Goal: Task Accomplishment & Management: Use online tool/utility

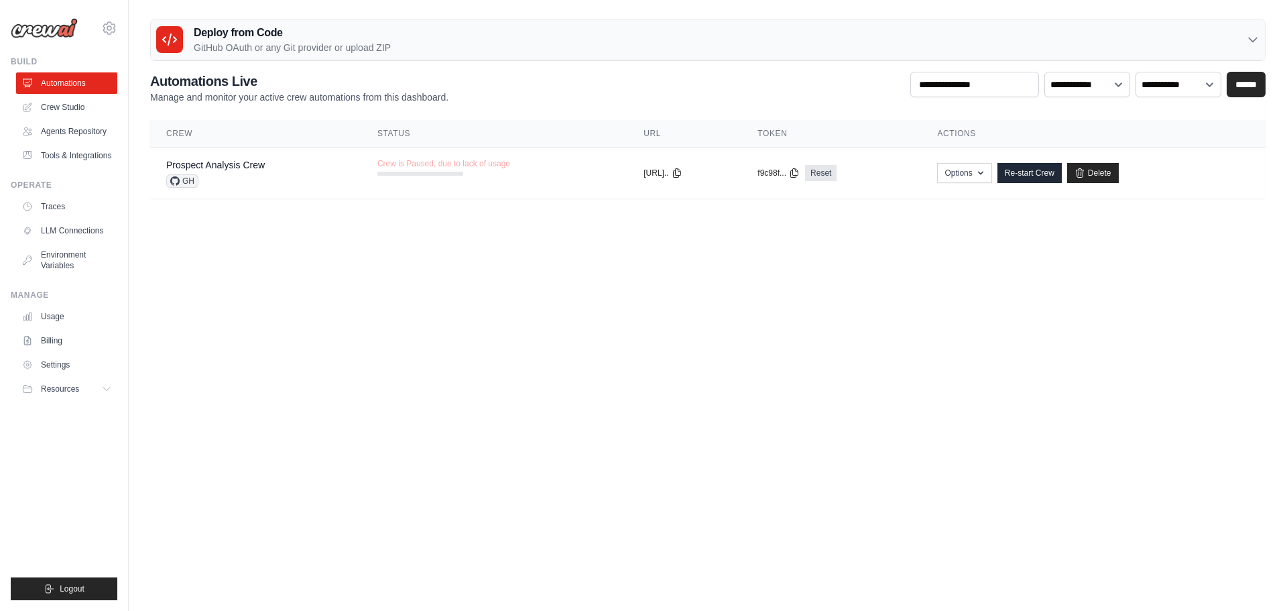
click at [893, 422] on body "naveen.kvk@gmail.com Settings Build Automations" at bounding box center [643, 305] width 1287 height 611
click at [221, 170] on link "Prospect Analysis Crew" at bounding box center [215, 164] width 99 height 11
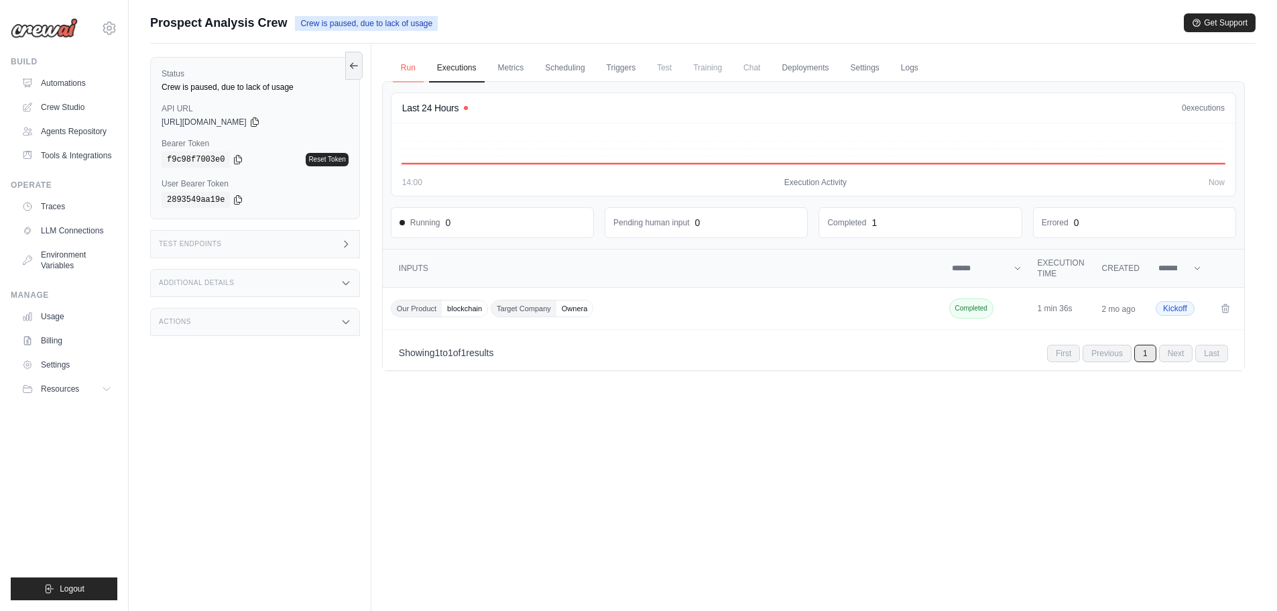
click at [406, 68] on link "Run" at bounding box center [408, 68] width 31 height 28
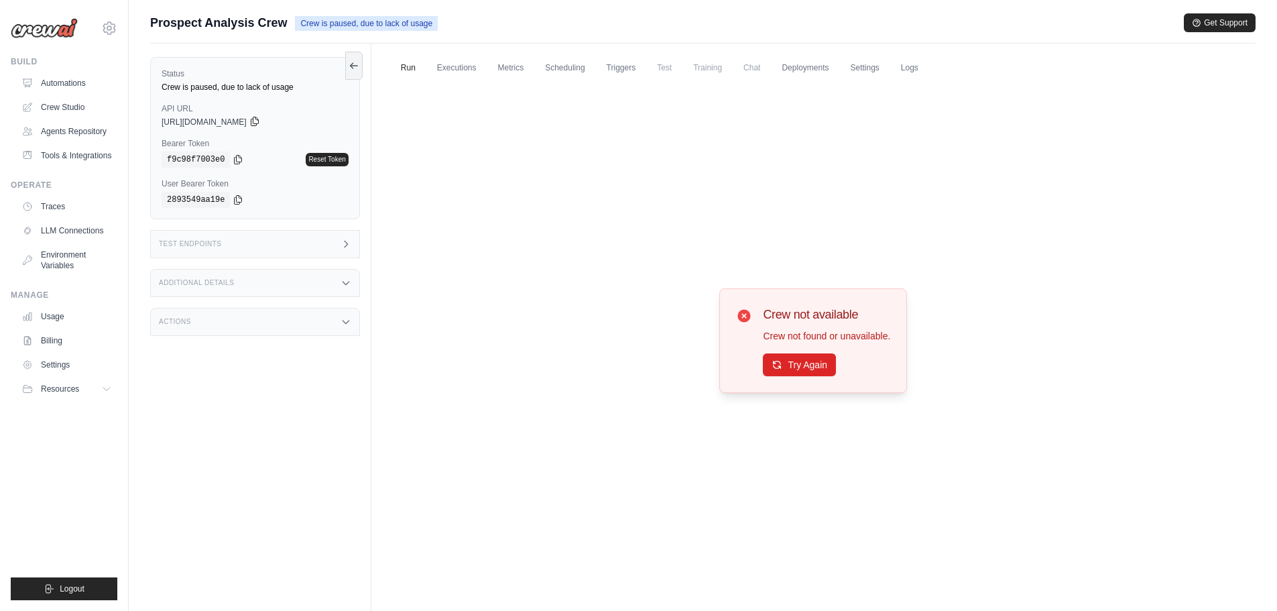
click at [258, 119] on icon at bounding box center [254, 121] width 7 height 9
click at [62, 81] on link "Automations" at bounding box center [67, 82] width 101 height 21
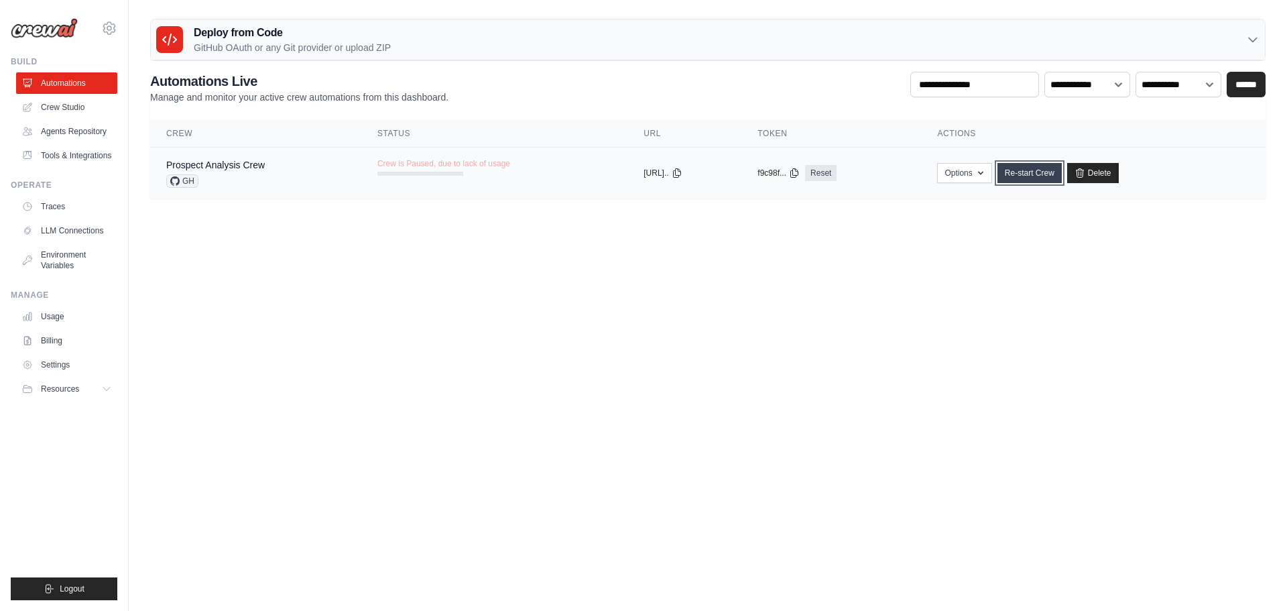
click at [1048, 174] on link "Re-start Crew" at bounding box center [1029, 173] width 64 height 20
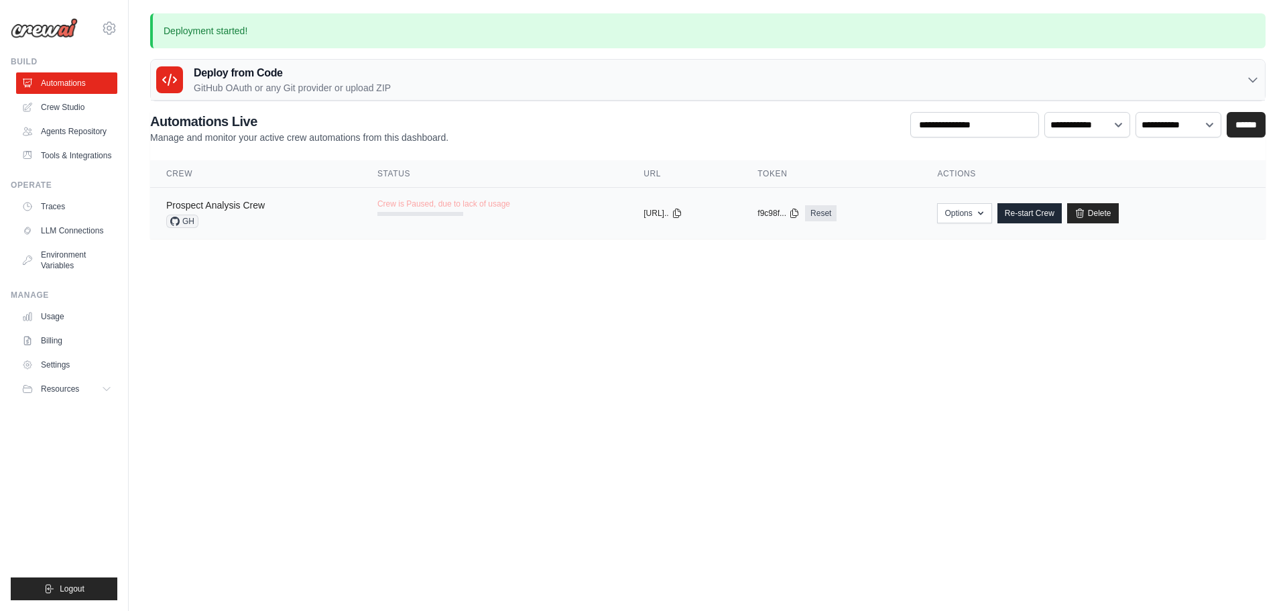
click at [249, 206] on link "Prospect Analysis Crew" at bounding box center [215, 205] width 99 height 11
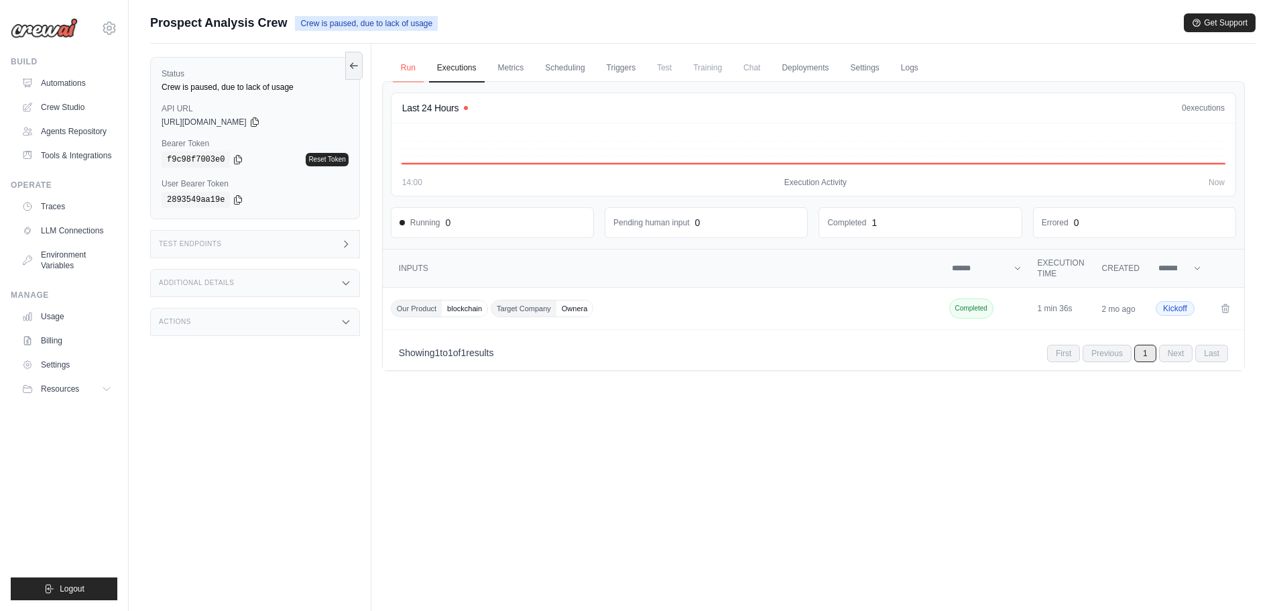
click at [406, 72] on link "Run" at bounding box center [408, 68] width 31 height 28
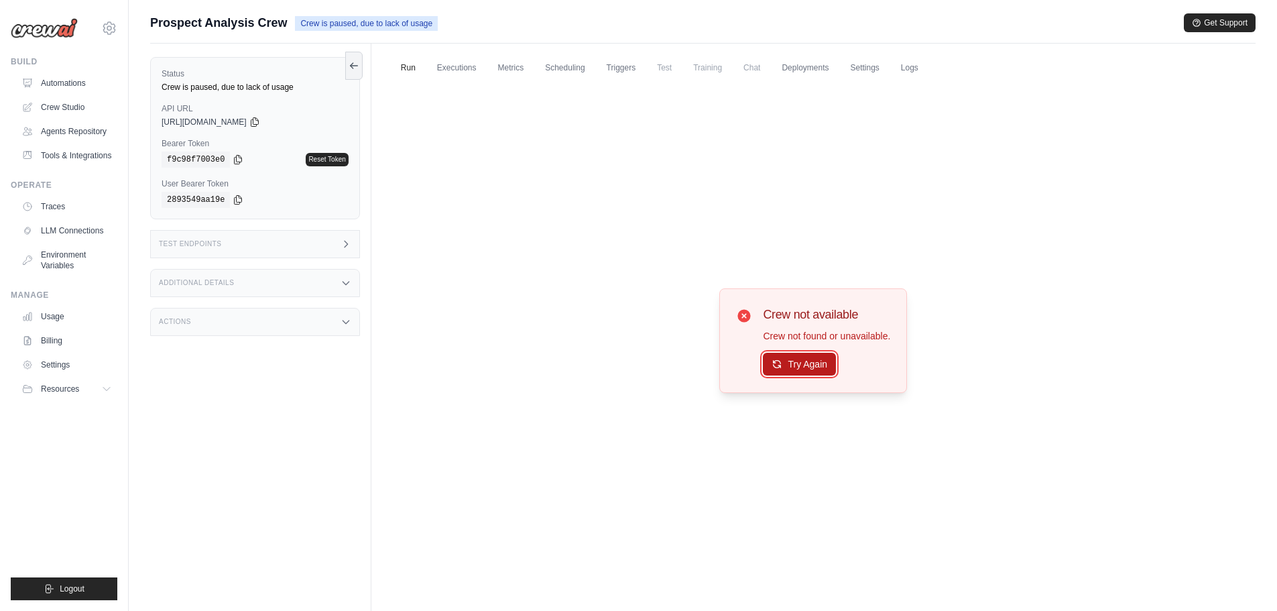
click at [794, 365] on button "Try Again" at bounding box center [799, 364] width 73 height 23
click at [407, 68] on link "Run" at bounding box center [408, 68] width 31 height 28
click at [71, 111] on link "Crew Studio" at bounding box center [67, 107] width 101 height 21
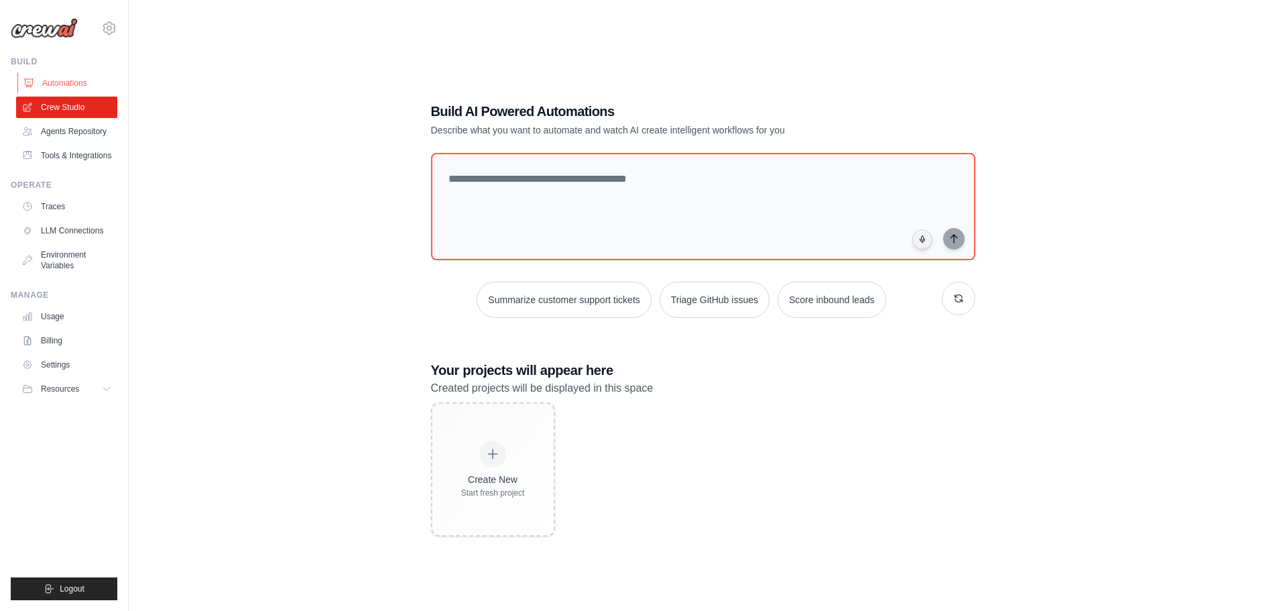
click at [54, 86] on link "Automations" at bounding box center [67, 82] width 101 height 21
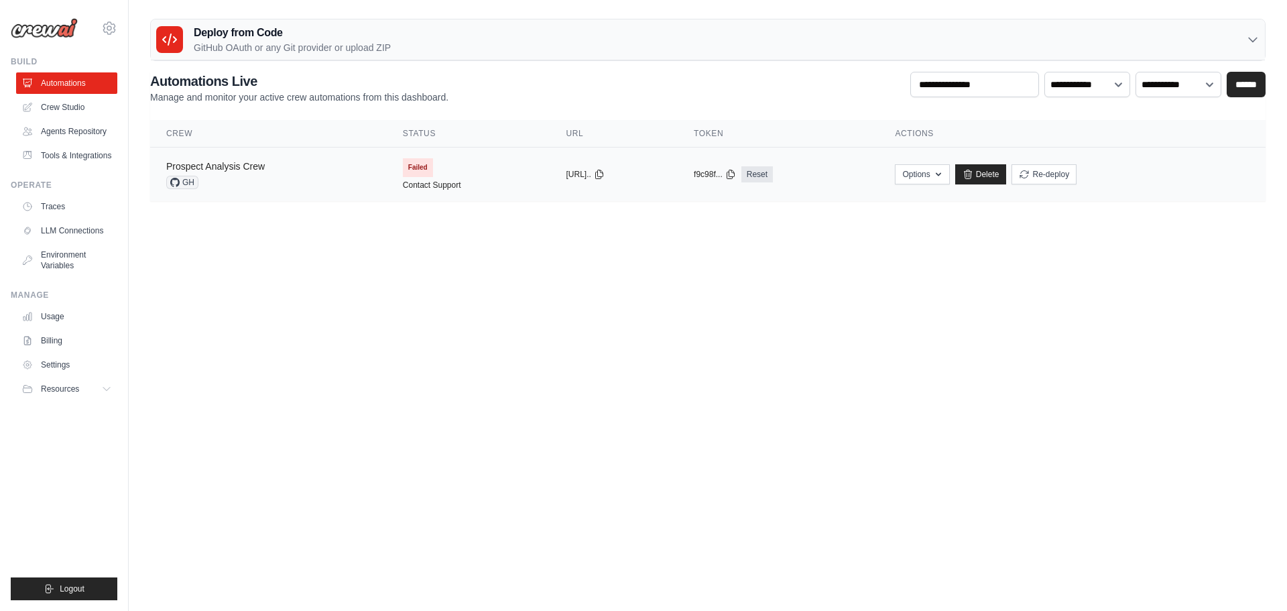
click at [236, 168] on link "Prospect Analysis Crew" at bounding box center [215, 166] width 99 height 11
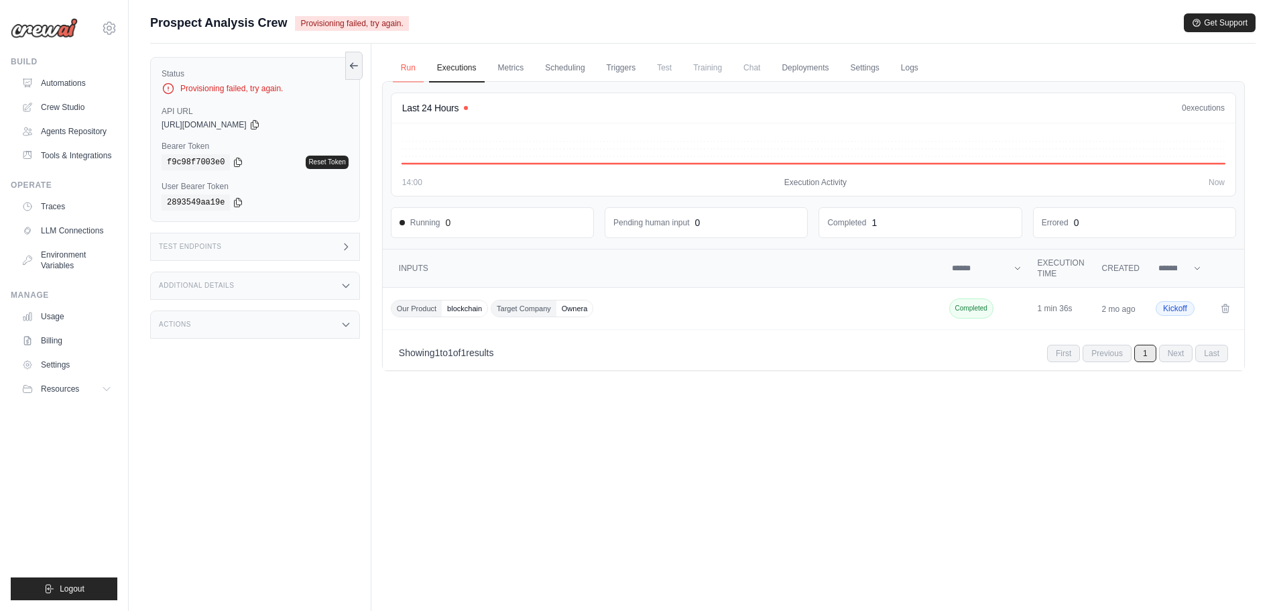
click at [408, 68] on link "Run" at bounding box center [408, 68] width 31 height 28
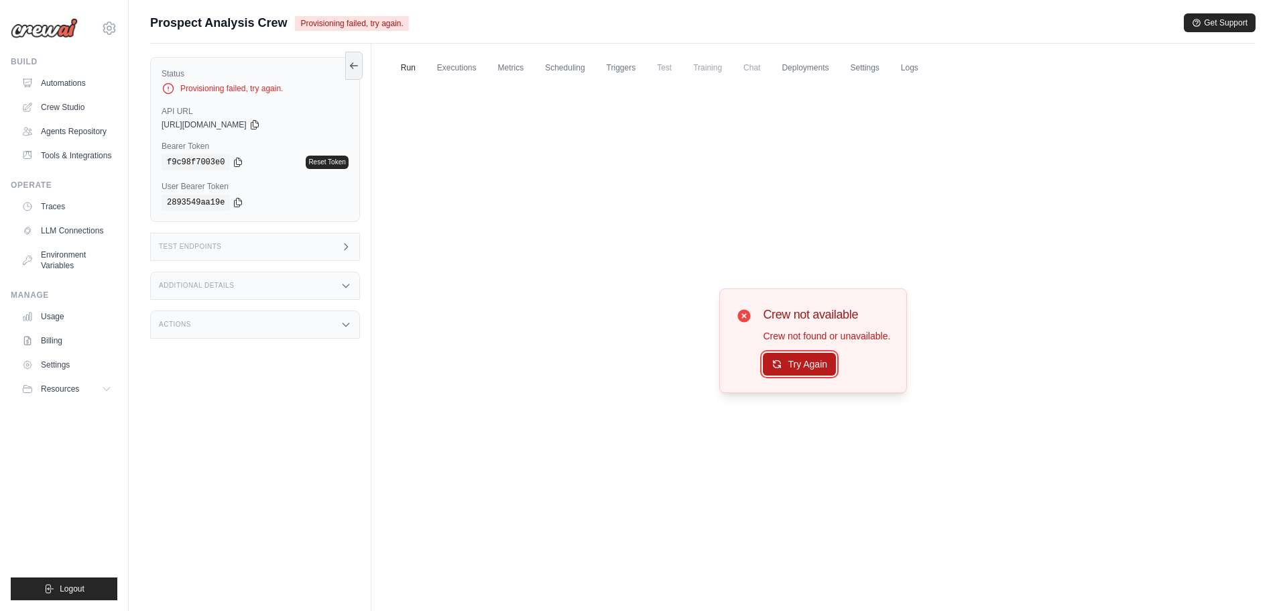
click at [789, 365] on button "Try Again" at bounding box center [799, 364] width 73 height 23
click at [239, 88] on div "Provisioning failed, try again." at bounding box center [255, 88] width 187 height 13
click at [352, 68] on icon at bounding box center [353, 65] width 11 height 11
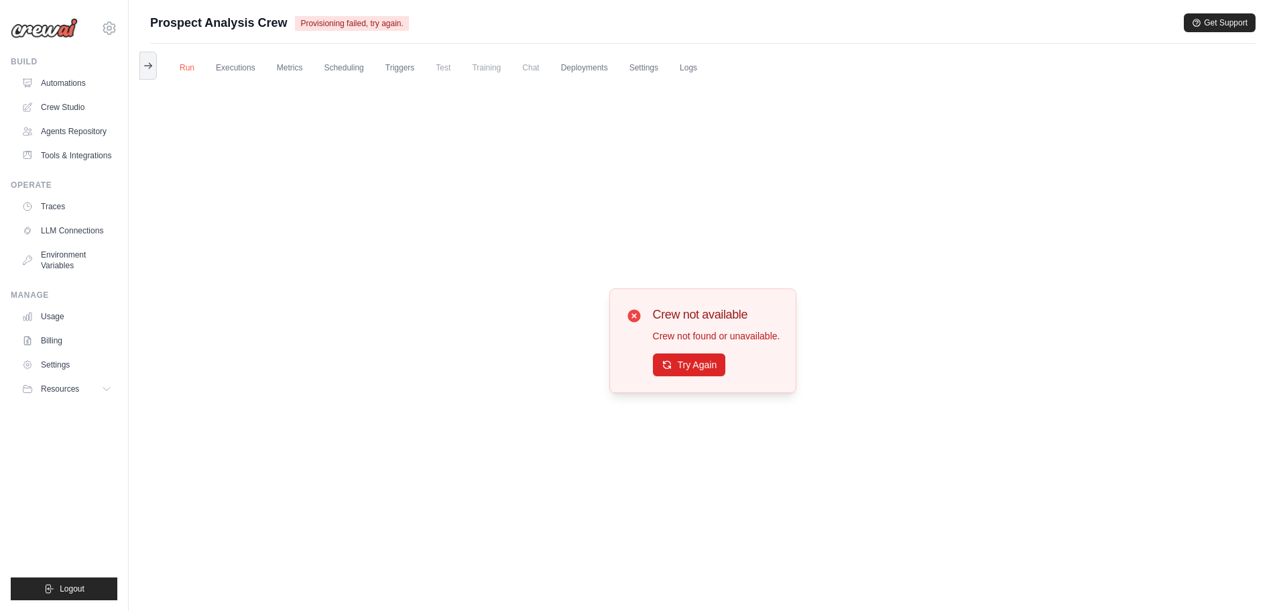
click at [184, 69] on link "Run" at bounding box center [187, 68] width 31 height 28
click at [64, 107] on link "Crew Studio" at bounding box center [67, 107] width 101 height 21
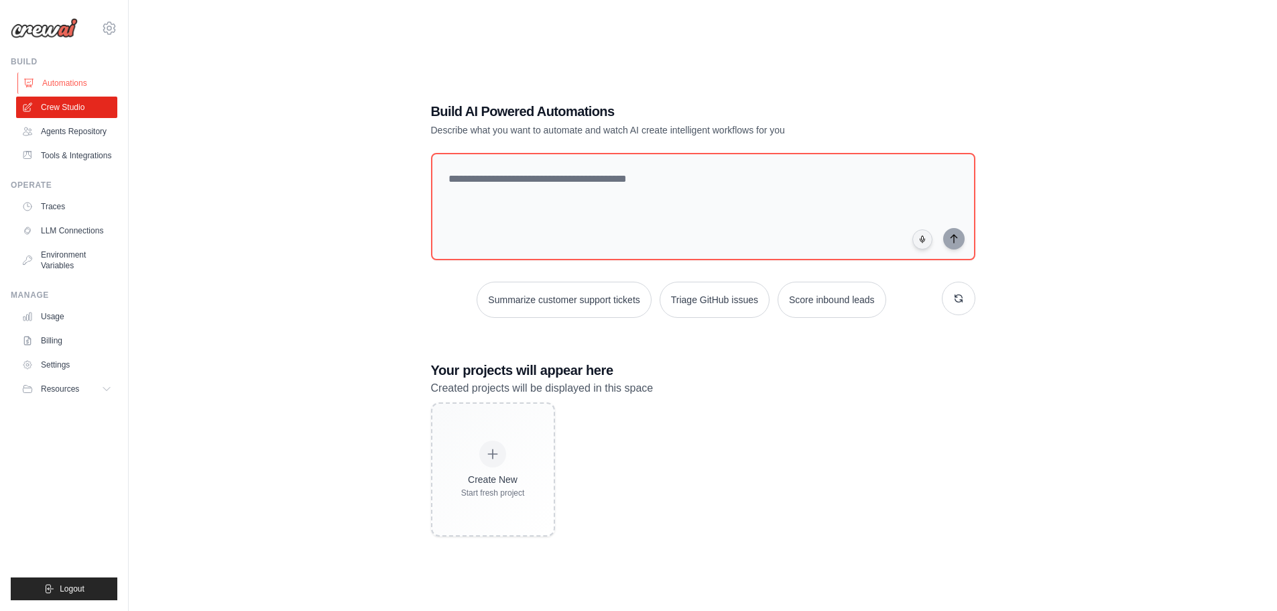
click at [52, 76] on link "Automations" at bounding box center [67, 82] width 101 height 21
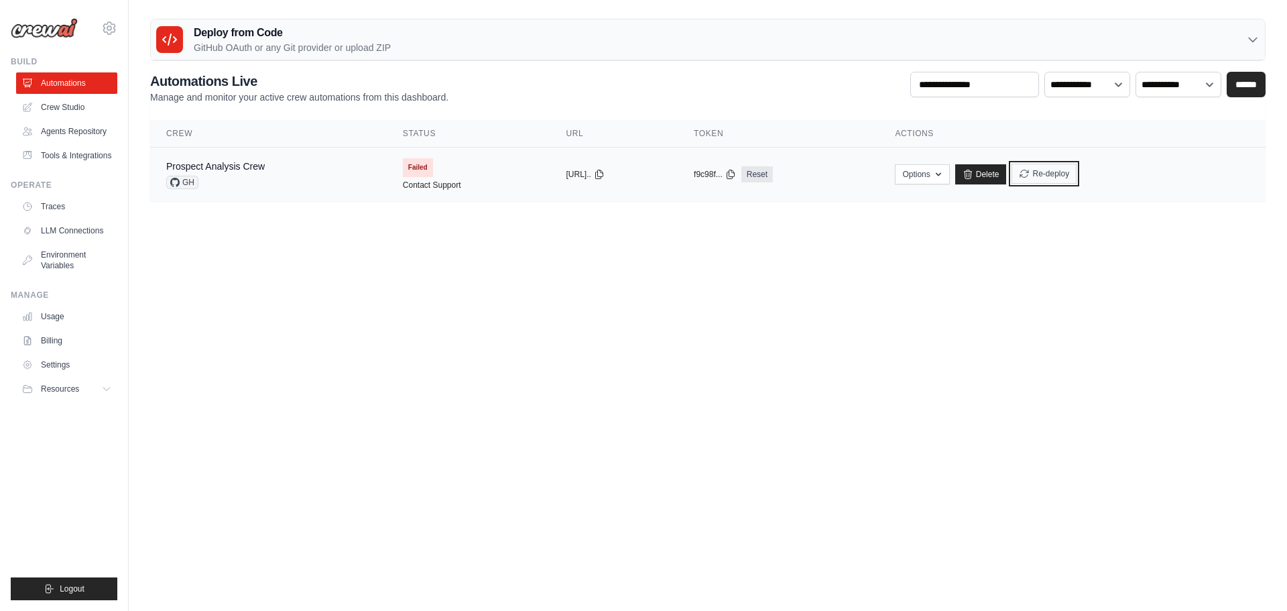
click at [1071, 180] on button "Re-deploy" at bounding box center [1043, 174] width 65 height 20
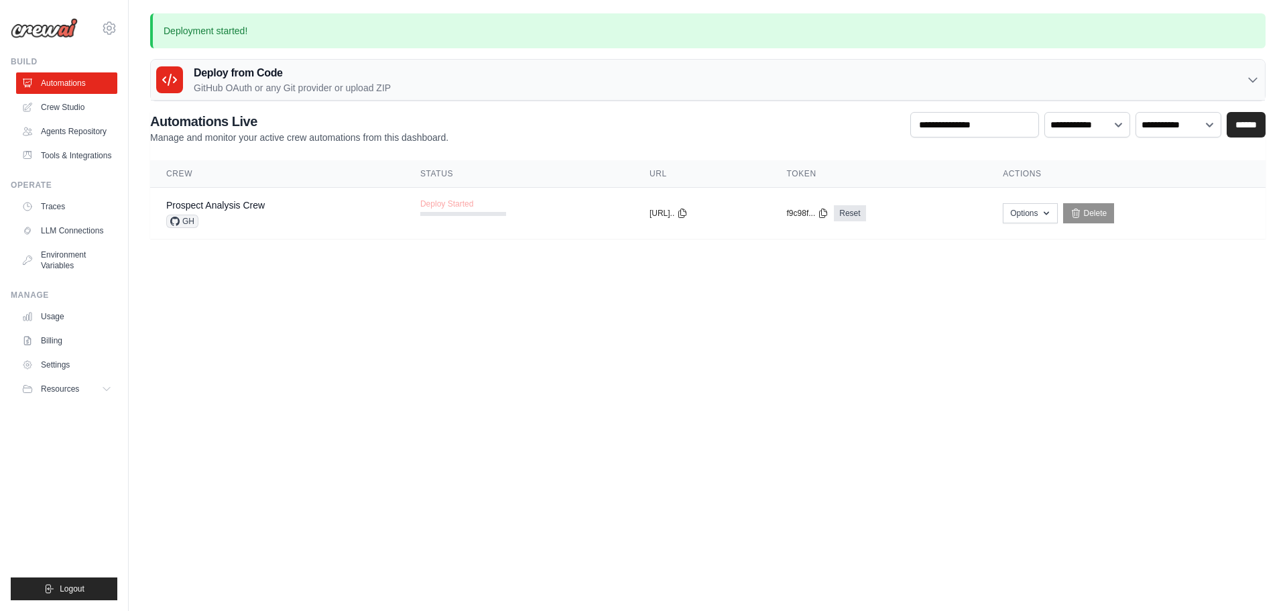
click at [1251, 82] on icon at bounding box center [1252, 79] width 13 height 13
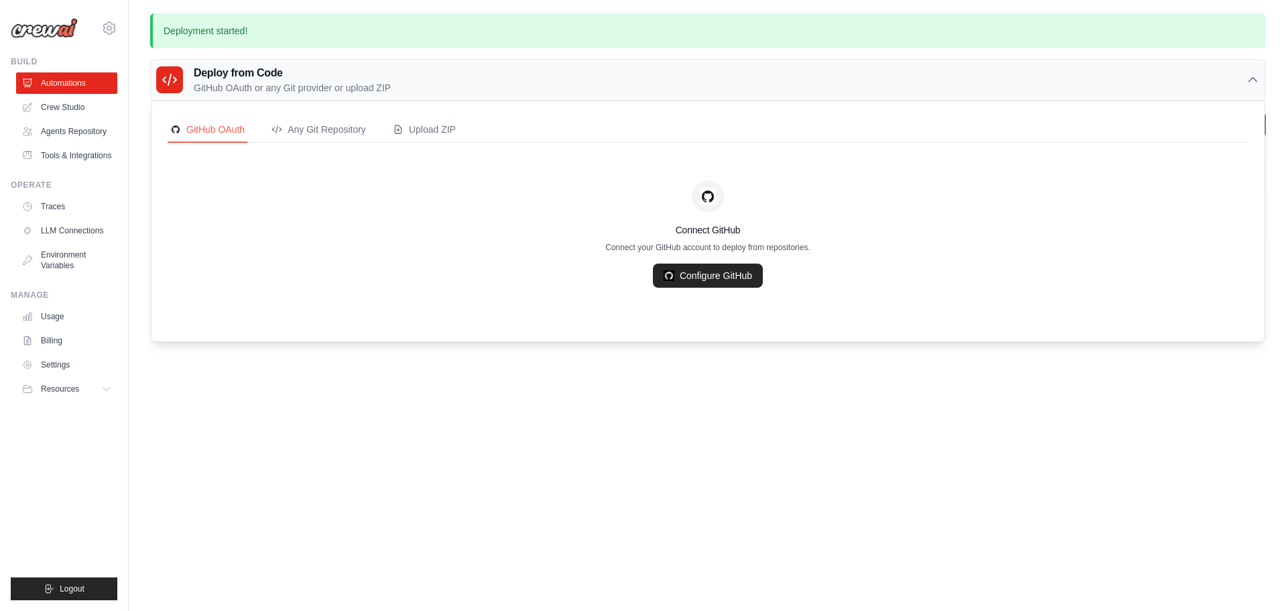
click at [1251, 82] on icon at bounding box center [1252, 79] width 13 height 13
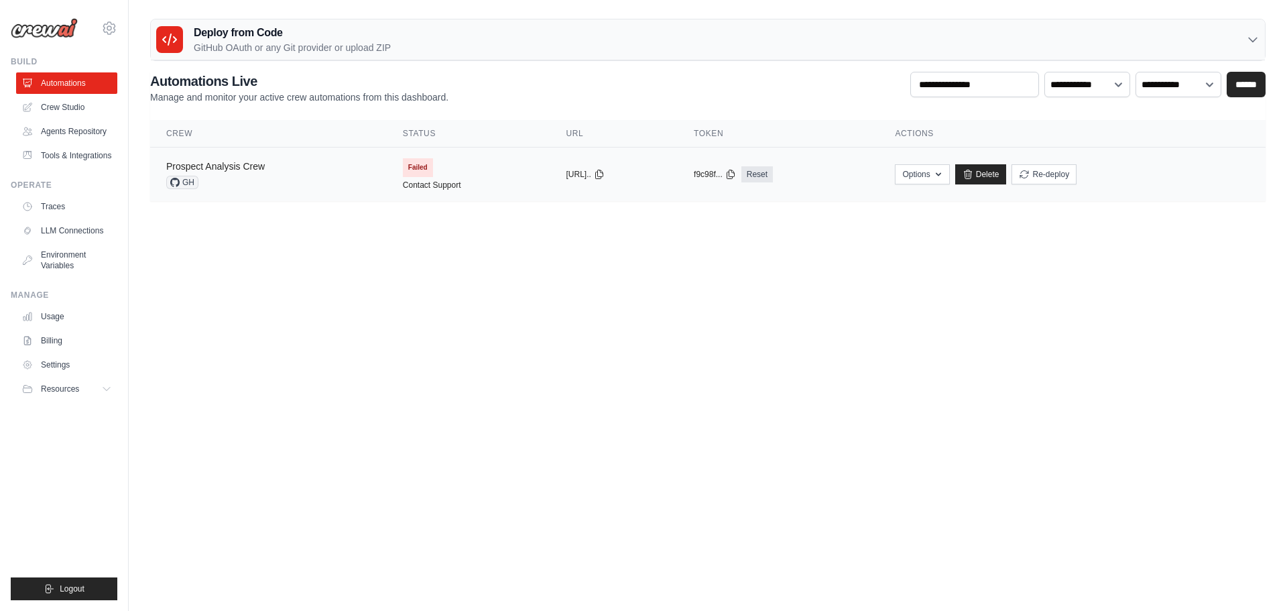
click at [247, 167] on link "Prospect Analysis Crew" at bounding box center [215, 166] width 99 height 11
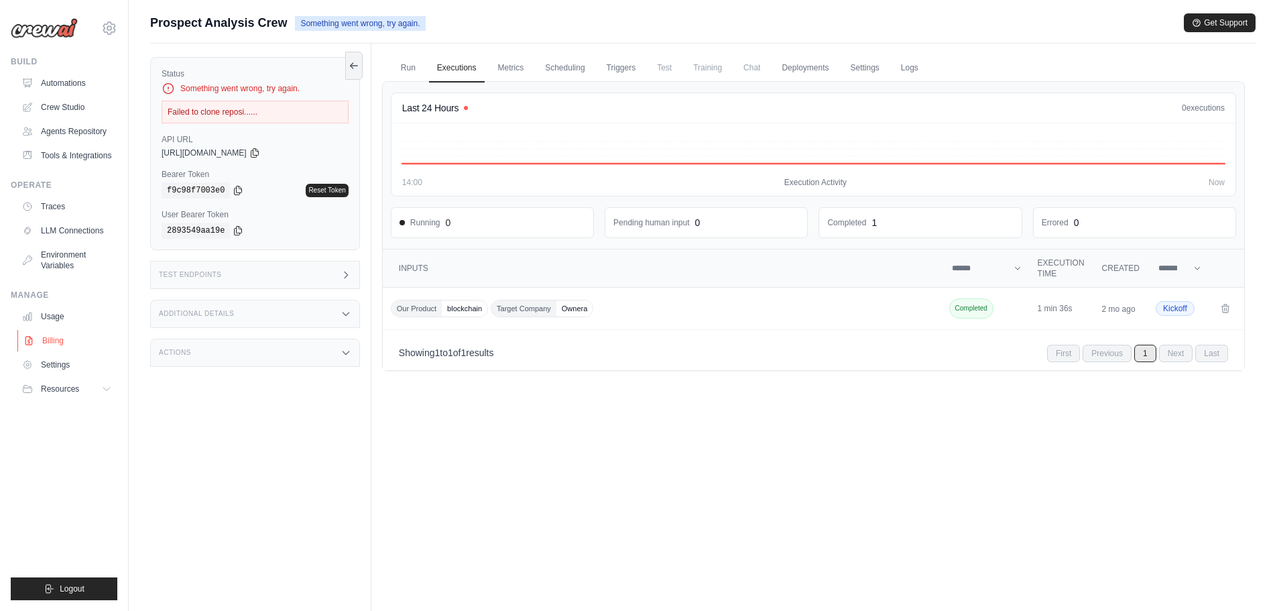
click at [49, 342] on link "Billing" at bounding box center [67, 340] width 101 height 21
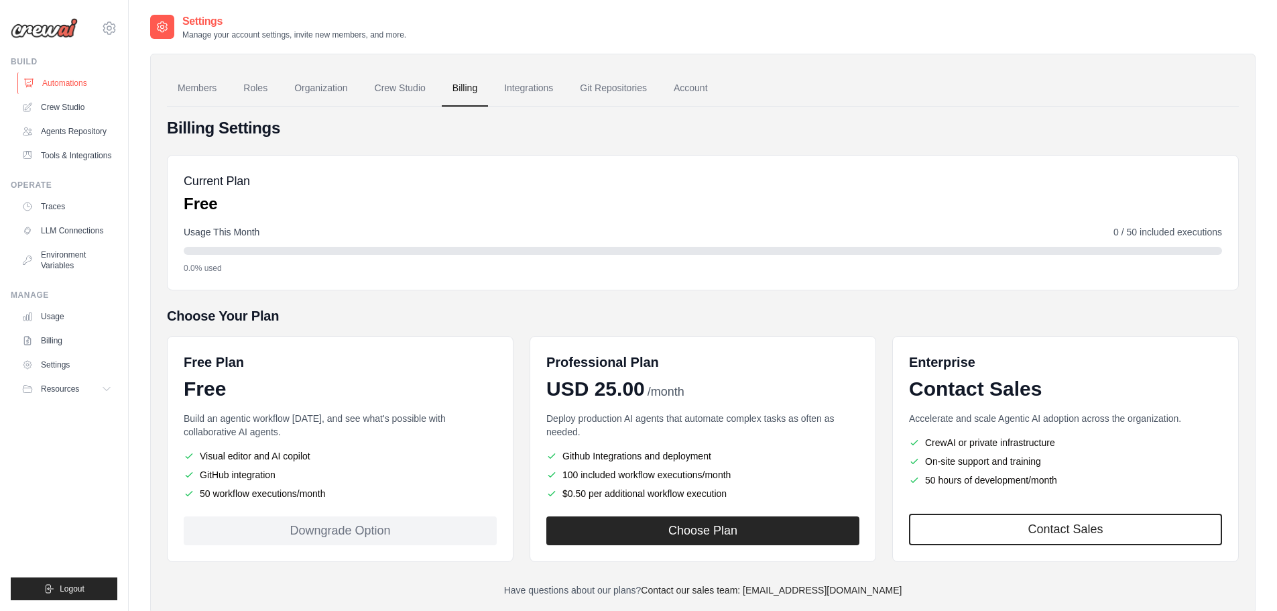
click at [68, 86] on link "Automations" at bounding box center [67, 82] width 101 height 21
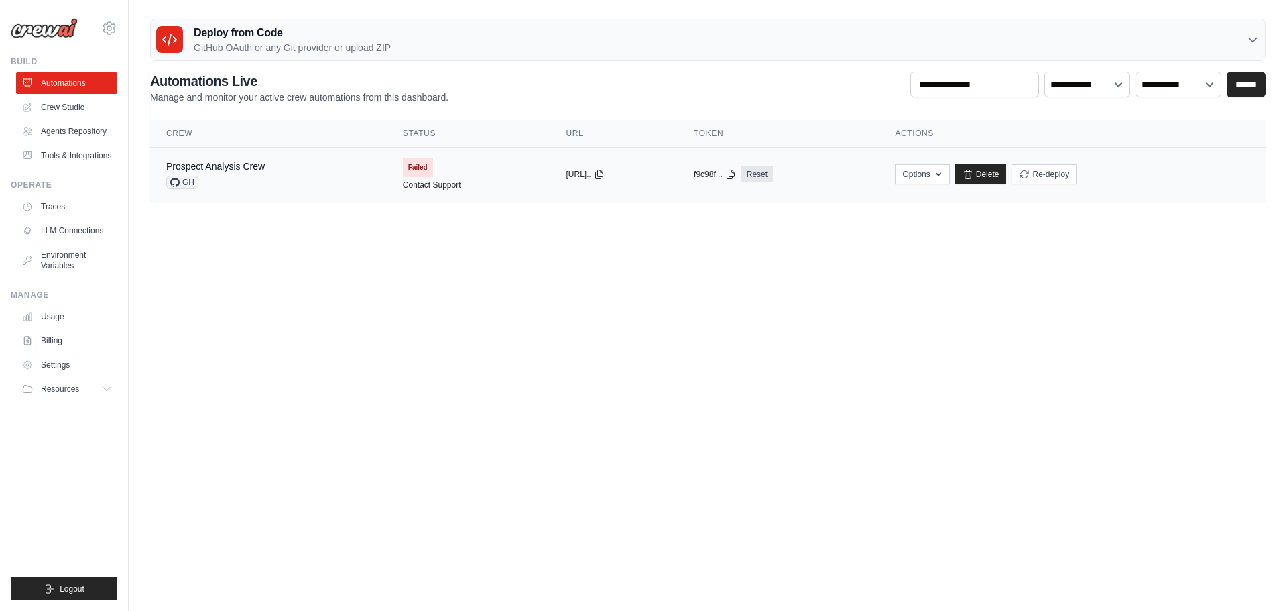
click at [566, 176] on div "copied" at bounding box center [580, 169] width 29 height 16
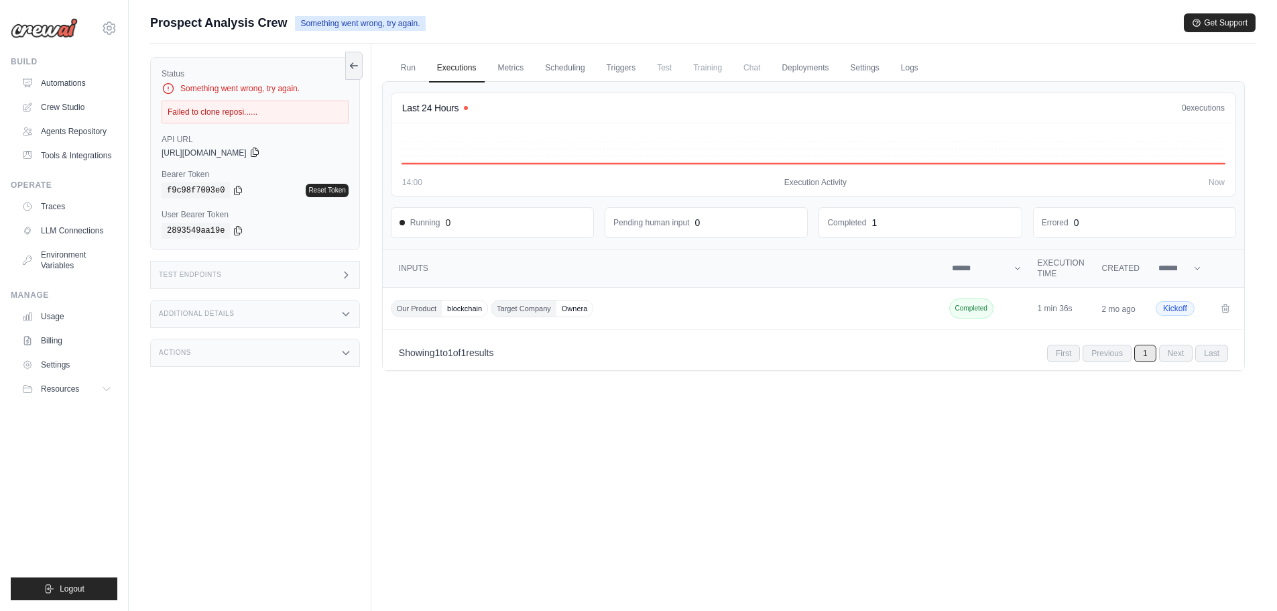
click at [258, 152] on icon at bounding box center [254, 152] width 7 height 9
click at [1179, 308] on span "Kickoff" at bounding box center [1174, 308] width 39 height 15
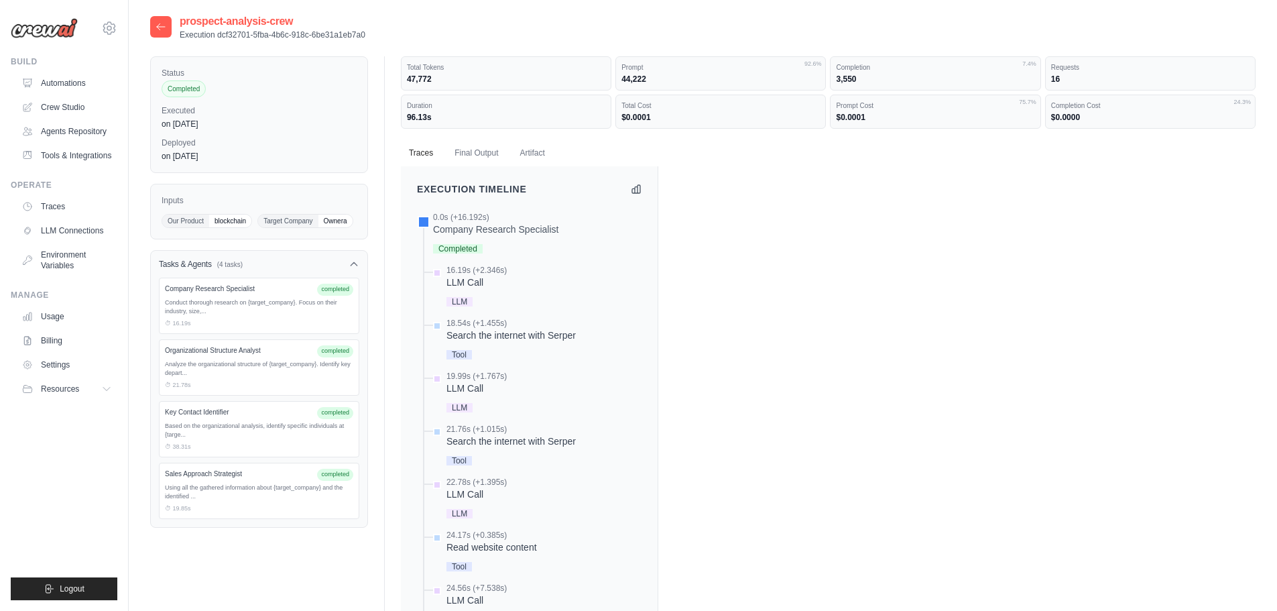
click at [160, 25] on icon at bounding box center [160, 26] width 11 height 11
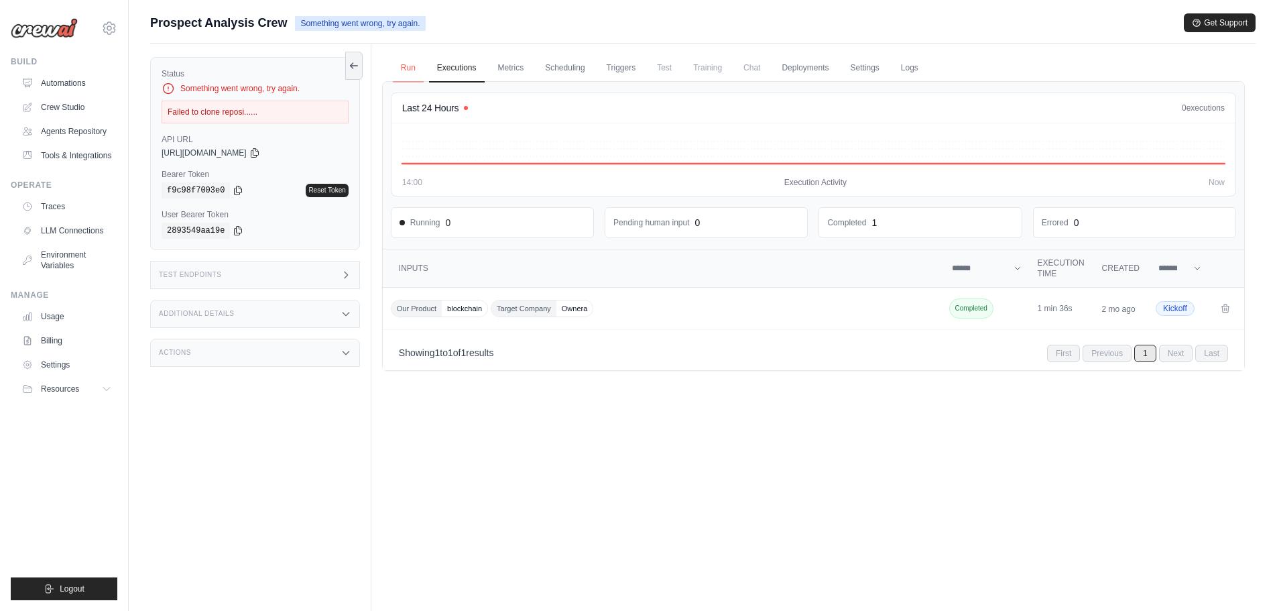
click at [413, 68] on link "Run" at bounding box center [408, 68] width 31 height 28
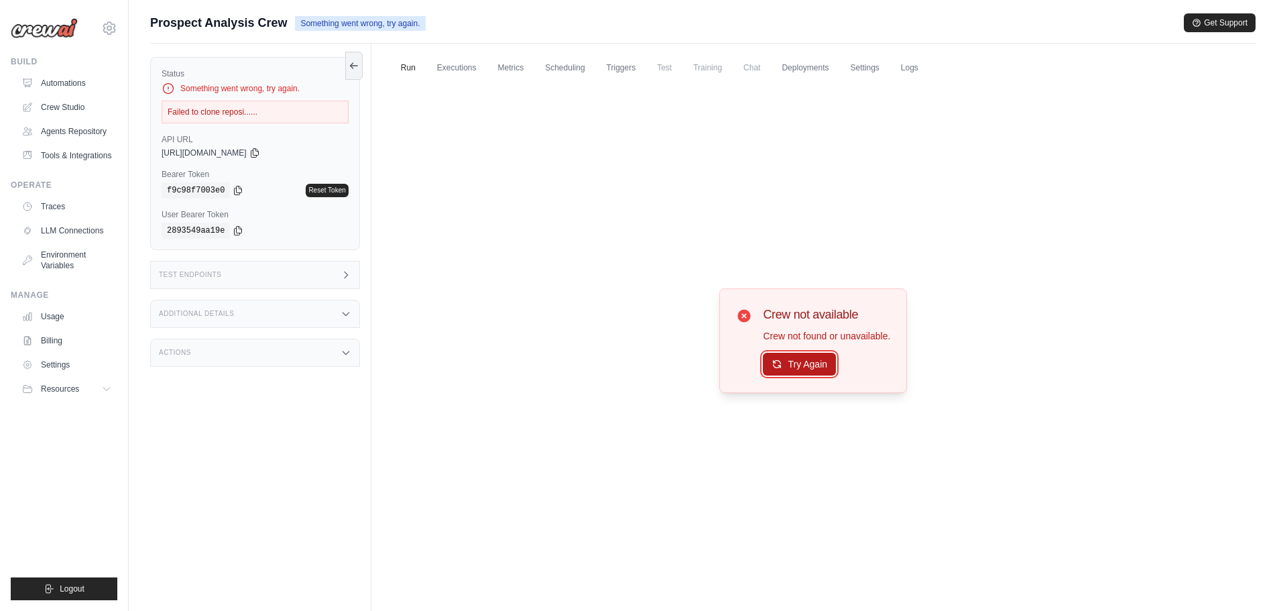
click at [810, 362] on button "Try Again" at bounding box center [799, 364] width 73 height 23
click at [353, 63] on icon at bounding box center [351, 64] width 3 height 5
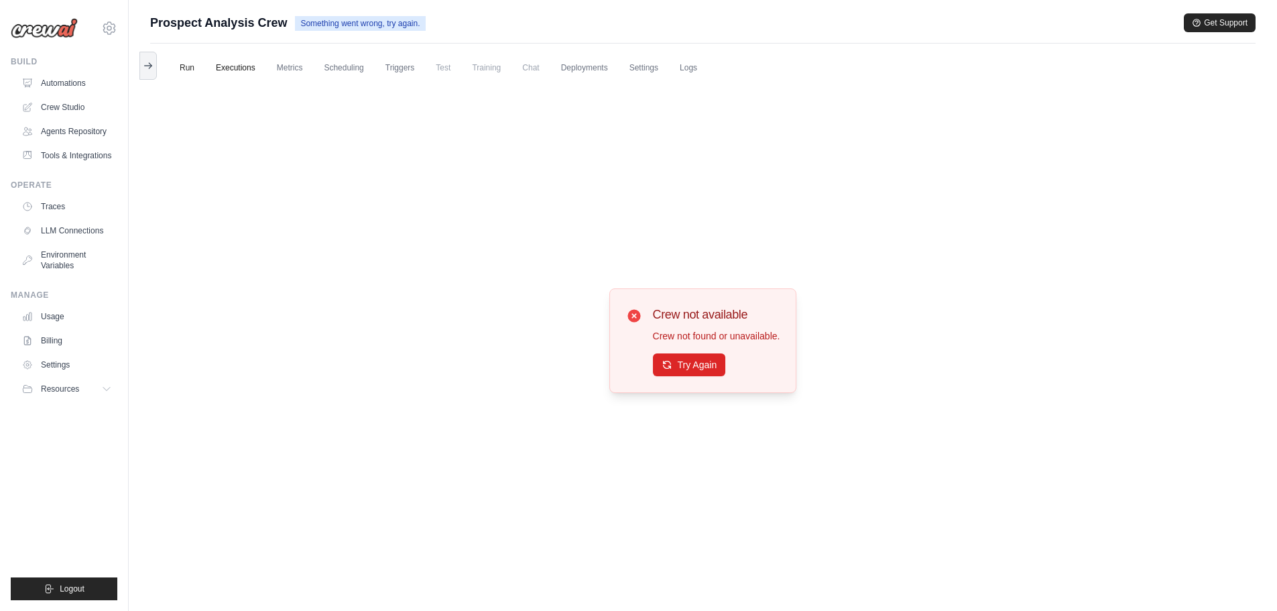
click at [237, 72] on link "Executions" at bounding box center [236, 68] width 56 height 28
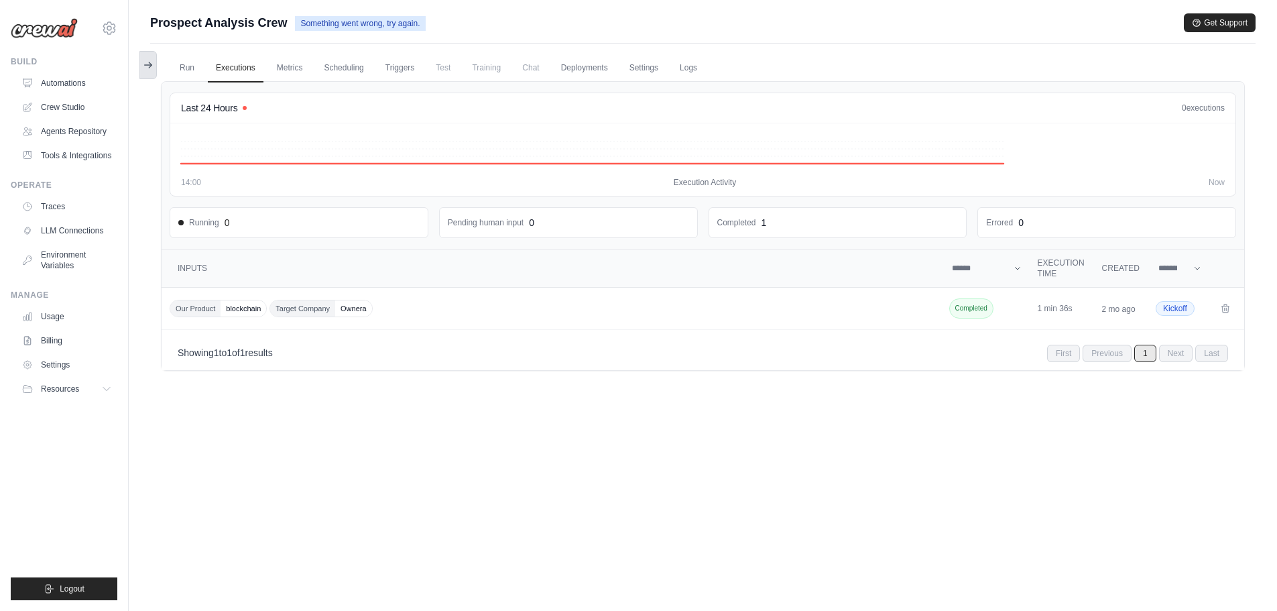
click at [145, 72] on button at bounding box center [147, 65] width 17 height 28
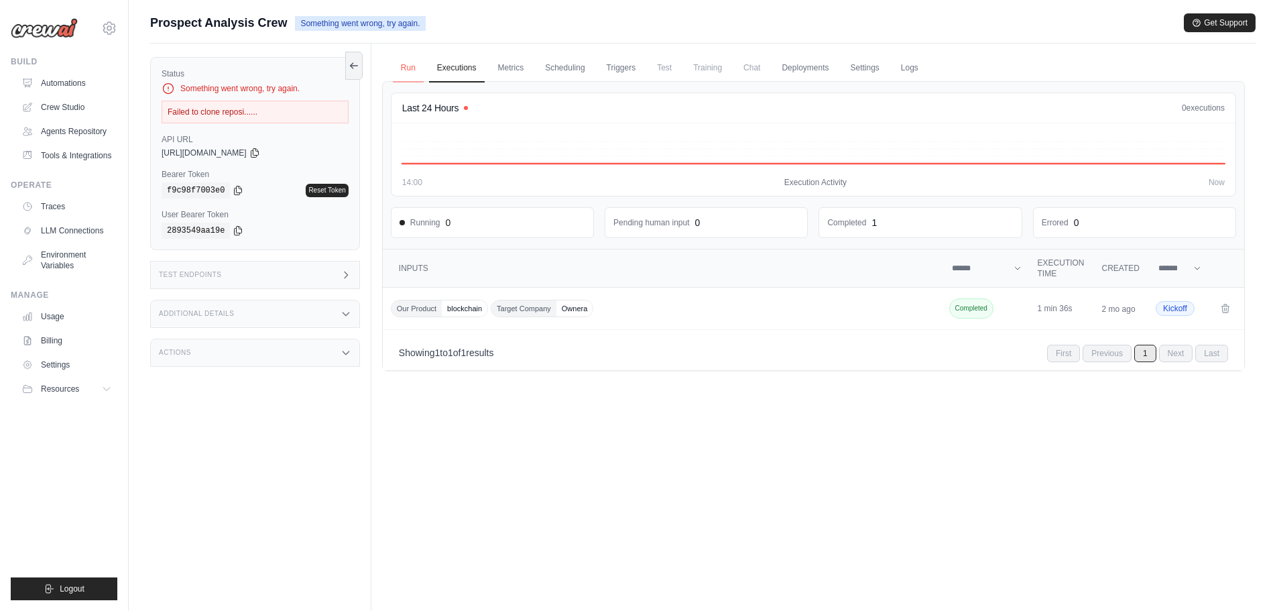
click at [414, 68] on link "Run" at bounding box center [408, 68] width 31 height 28
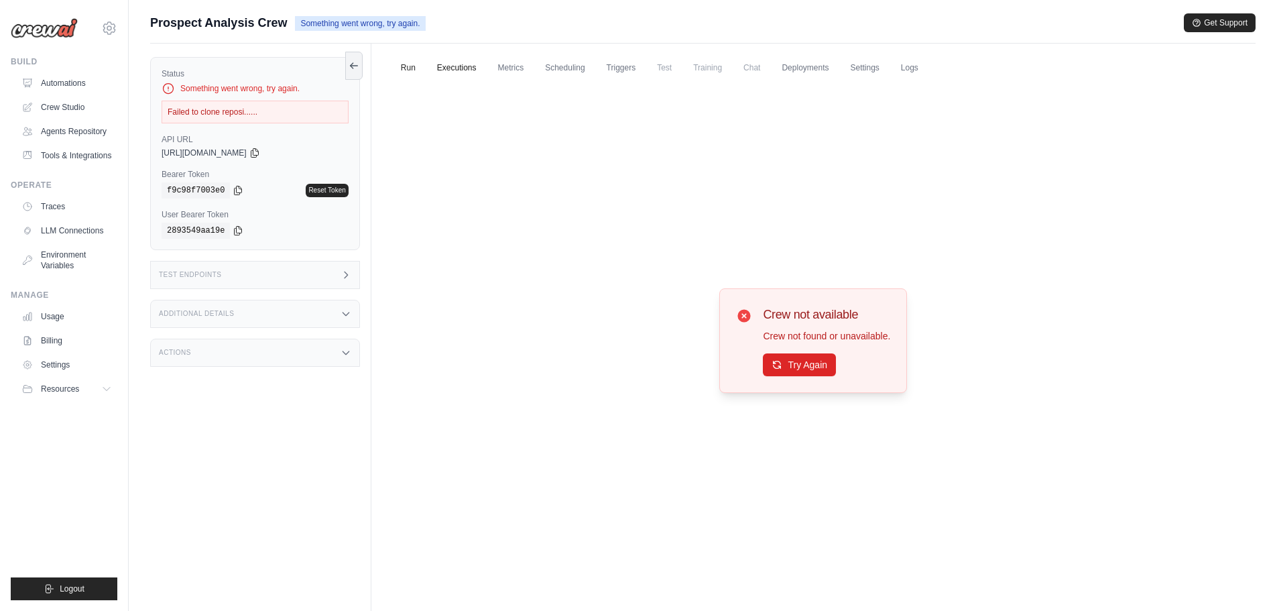
click at [464, 67] on link "Executions" at bounding box center [457, 68] width 56 height 28
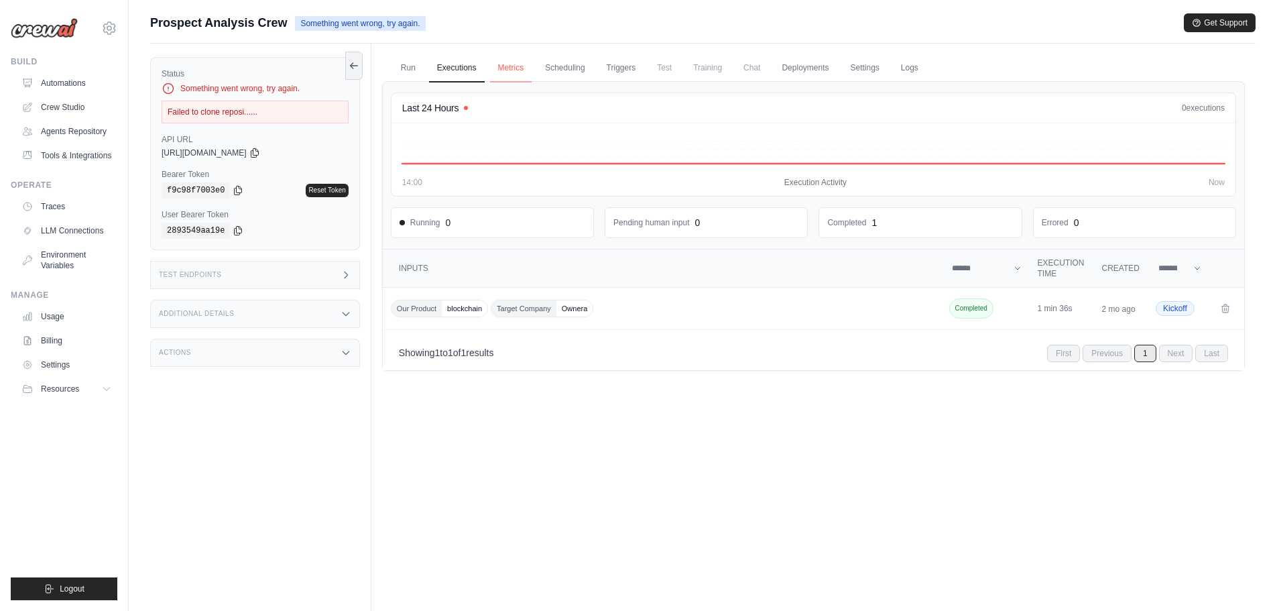
click at [503, 68] on link "Metrics" at bounding box center [511, 68] width 42 height 28
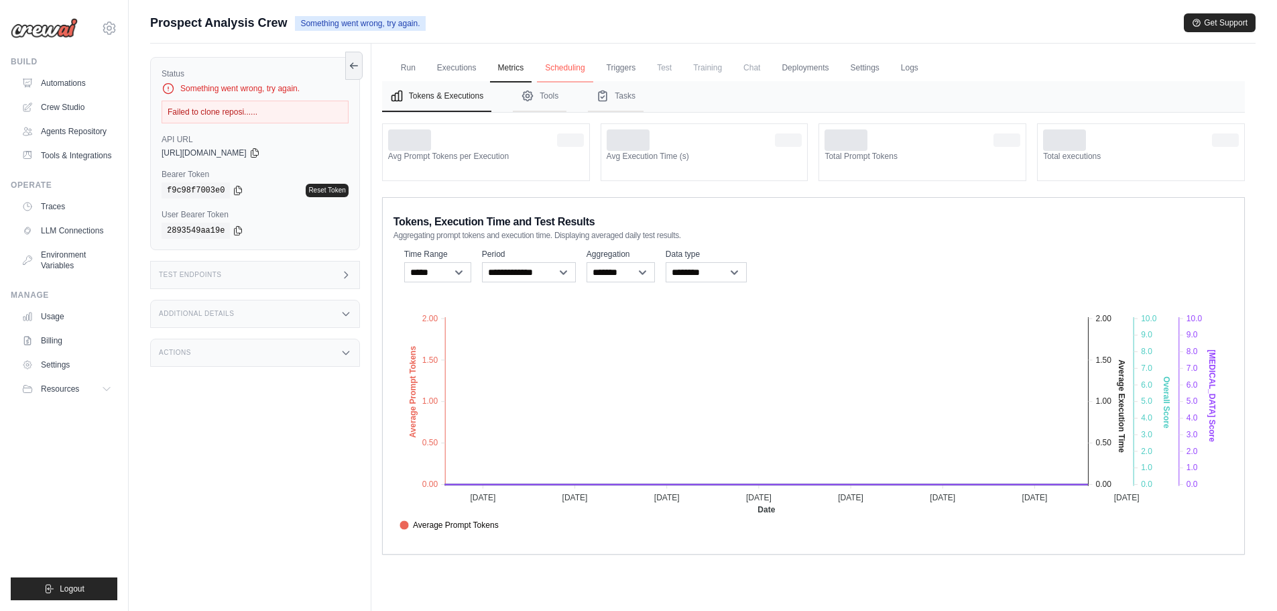
click at [578, 70] on link "Scheduling" at bounding box center [565, 68] width 56 height 28
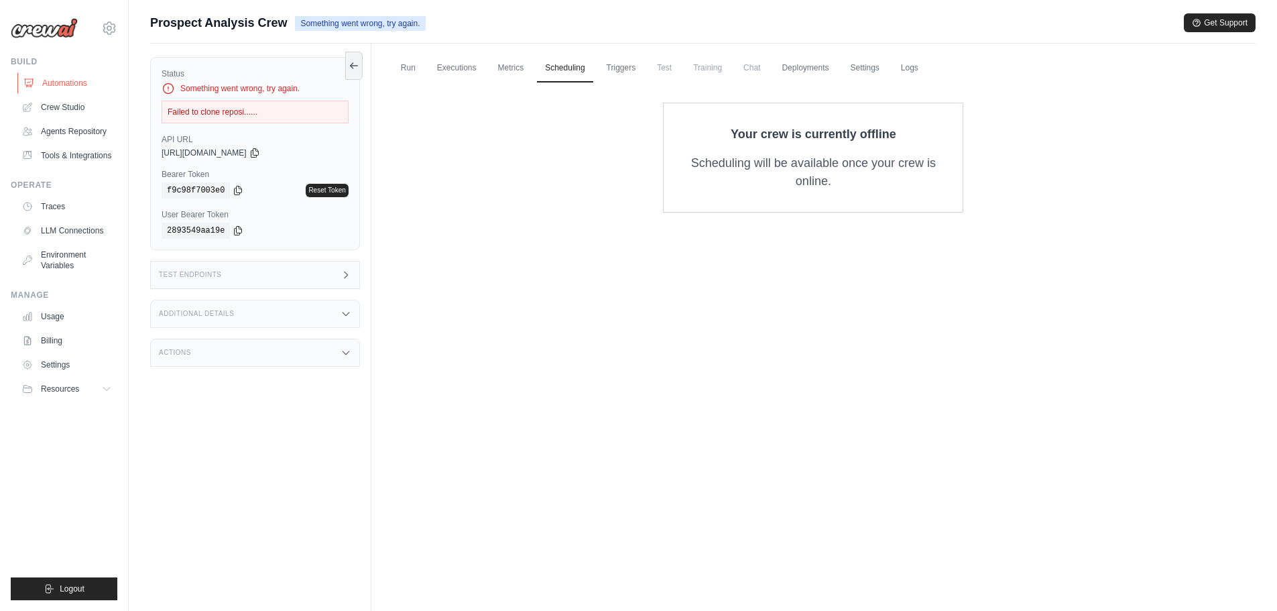
click at [71, 86] on link "Automations" at bounding box center [67, 82] width 101 height 21
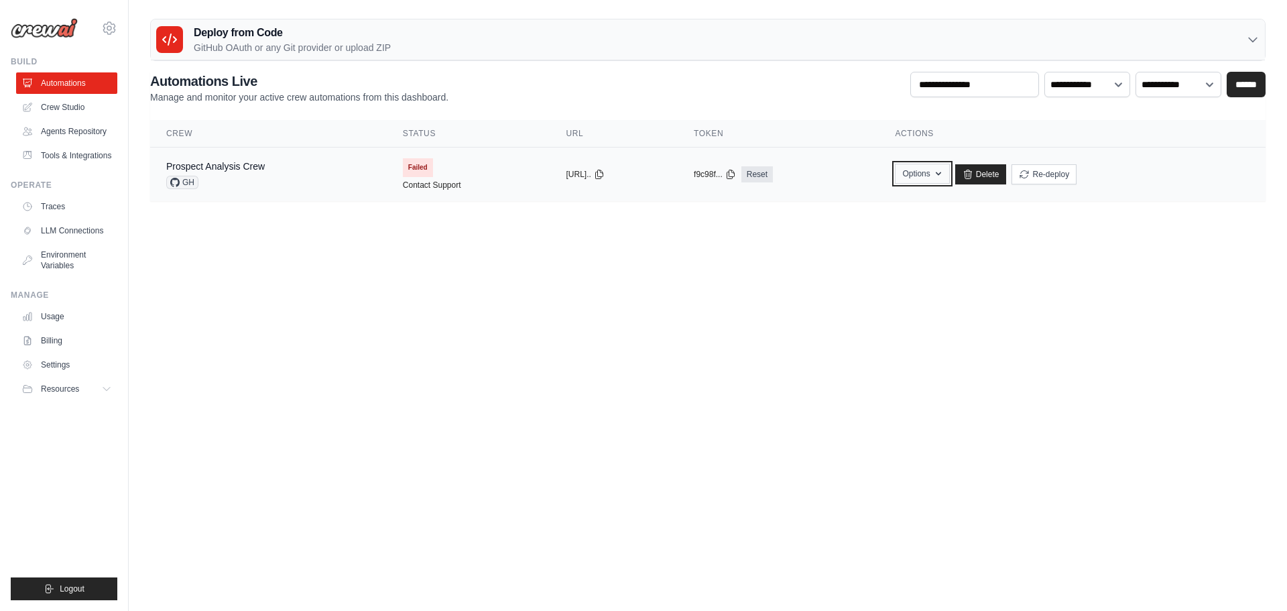
click at [949, 174] on button "Options" at bounding box center [922, 174] width 54 height 20
click at [590, 279] on body "naveen.kvk@gmail.com Settings Build Automations" at bounding box center [643, 305] width 1287 height 611
click at [1060, 179] on button "Re-deploy" at bounding box center [1043, 174] width 65 height 20
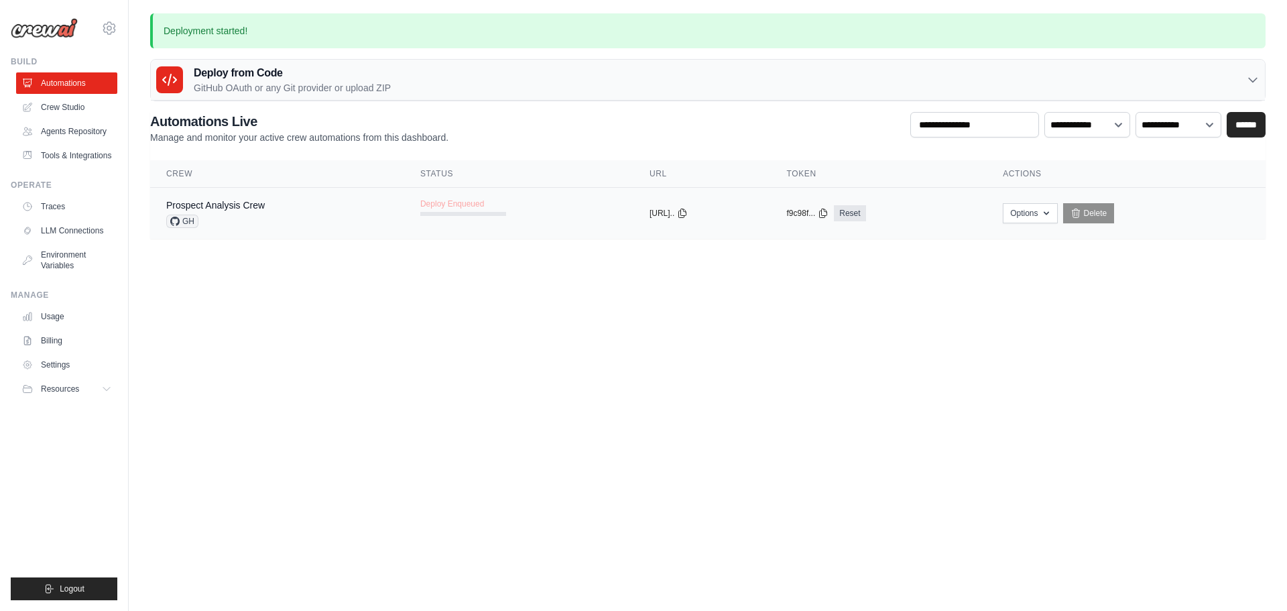
click at [426, 200] on span "Deploy Enqueued" at bounding box center [452, 203] width 64 height 11
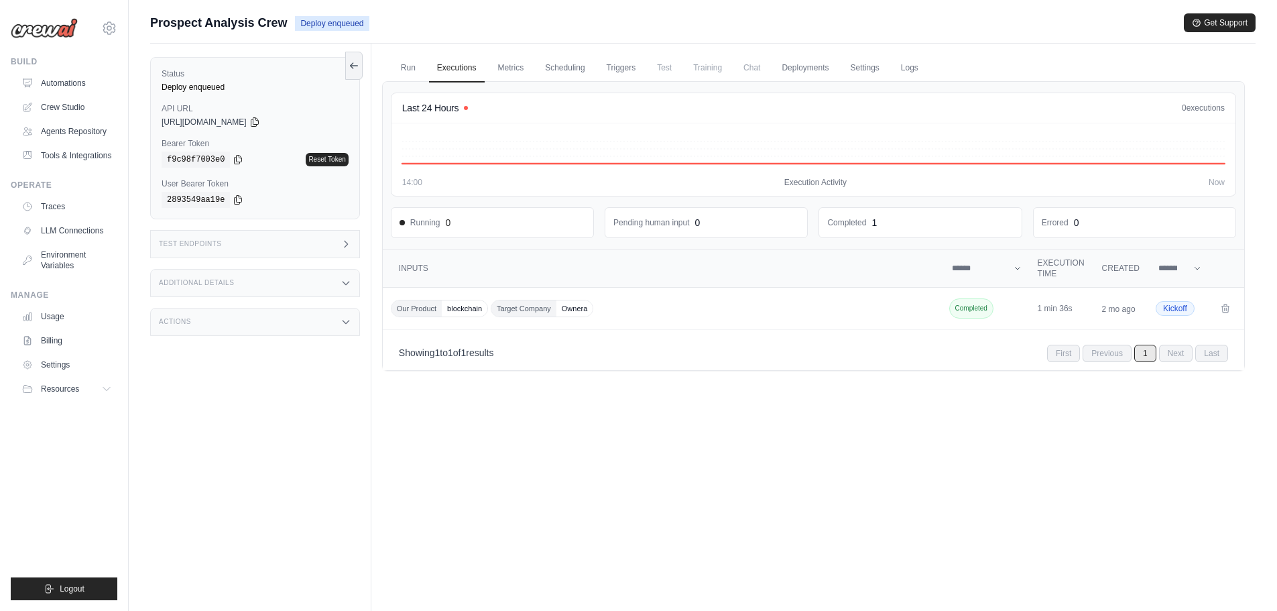
click at [341, 242] on icon at bounding box center [345, 244] width 11 height 11
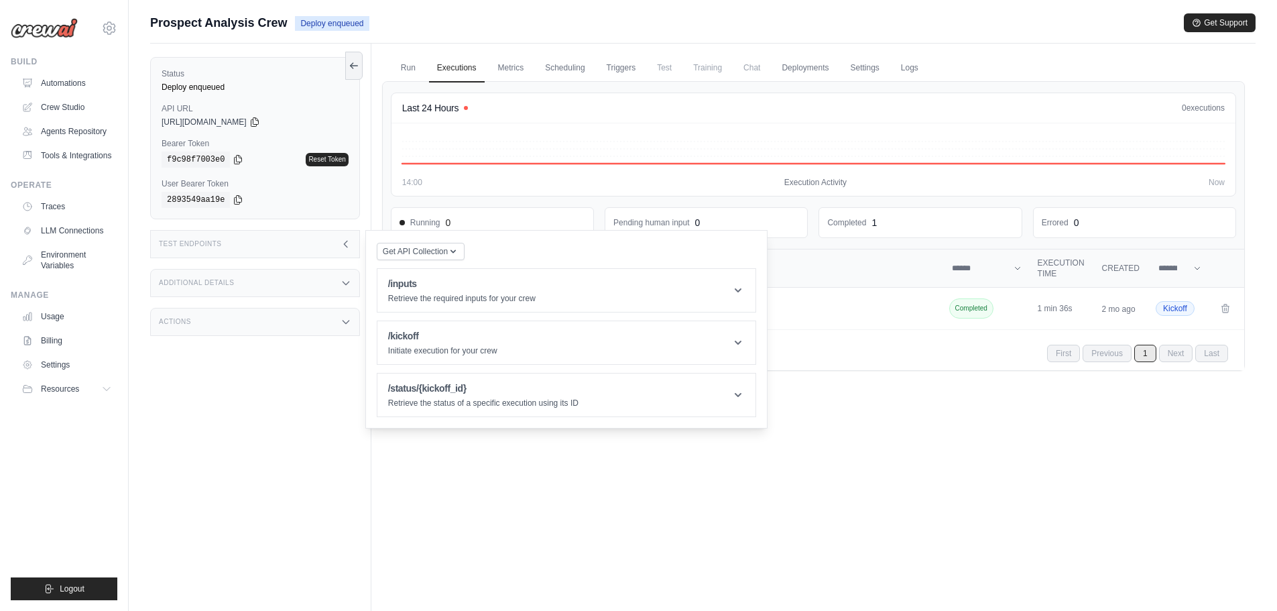
click at [343, 286] on icon at bounding box center [345, 282] width 11 height 11
click at [346, 395] on icon at bounding box center [345, 400] width 11 height 11
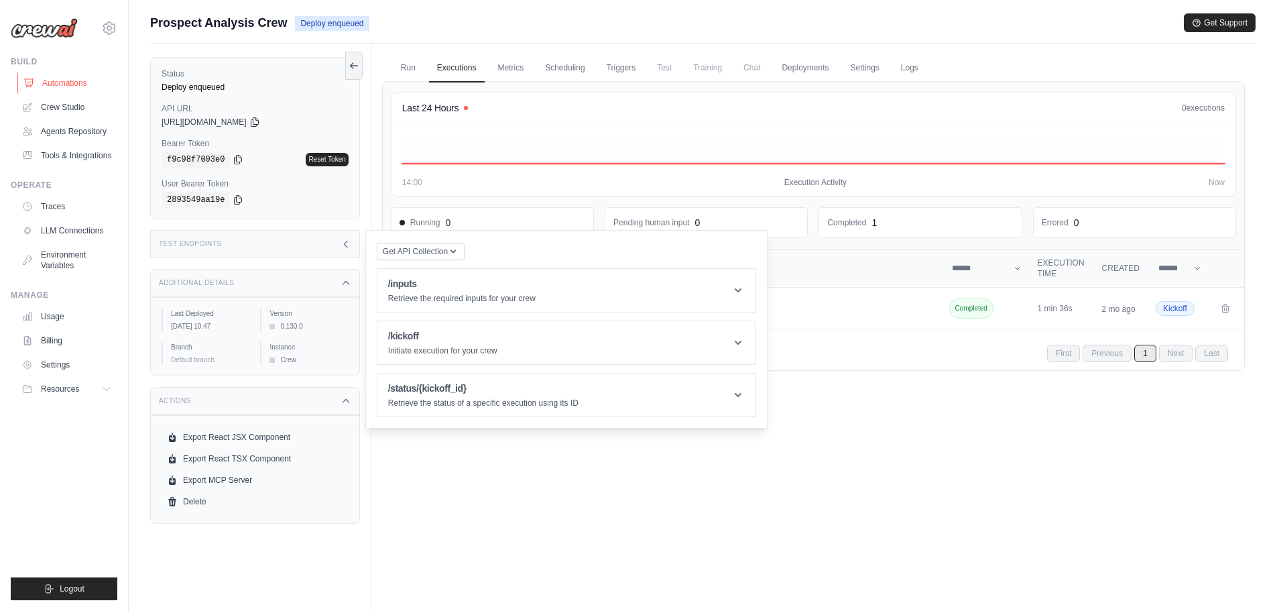
click at [66, 83] on link "Automations" at bounding box center [67, 82] width 101 height 21
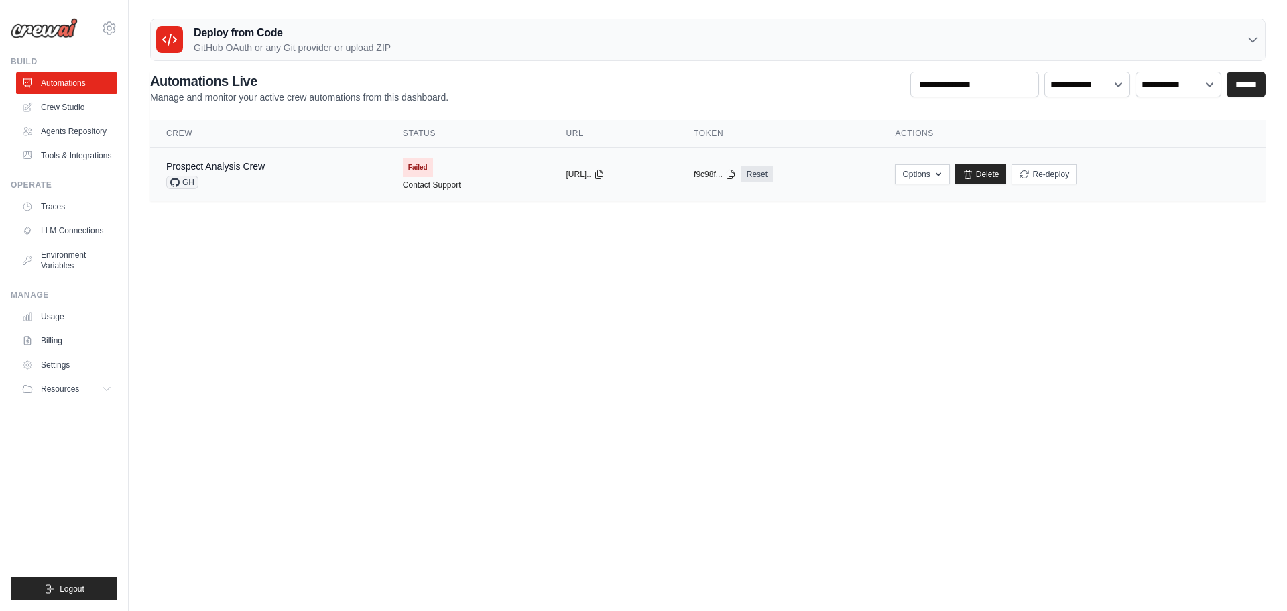
click at [403, 167] on span "Failed" at bounding box center [418, 167] width 30 height 19
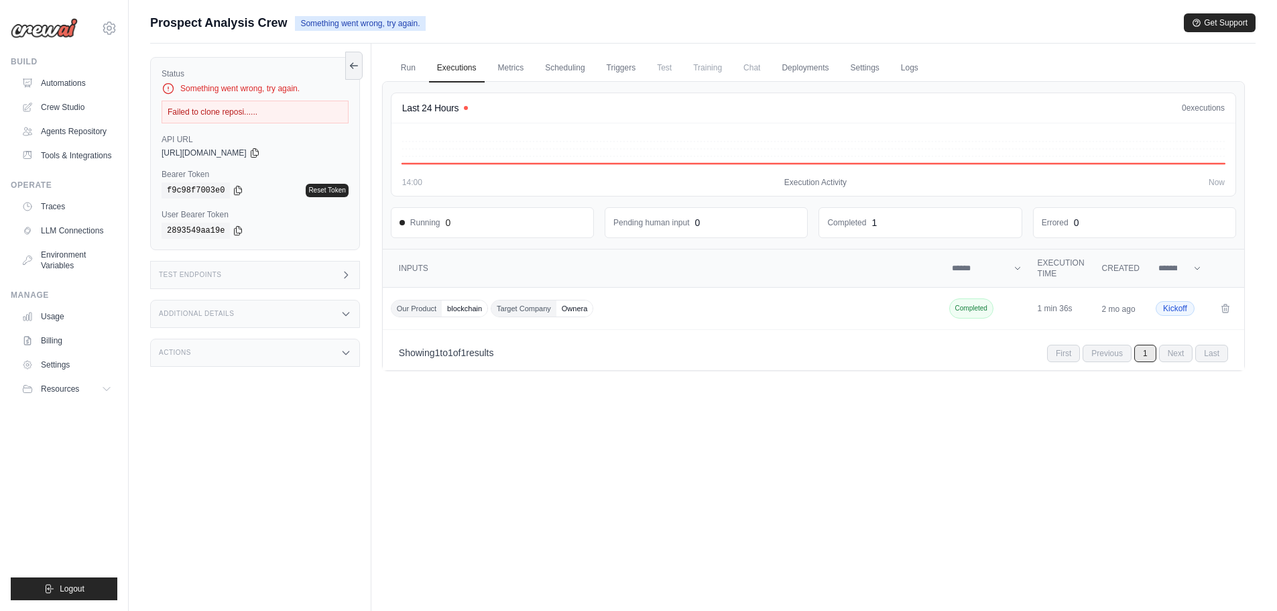
click at [246, 113] on div "Failed to clone reposi......" at bounding box center [255, 112] width 187 height 23
click at [67, 83] on link "Automations" at bounding box center [67, 82] width 101 height 21
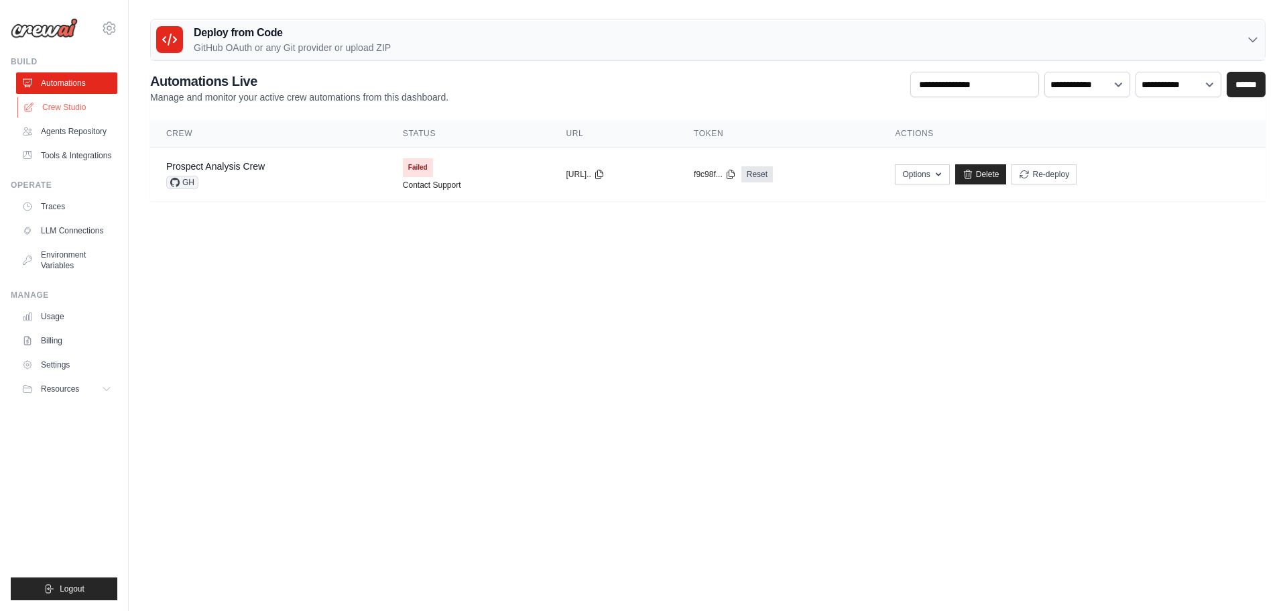
click at [56, 111] on link "Crew Studio" at bounding box center [67, 107] width 101 height 21
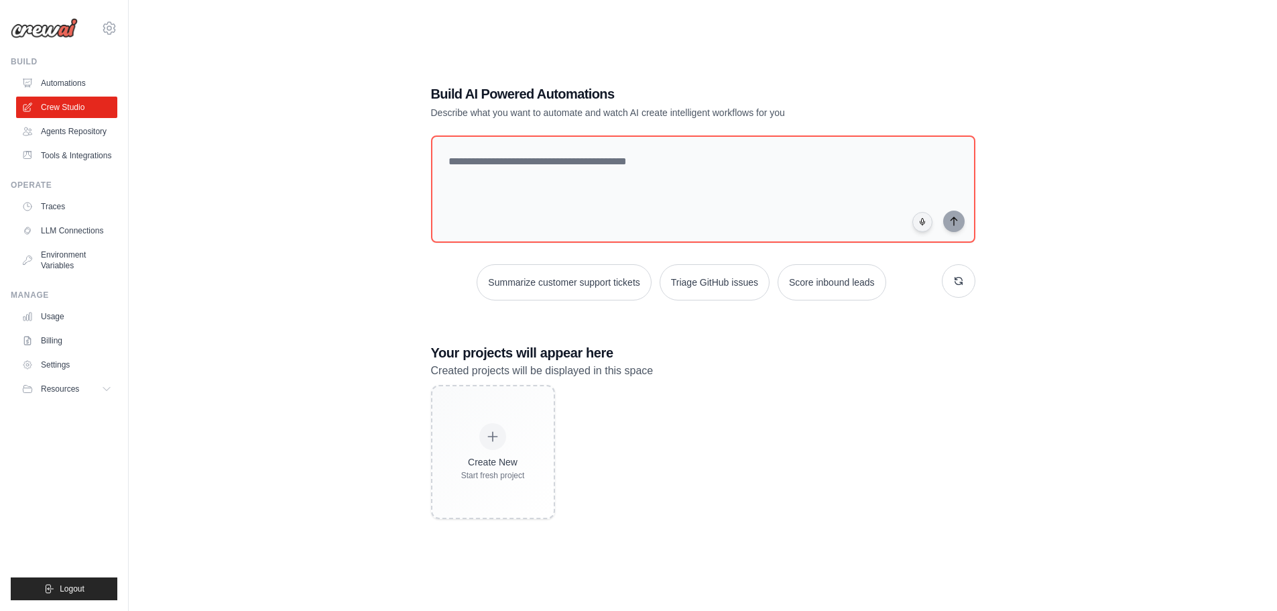
scroll to position [27, 0]
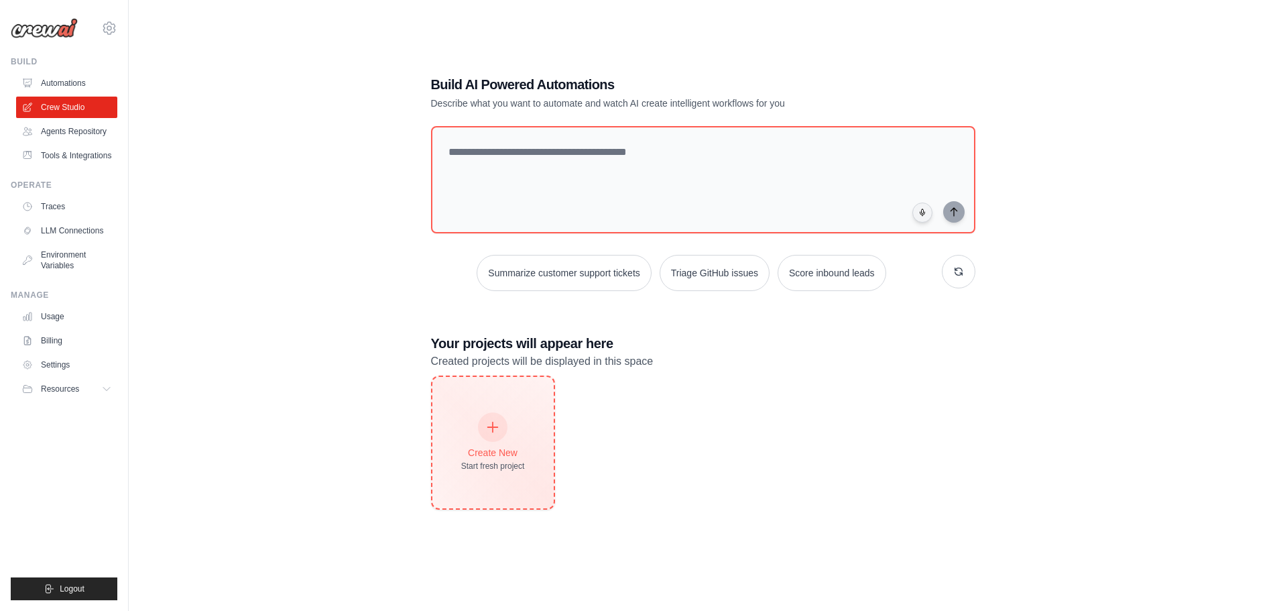
click at [502, 440] on div "Create New Start fresh project" at bounding box center [493, 442] width 64 height 58
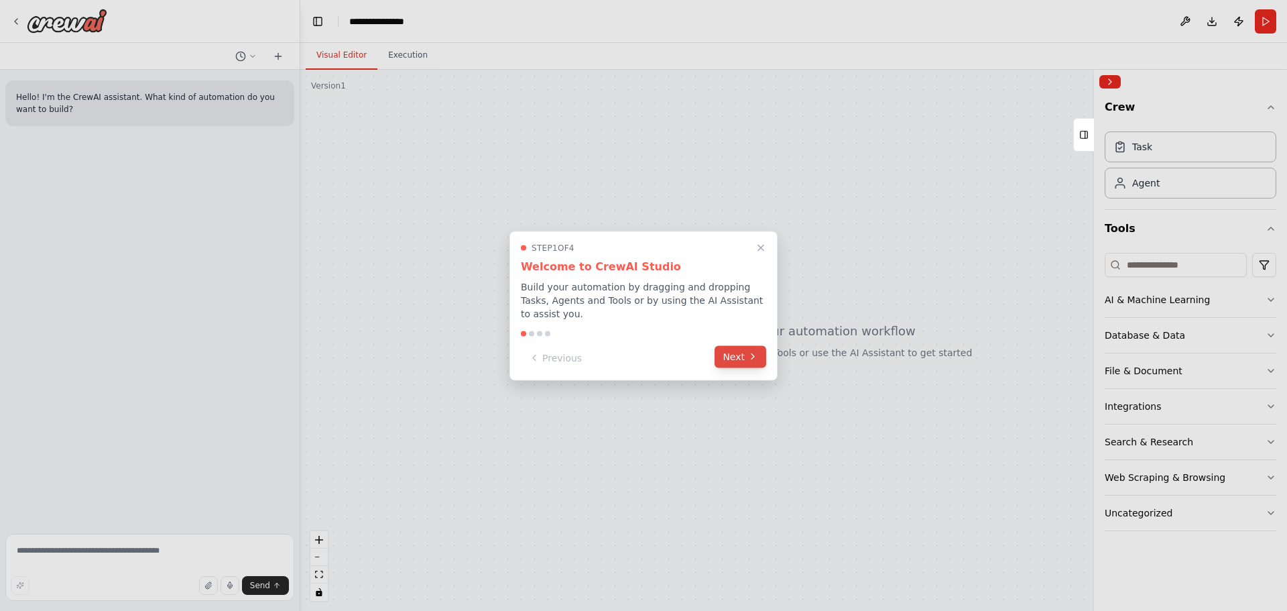
click at [733, 353] on button "Next" at bounding box center [740, 356] width 52 height 22
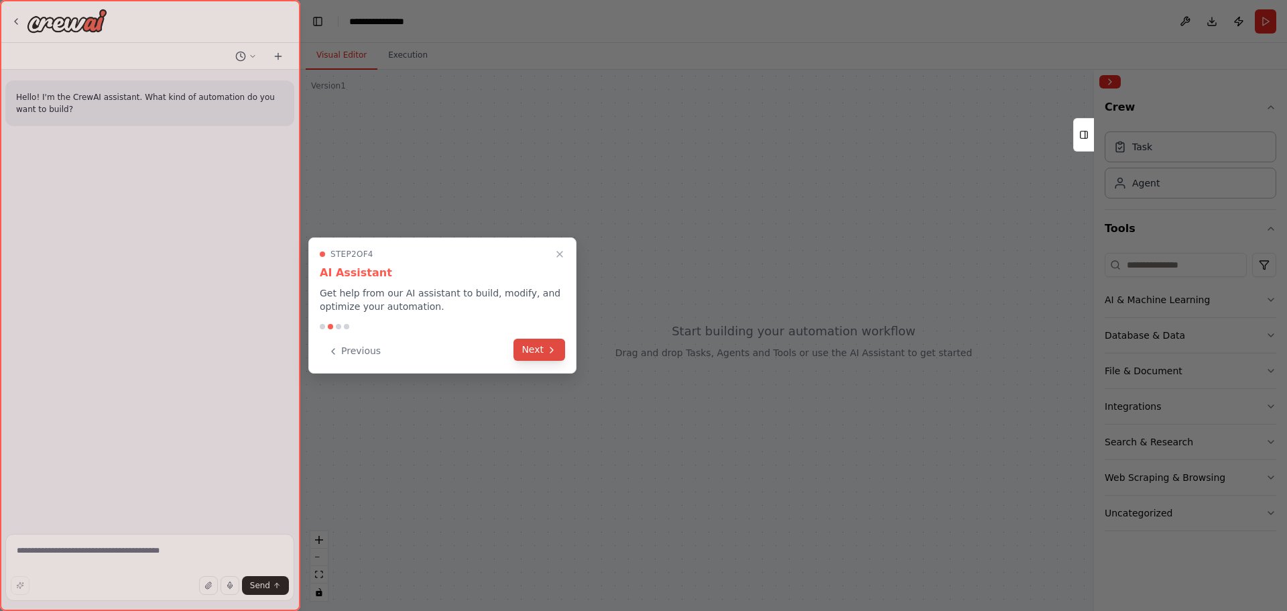
click at [552, 354] on icon at bounding box center [551, 349] width 11 height 11
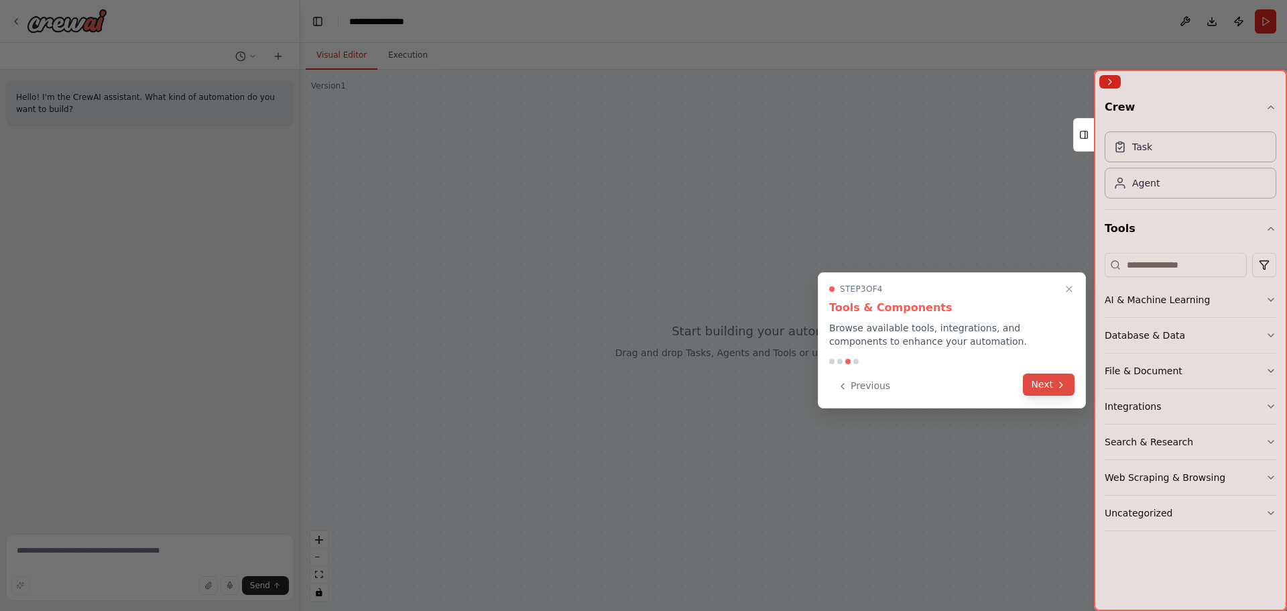
click at [1051, 383] on button "Next" at bounding box center [1049, 384] width 52 height 22
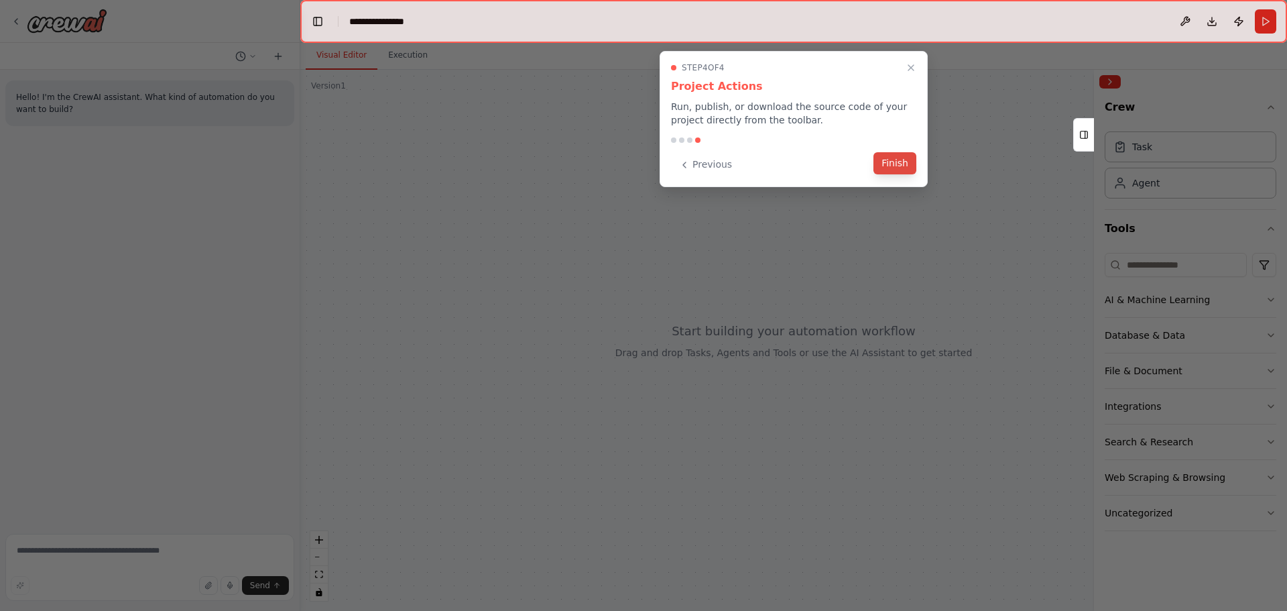
click at [903, 165] on button "Finish" at bounding box center [894, 163] width 43 height 22
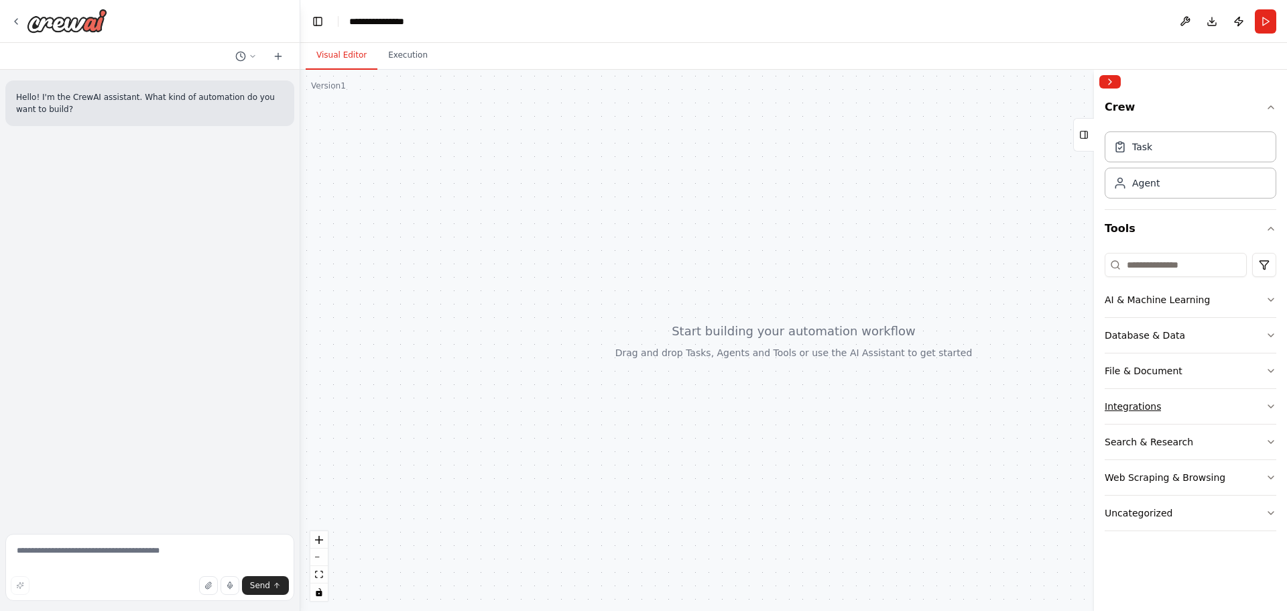
click at [1216, 407] on button "Integrations" at bounding box center [1190, 406] width 172 height 35
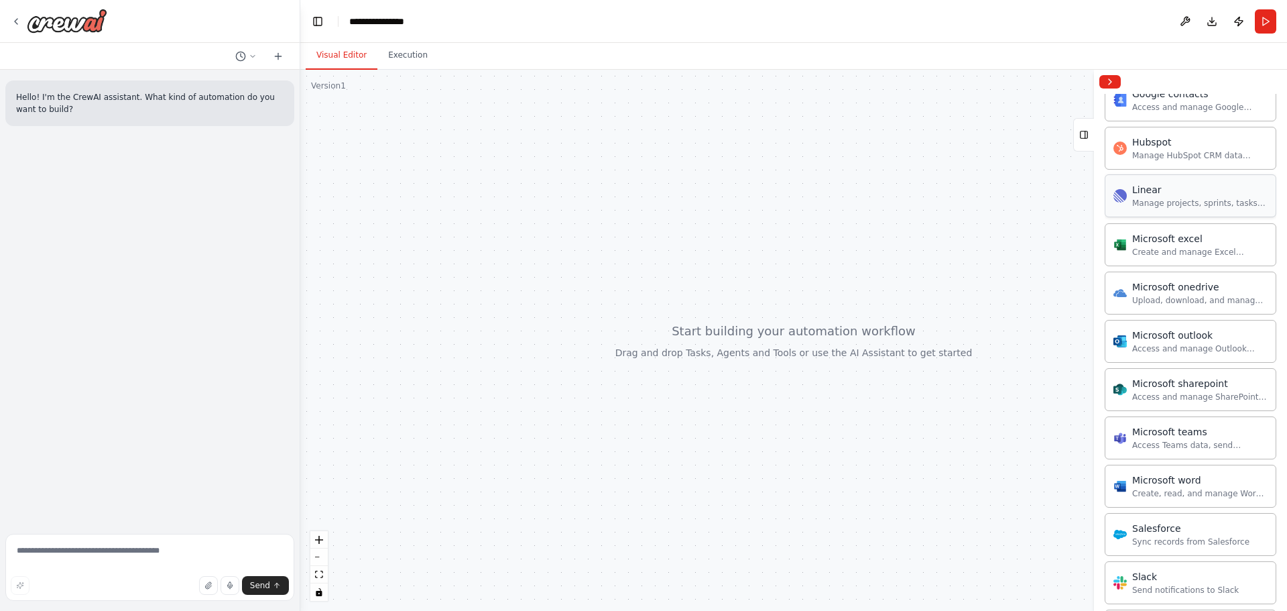
scroll to position [603, 0]
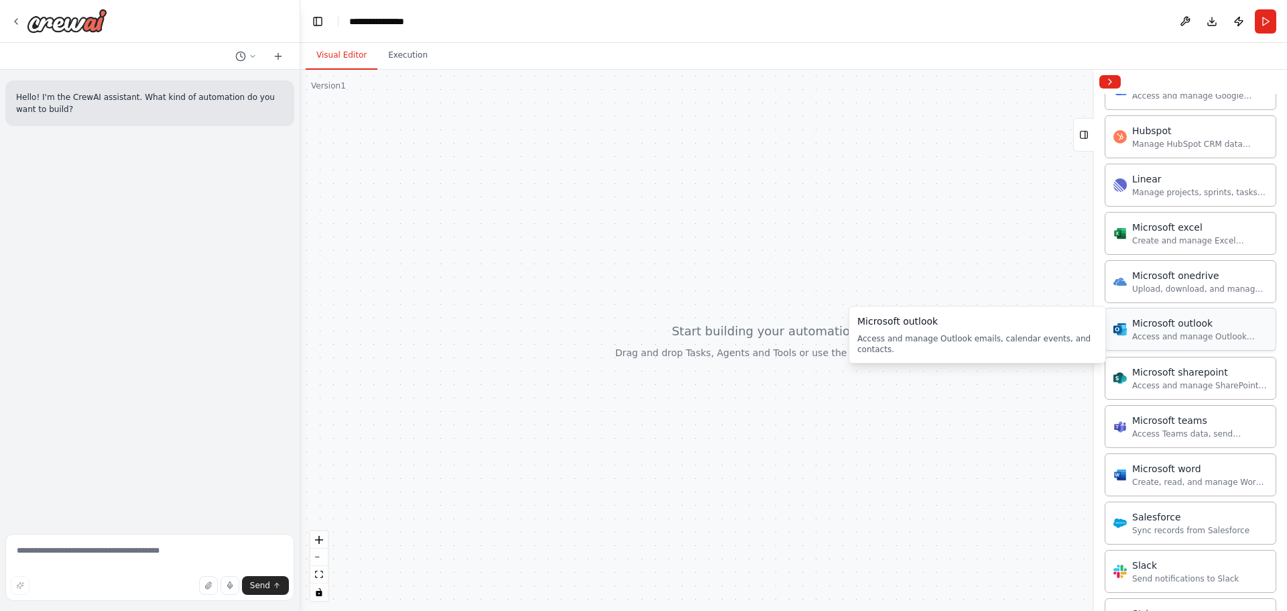
click at [1195, 334] on div "Access and manage Outlook emails, calendar events, and contacts." at bounding box center [1199, 336] width 135 height 11
click at [15, 23] on icon at bounding box center [16, 21] width 11 height 11
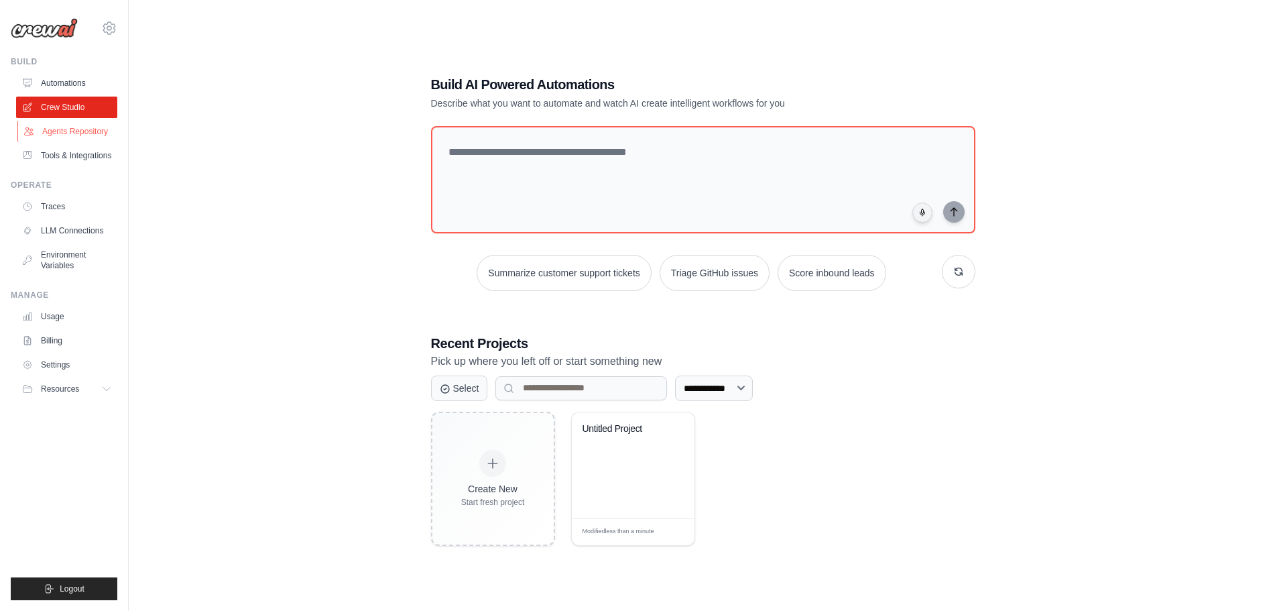
click at [68, 135] on link "Agents Repository" at bounding box center [67, 131] width 101 height 21
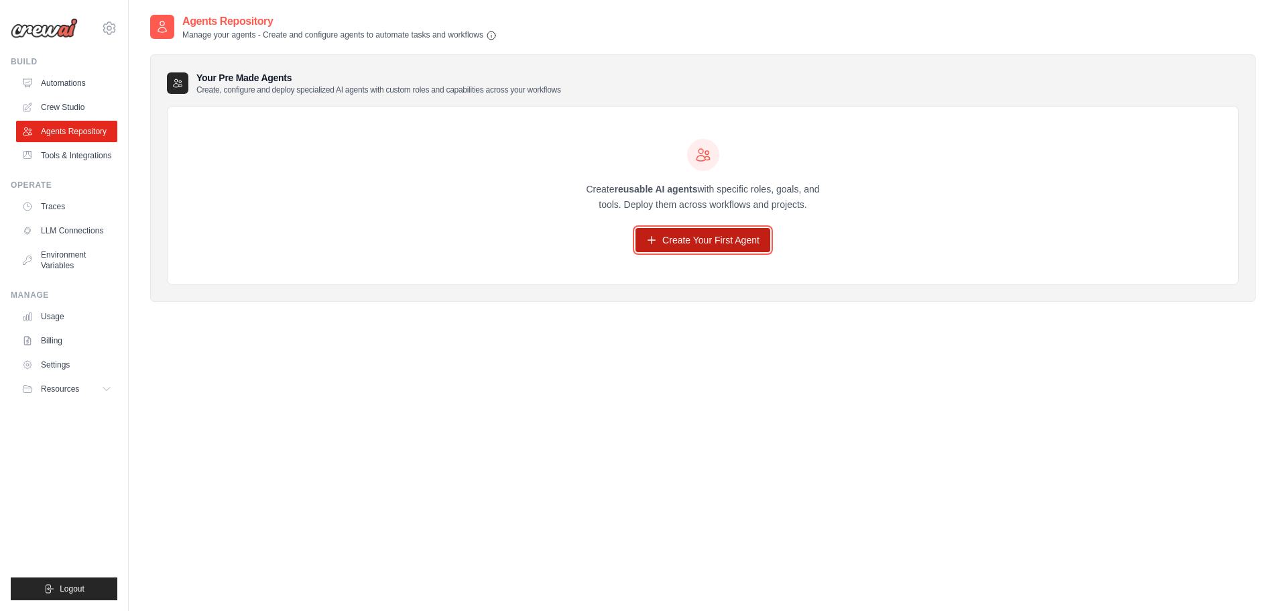
click at [673, 235] on link "Create Your First Agent" at bounding box center [702, 240] width 135 height 24
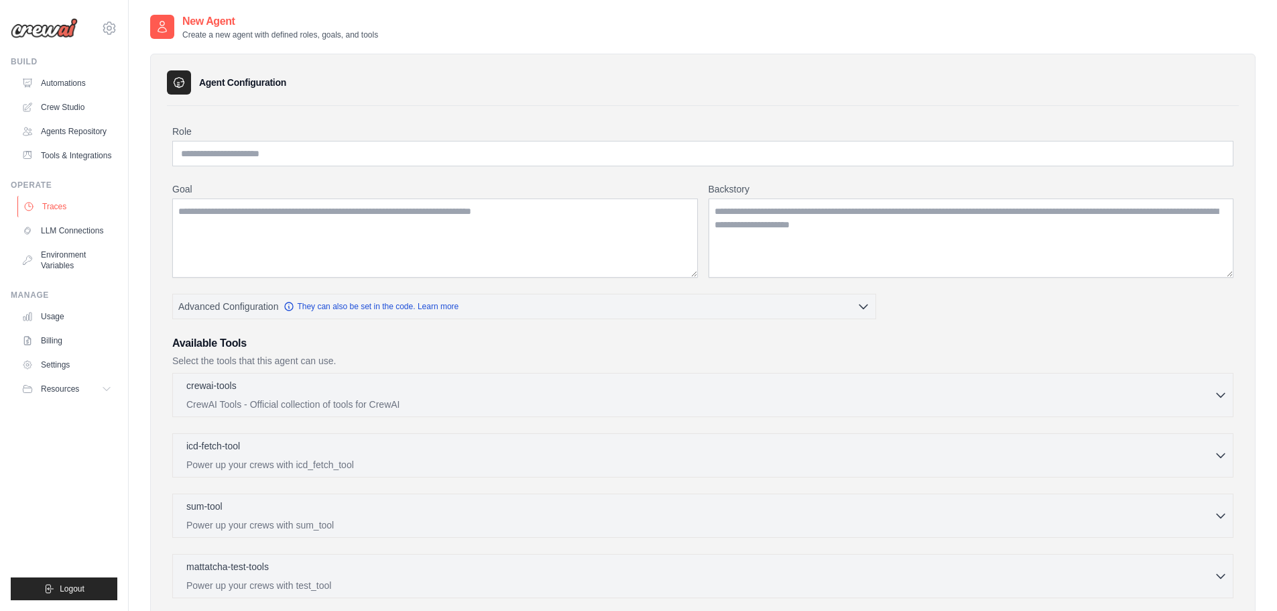
click at [56, 204] on link "Traces" at bounding box center [67, 206] width 101 height 21
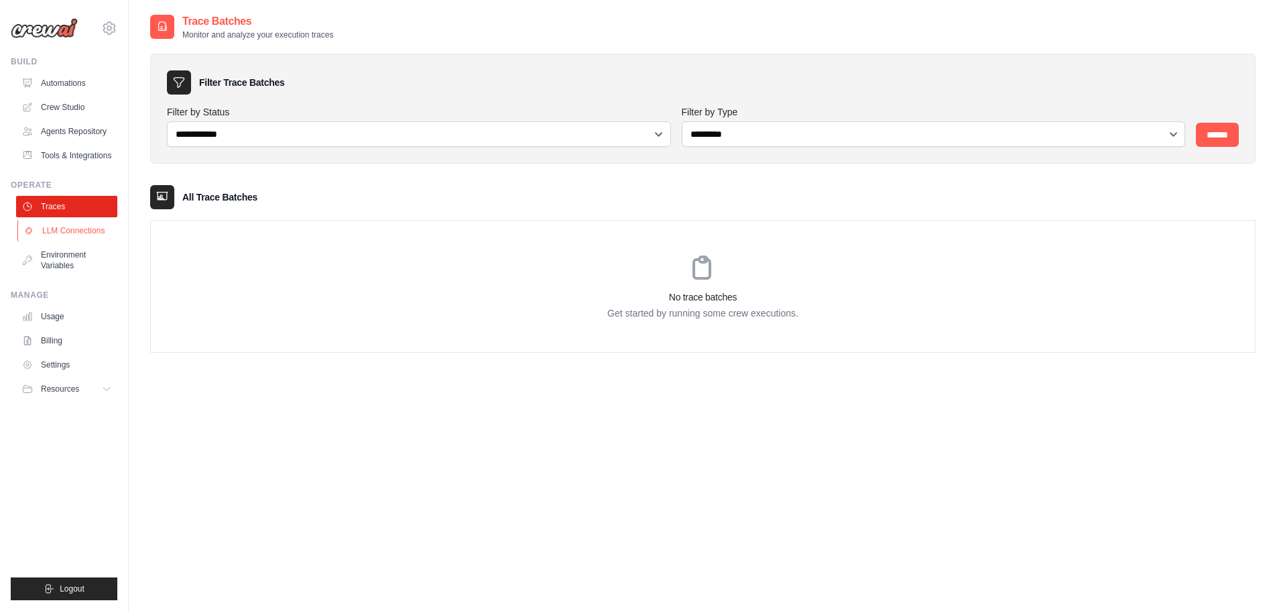
click at [74, 227] on link "LLM Connections" at bounding box center [67, 230] width 101 height 21
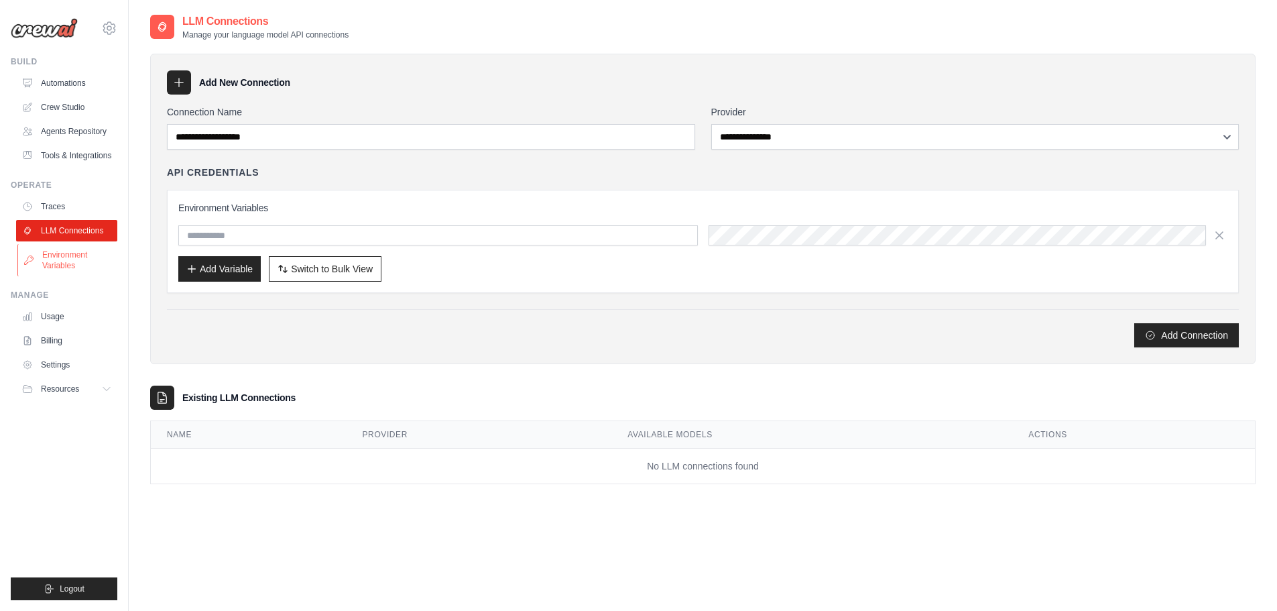
click at [72, 251] on link "Environment Variables" at bounding box center [67, 260] width 101 height 32
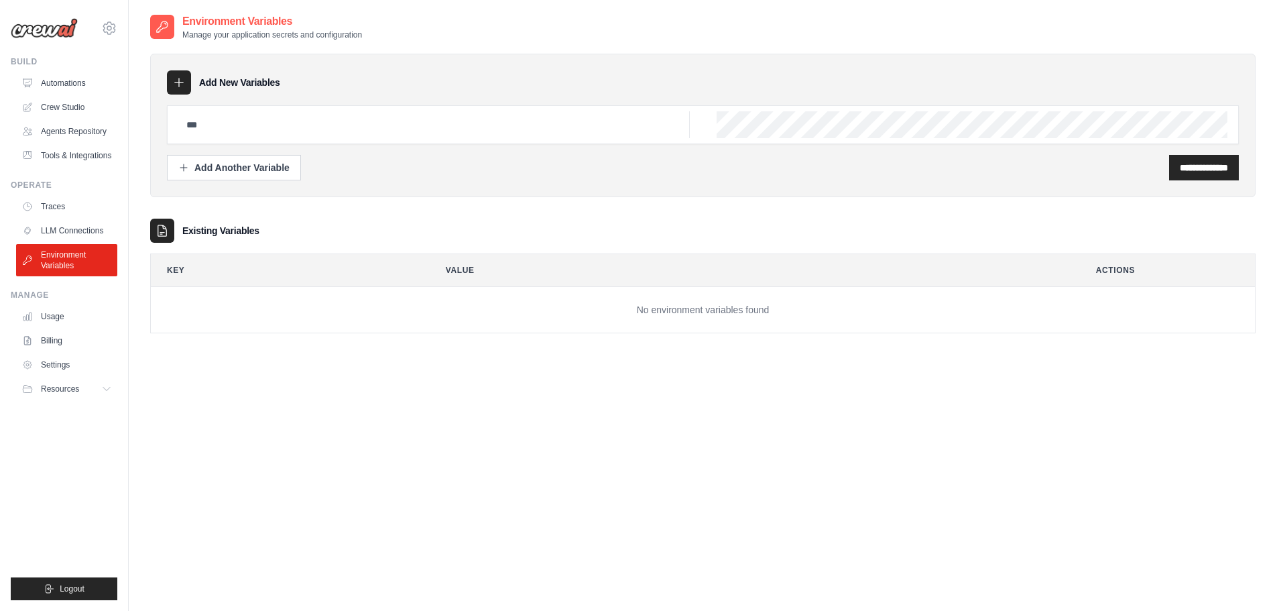
click at [42, 21] on img at bounding box center [44, 28] width 67 height 20
click at [43, 32] on img at bounding box center [44, 28] width 67 height 20
click at [48, 31] on img at bounding box center [44, 28] width 67 height 20
click at [53, 90] on link "Automations" at bounding box center [67, 82] width 101 height 21
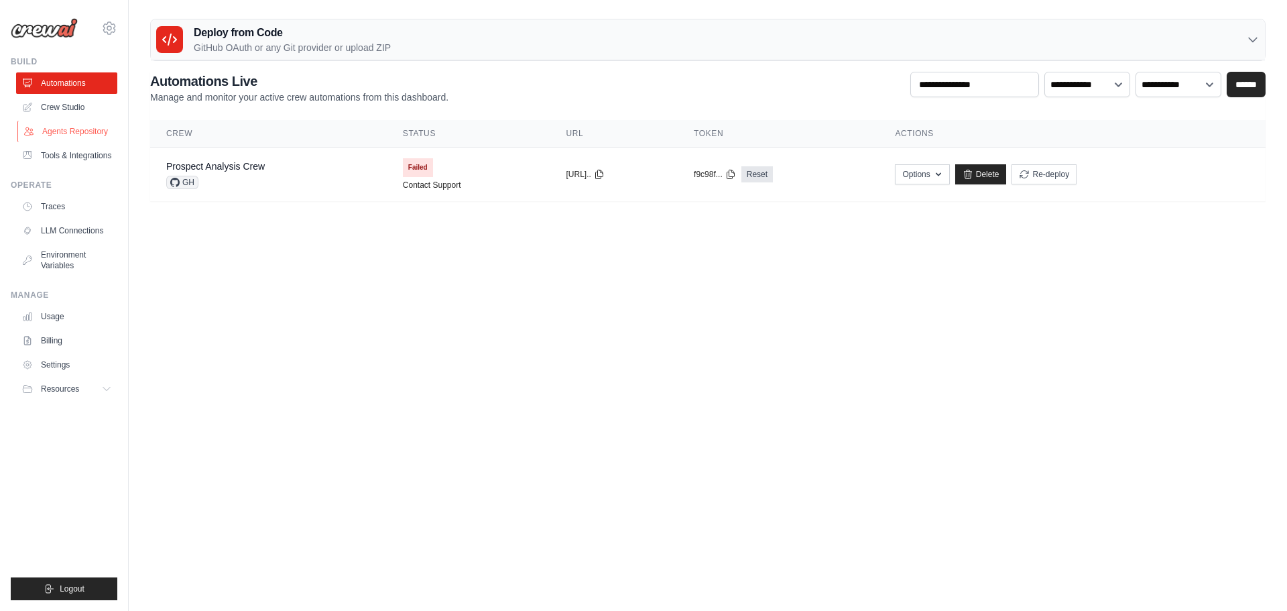
click at [70, 124] on link "Agents Repository" at bounding box center [67, 131] width 101 height 21
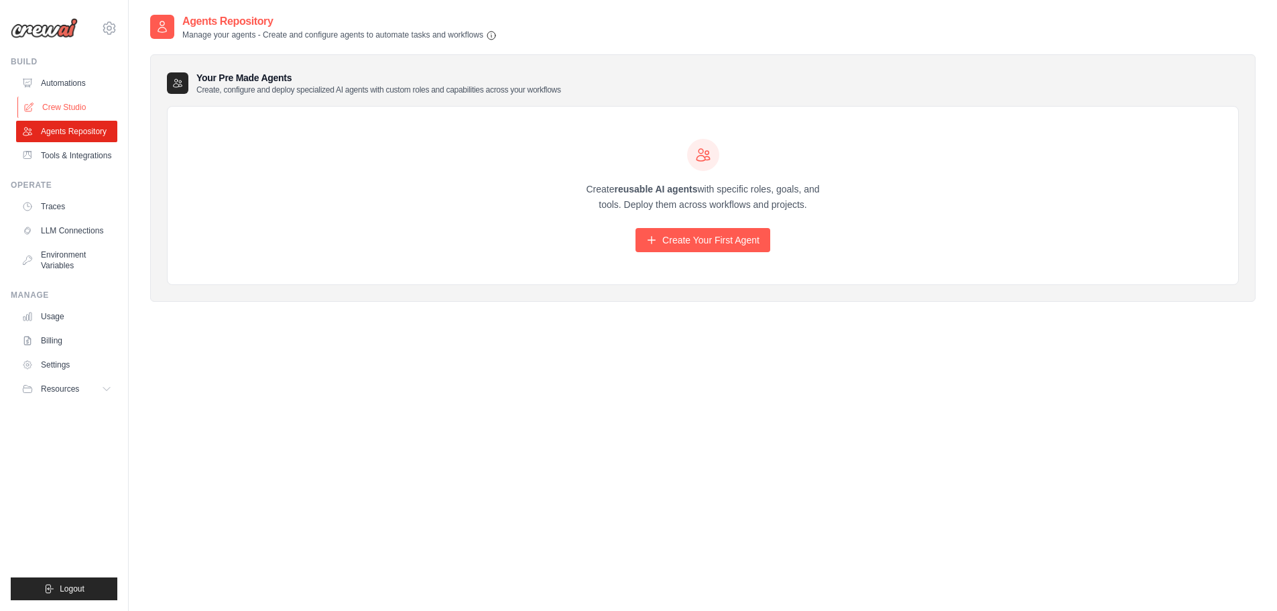
click at [62, 103] on link "Crew Studio" at bounding box center [67, 107] width 101 height 21
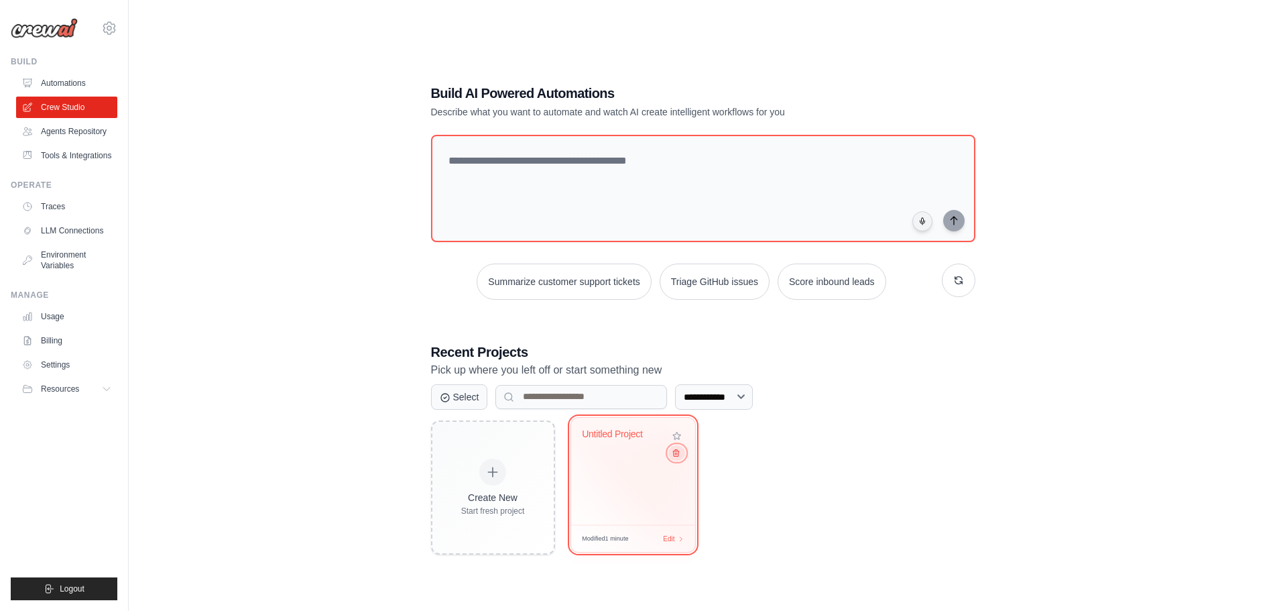
click at [676, 452] on icon at bounding box center [676, 452] width 6 height 7
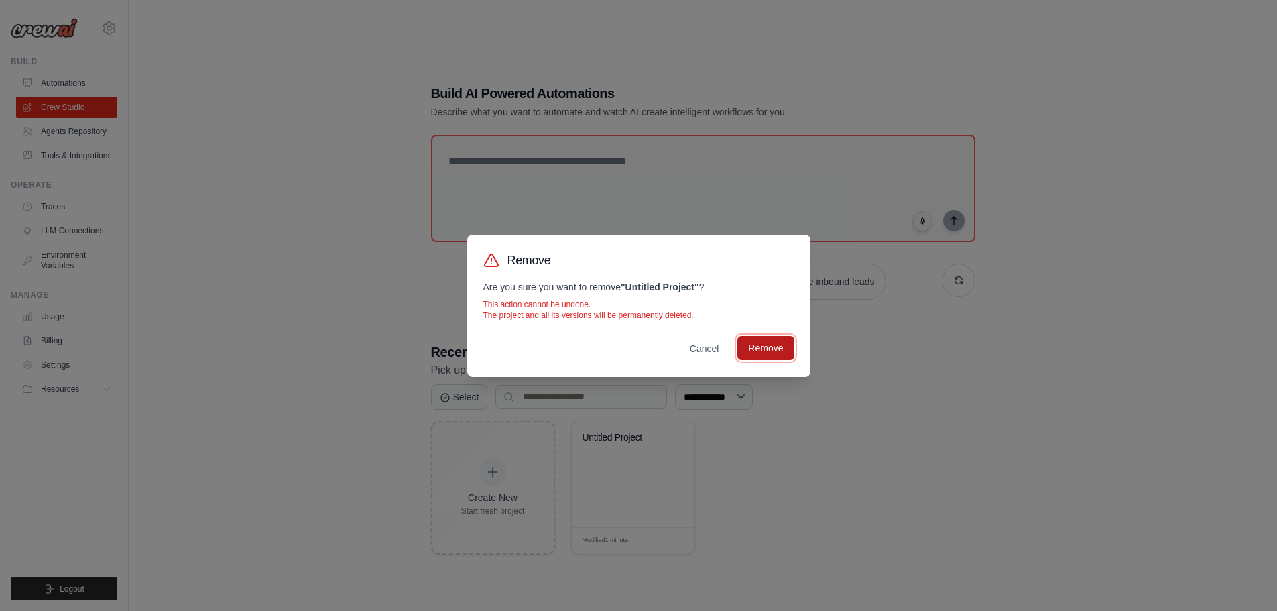
click at [769, 350] on button "Remove" at bounding box center [765, 348] width 56 height 24
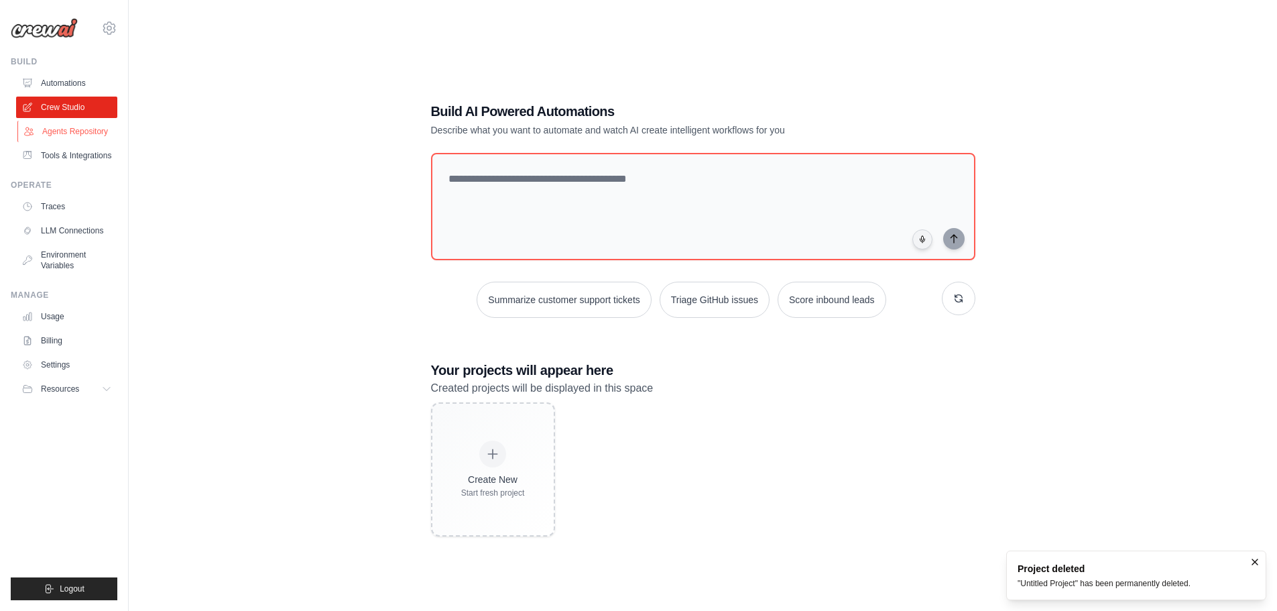
click at [78, 130] on link "Agents Repository" at bounding box center [67, 131] width 101 height 21
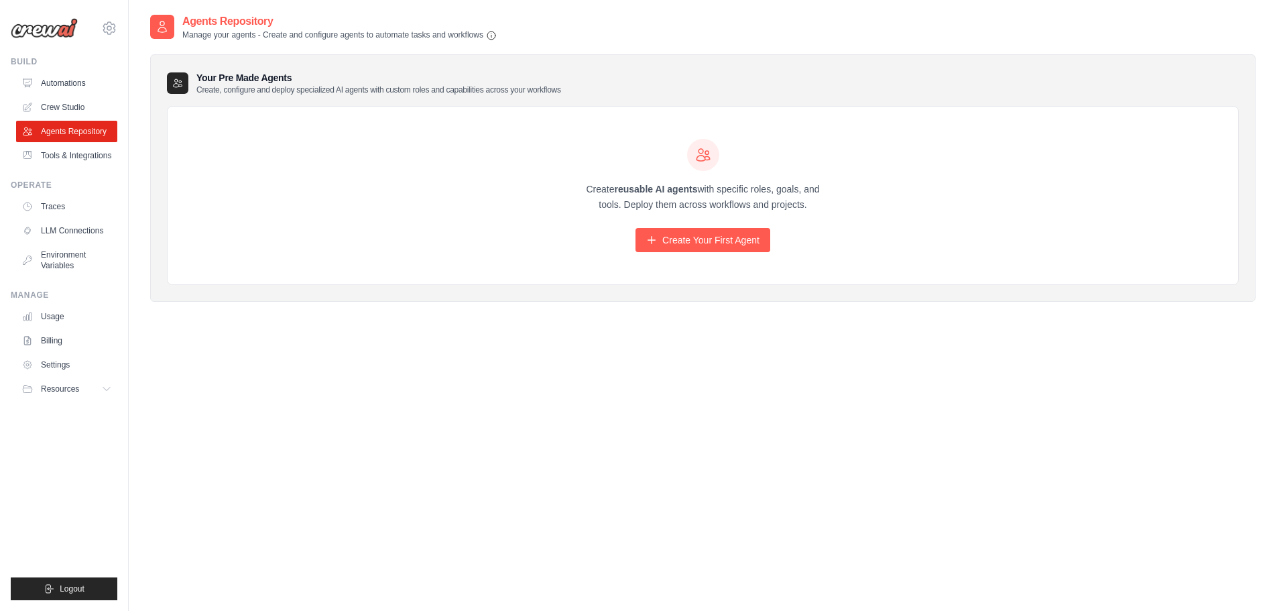
click at [212, 19] on h2 "Agents Repository" at bounding box center [339, 21] width 314 height 16
click at [495, 38] on icon "button" at bounding box center [491, 34] width 11 height 11
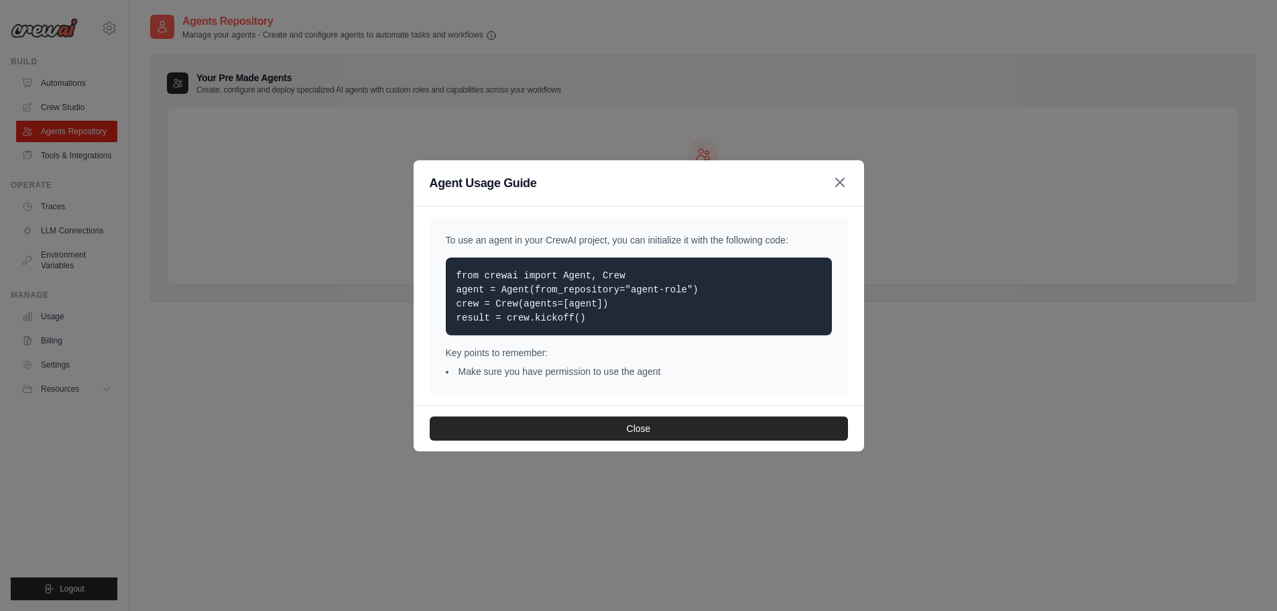
click at [840, 182] on icon "button" at bounding box center [840, 182] width 8 height 8
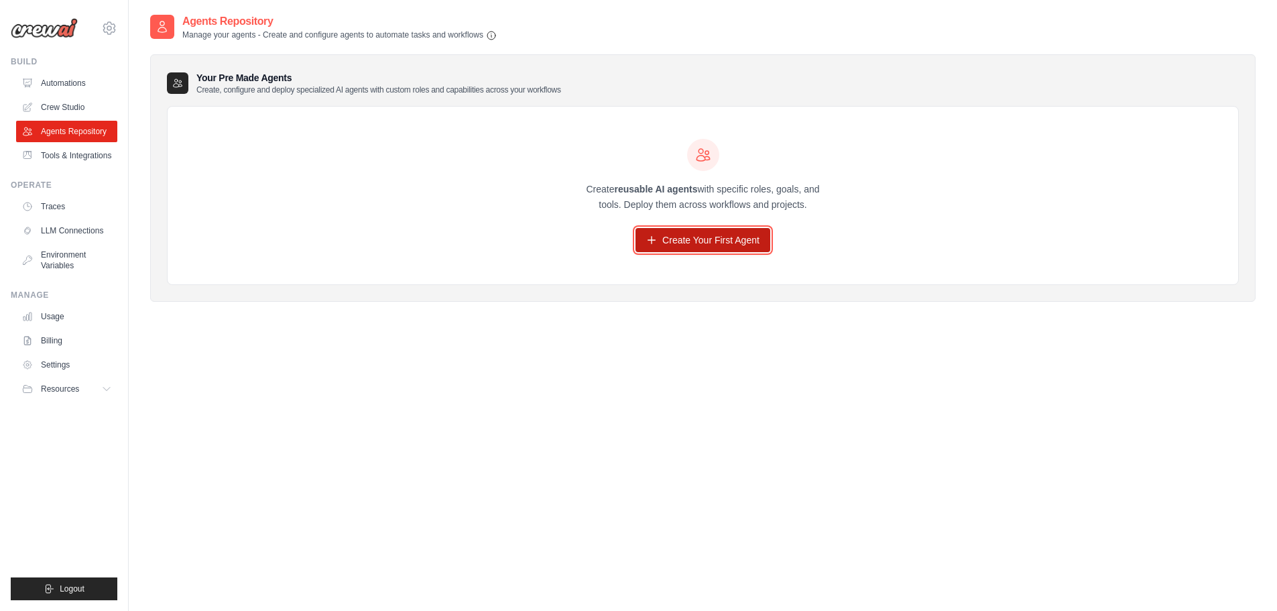
click at [696, 235] on link "Create Your First Agent" at bounding box center [702, 240] width 135 height 24
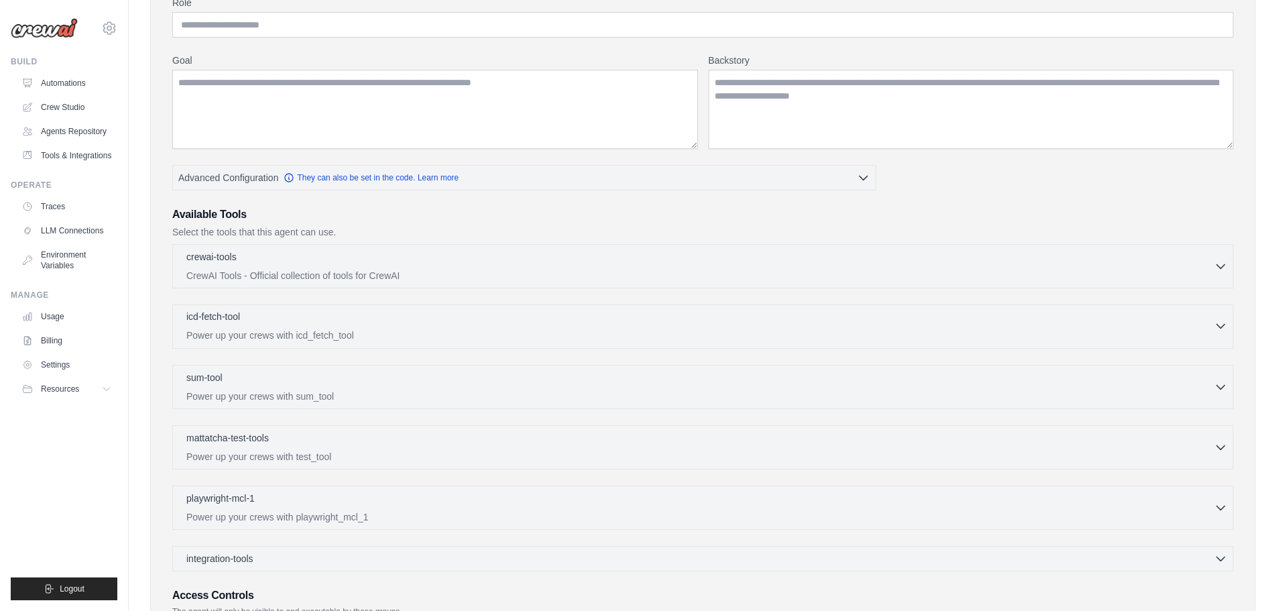
scroll to position [134, 0]
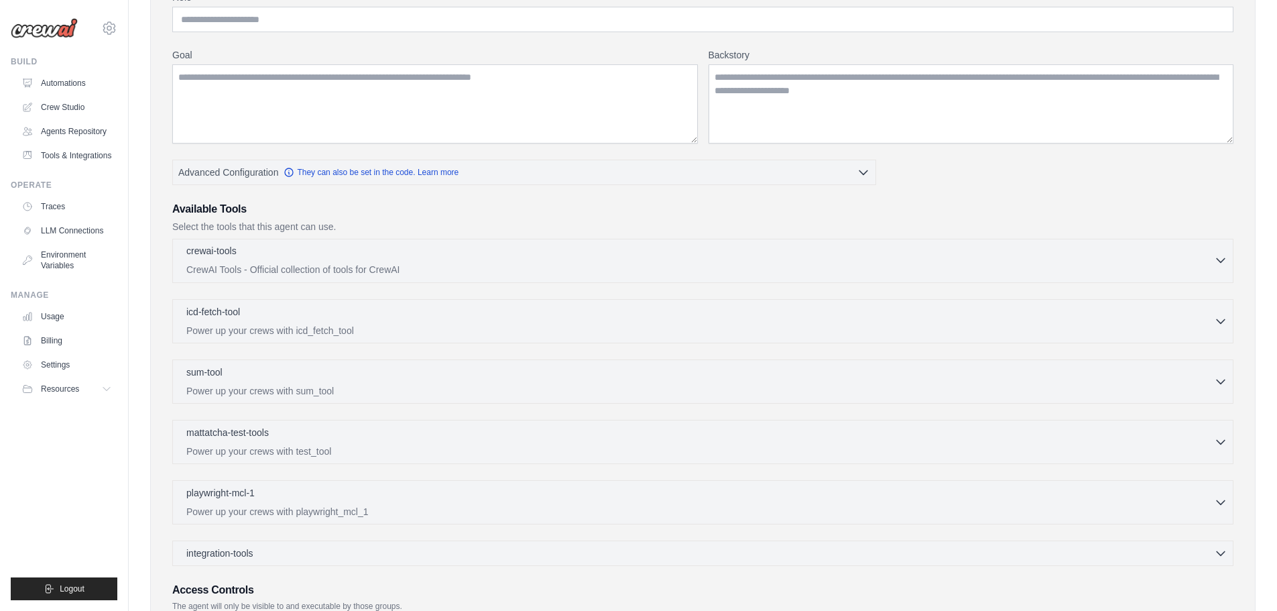
click at [1222, 258] on icon "button" at bounding box center [1220, 259] width 13 height 13
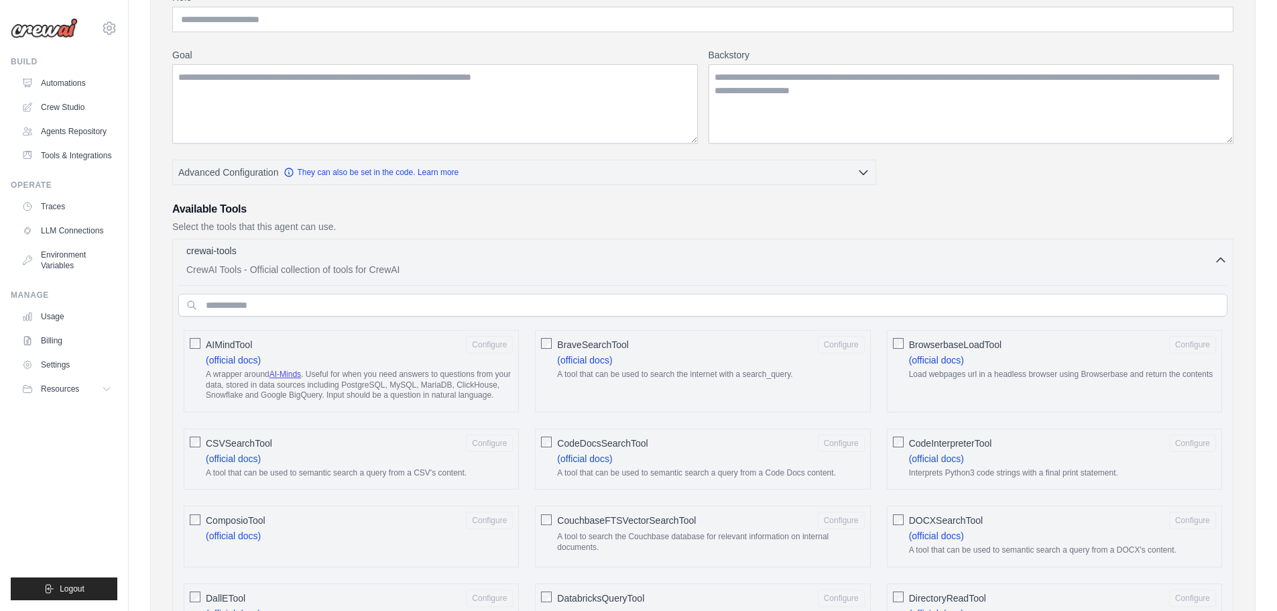
click at [1223, 263] on icon "button" at bounding box center [1220, 259] width 13 height 13
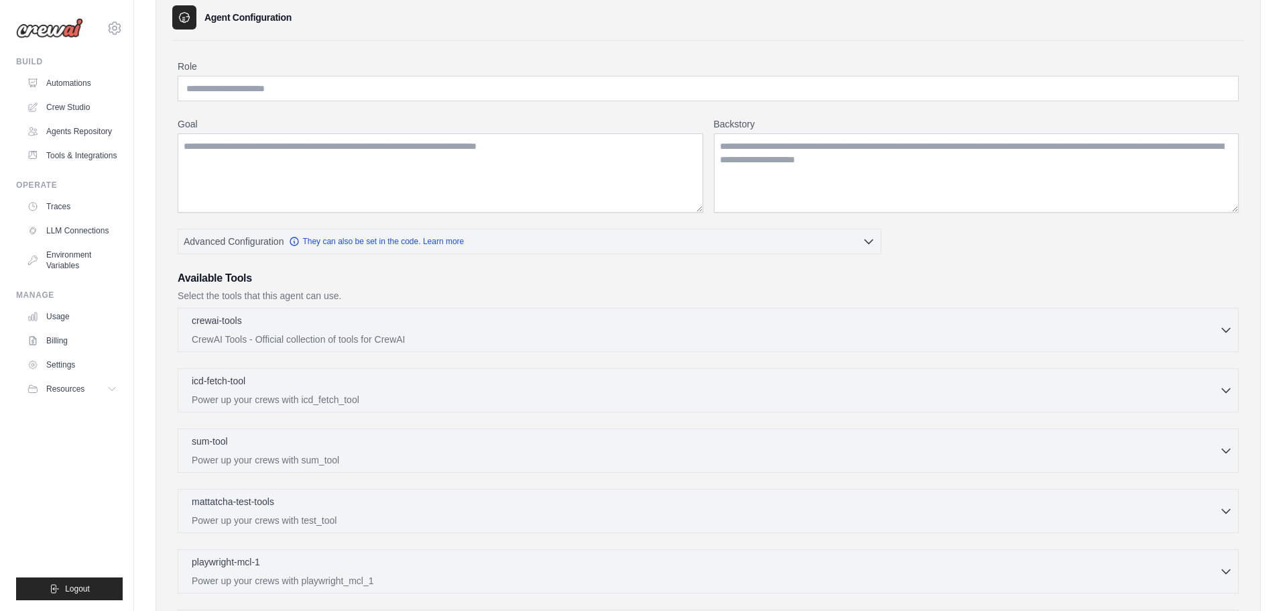
scroll to position [0, 0]
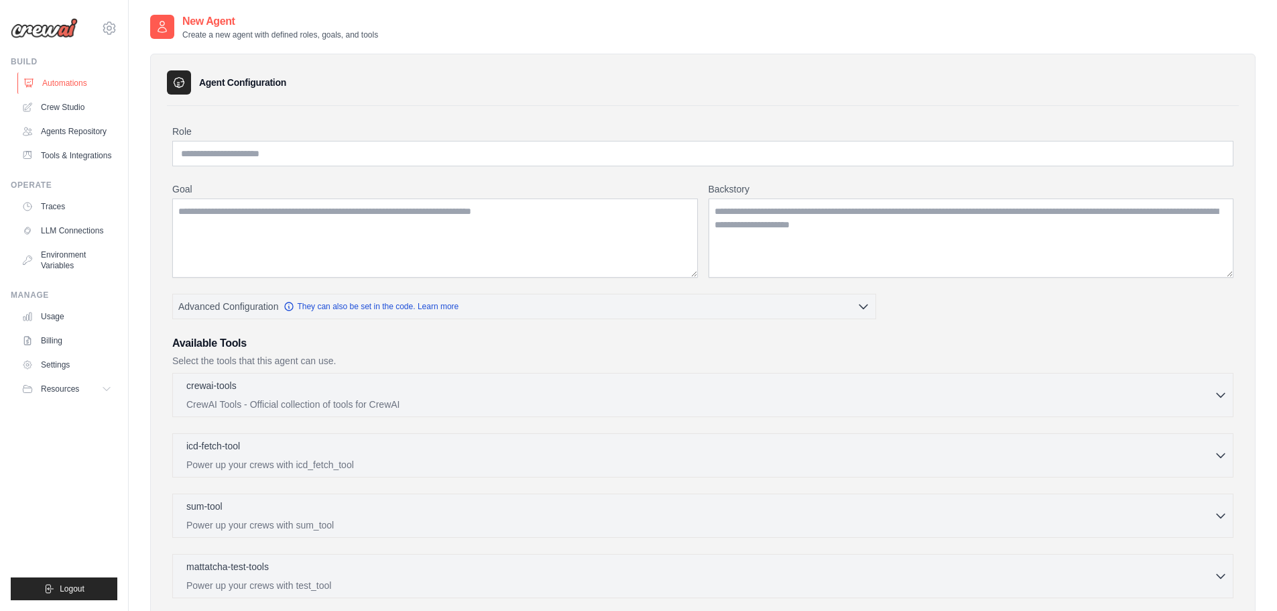
click at [56, 80] on link "Automations" at bounding box center [67, 82] width 101 height 21
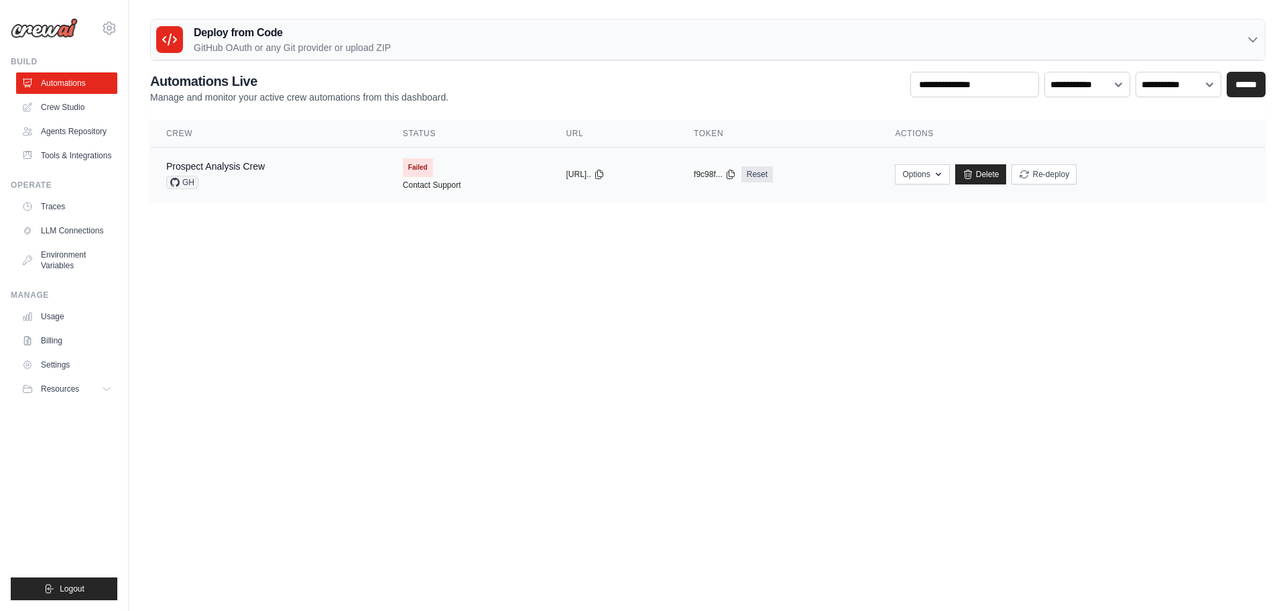
click at [178, 183] on icon at bounding box center [174, 182] width 9 height 9
click at [188, 183] on span "GH" at bounding box center [182, 182] width 32 height 13
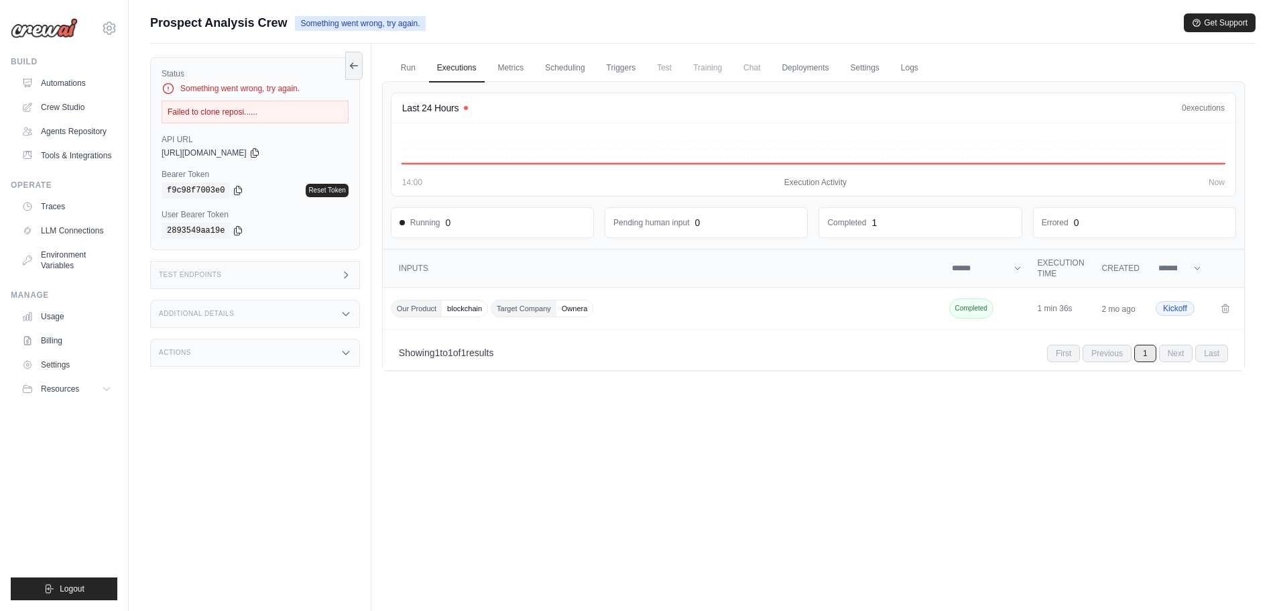
click at [223, 111] on div "Failed to clone reposi......" at bounding box center [255, 112] width 187 height 23
click at [260, 156] on icon at bounding box center [254, 152] width 11 height 11
click at [268, 277] on div "Test Endpoints" at bounding box center [255, 275] width 210 height 28
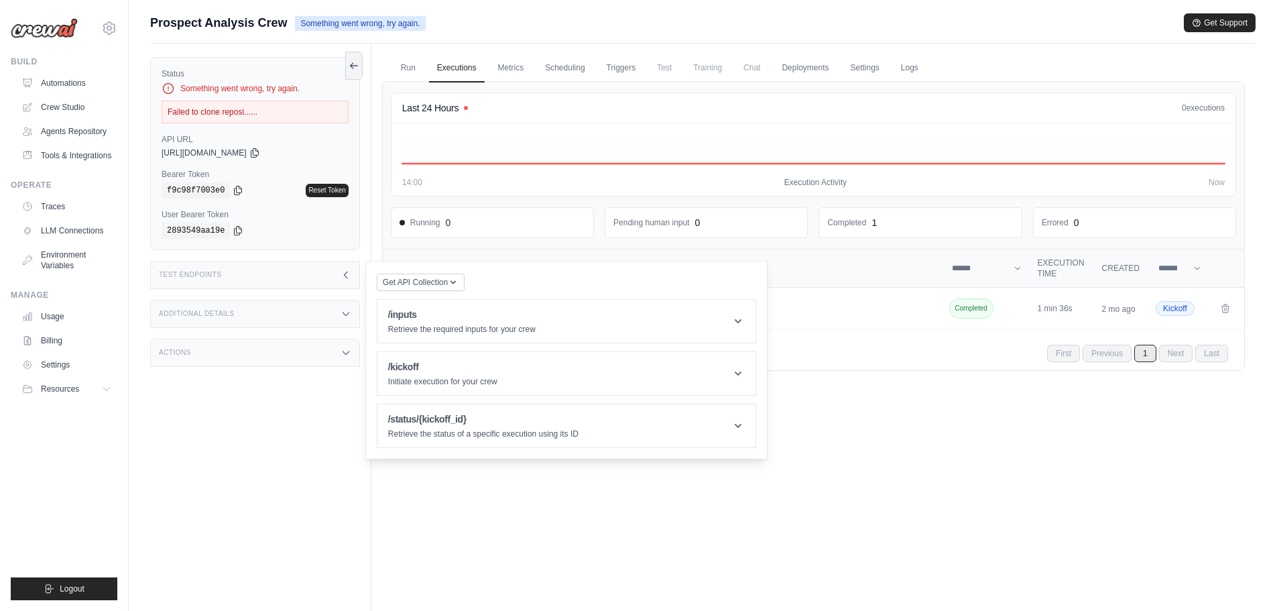
click at [229, 115] on div "Failed to clone reposi......" at bounding box center [255, 112] width 187 height 23
drag, startPoint x: 285, startPoint y: 22, endPoint x: 148, endPoint y: 23, distance: 137.4
click at [148, 23] on div "Submit a support request Describe your issue or question * Please be specific a…" at bounding box center [703, 333] width 1148 height 641
copy span "Prospect Analysis Crew"
click at [409, 72] on link "Run" at bounding box center [408, 68] width 31 height 28
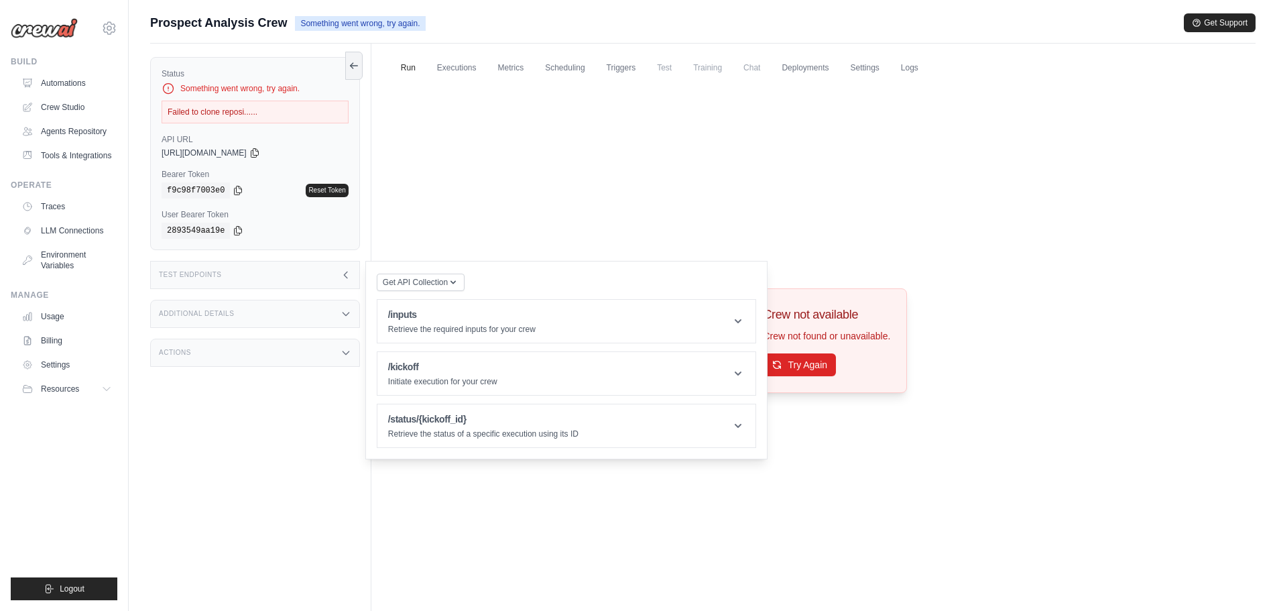
click at [696, 215] on div "Crew not available Crew not found or unavailable. Try Again" at bounding box center [813, 340] width 862 height 519
click at [255, 279] on div "Test Endpoints" at bounding box center [255, 275] width 210 height 28
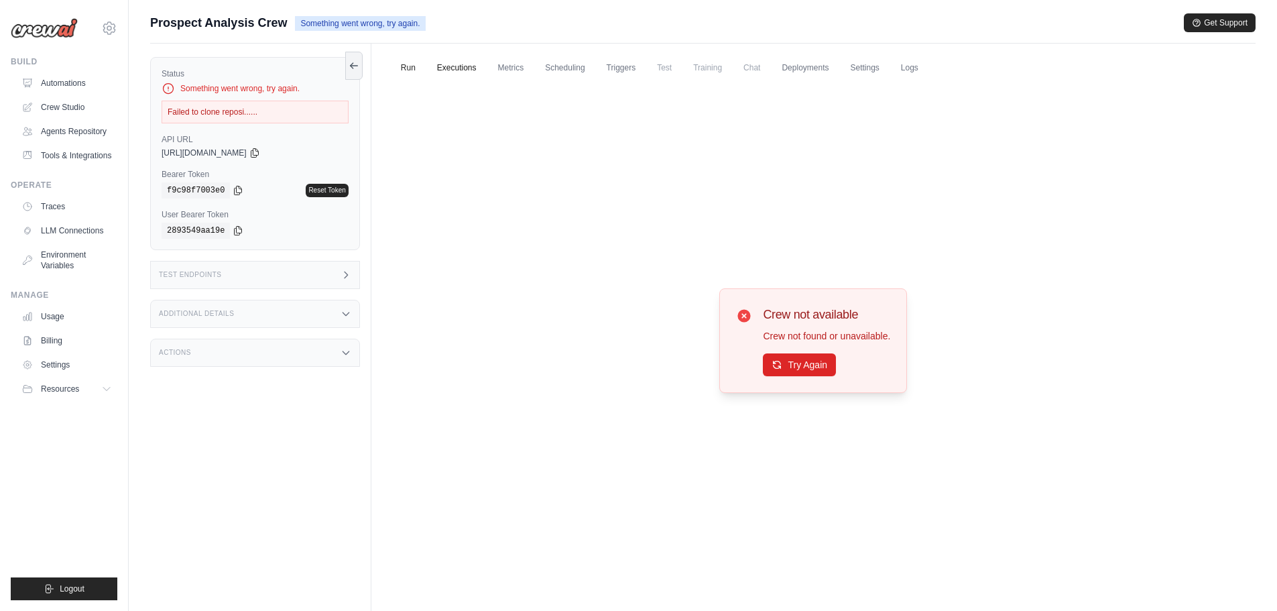
click at [442, 70] on link "Executions" at bounding box center [457, 68] width 56 height 28
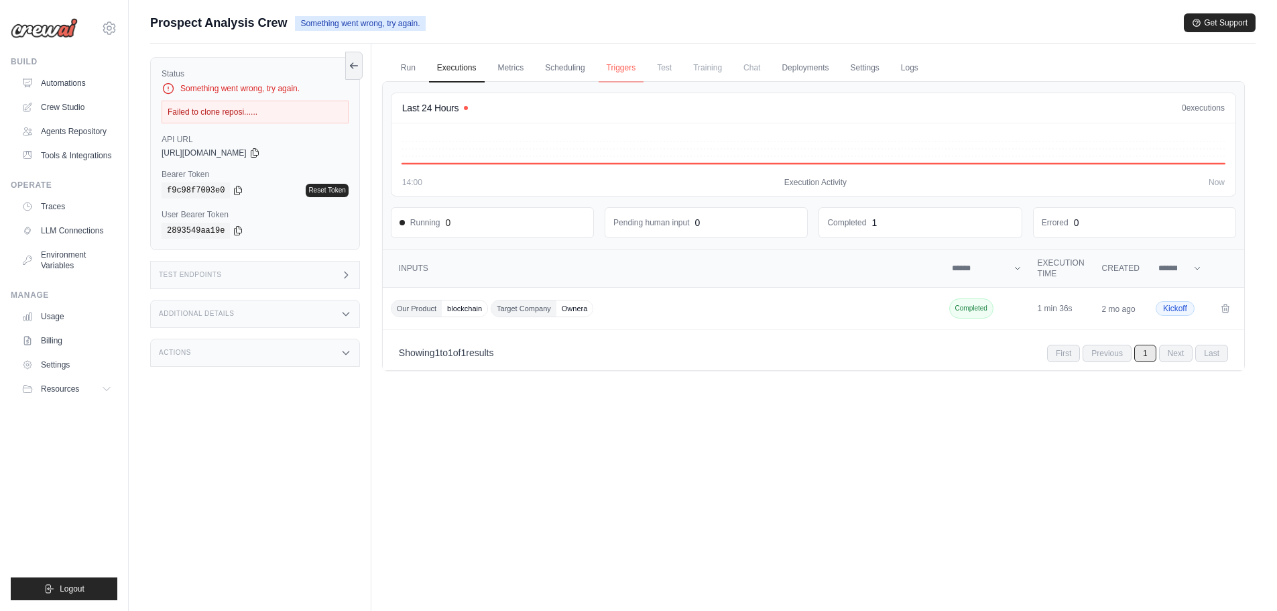
click at [626, 71] on link "Triggers" at bounding box center [621, 68] width 46 height 28
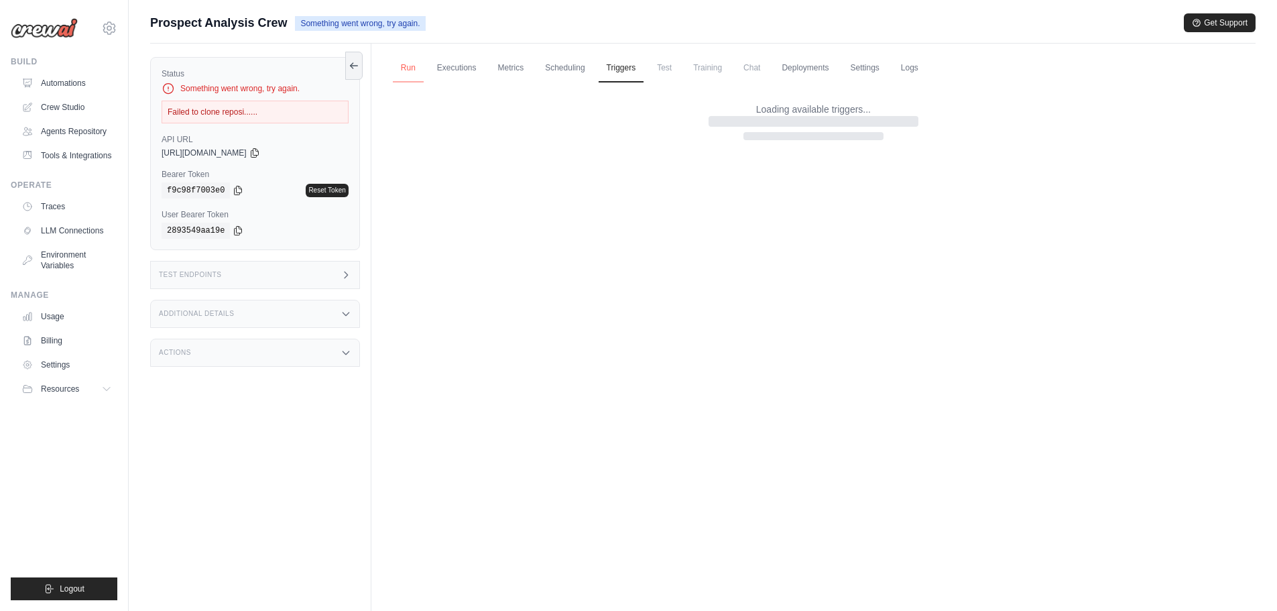
click at [409, 64] on link "Run" at bounding box center [408, 68] width 31 height 28
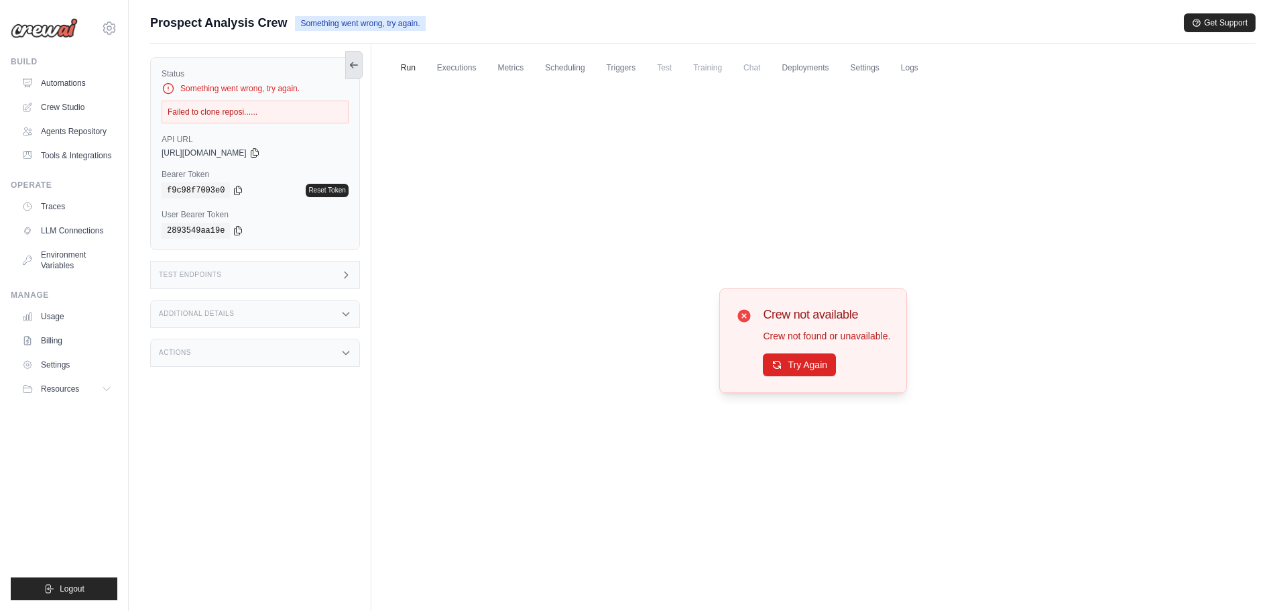
click at [348, 68] on icon at bounding box center [353, 65] width 11 height 11
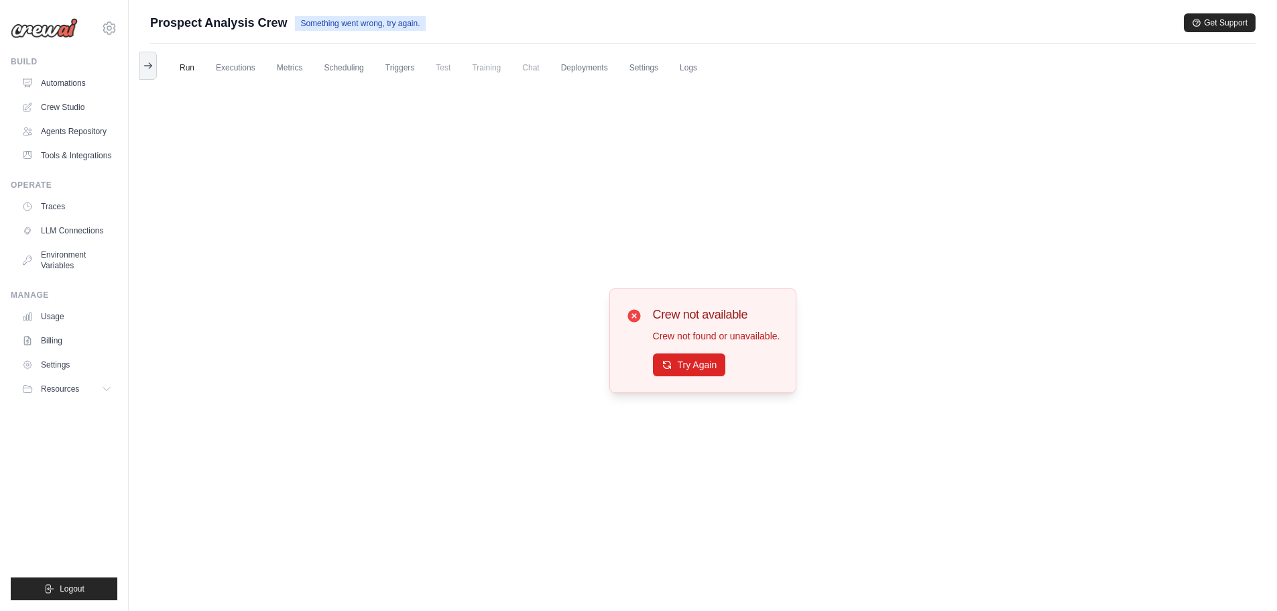
click at [139, 66] on div "Submit a support request Describe your issue or question * Please be specific a…" at bounding box center [703, 333] width 1148 height 641
click at [146, 69] on icon at bounding box center [148, 65] width 11 height 11
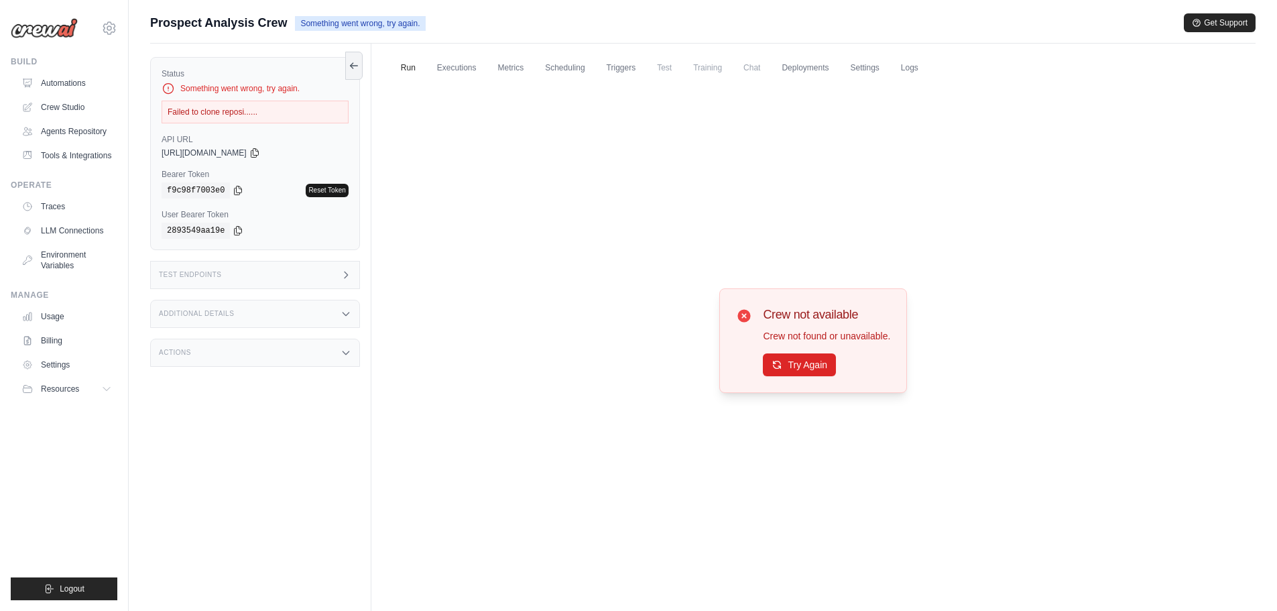
click at [328, 192] on link "Reset Token" at bounding box center [327, 190] width 42 height 13
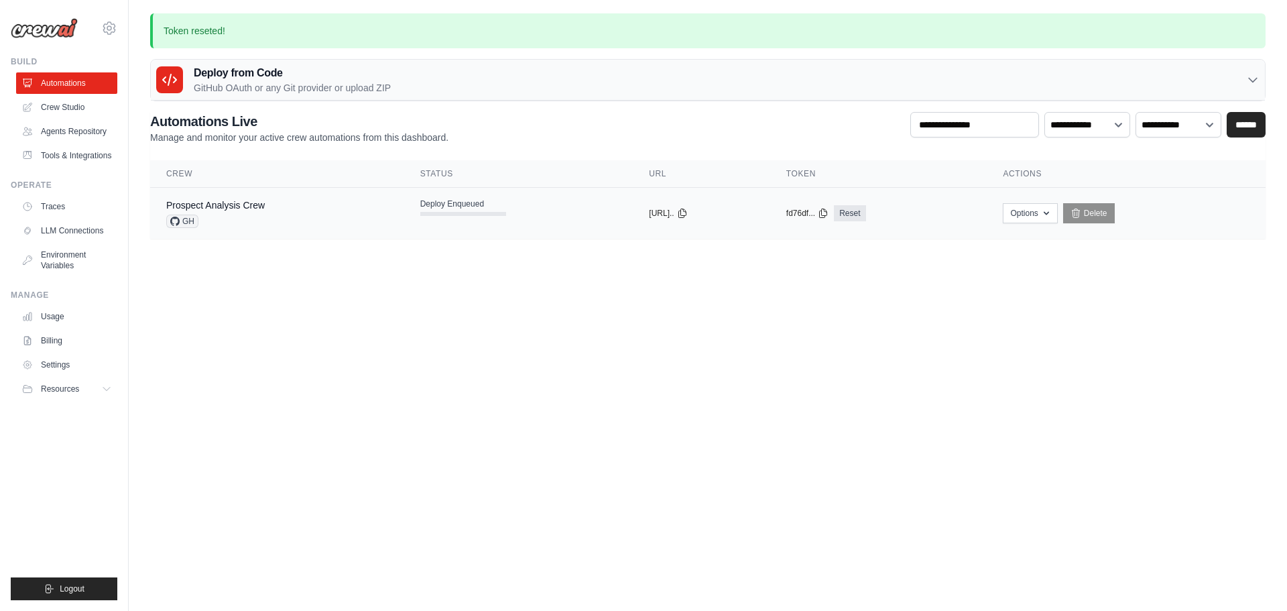
click at [287, 206] on div "Prospect Analysis Crew GH" at bounding box center [277, 212] width 222 height 29
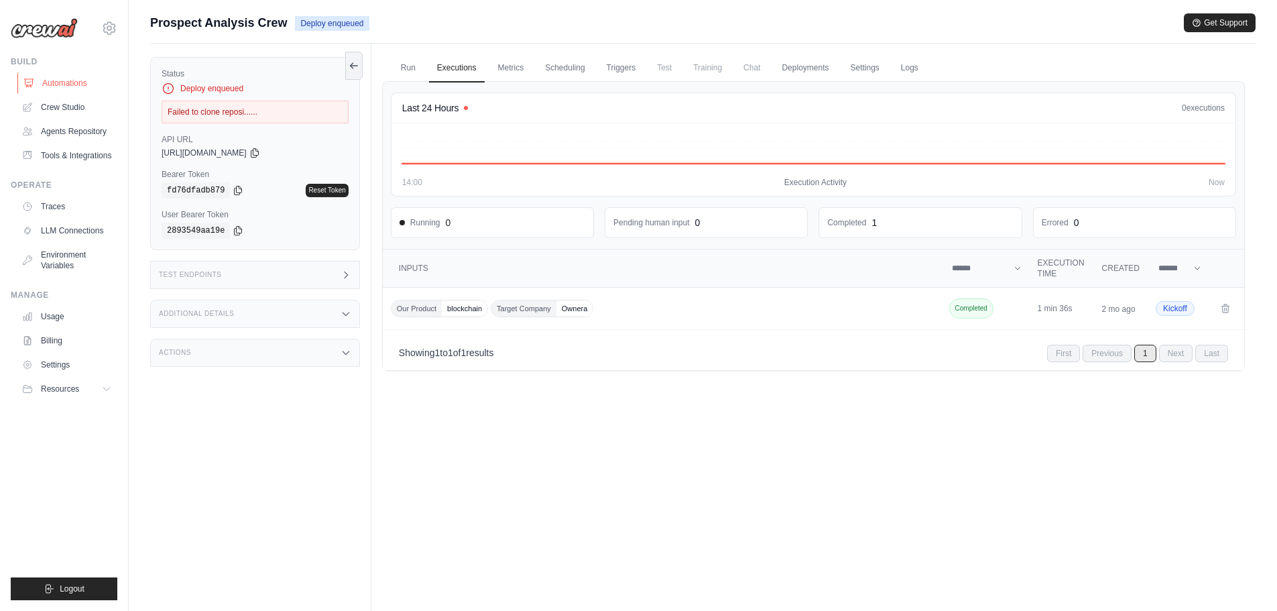
click at [58, 86] on link "Automations" at bounding box center [67, 82] width 101 height 21
click at [75, 135] on link "Agents Repository" at bounding box center [67, 131] width 101 height 21
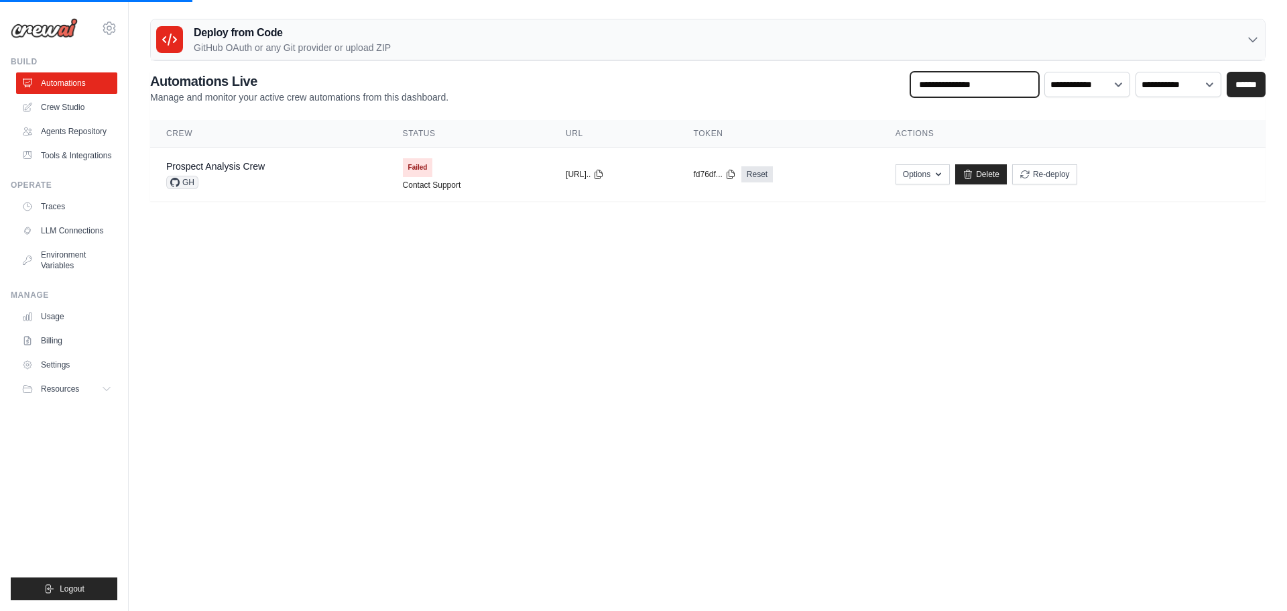
click at [972, 90] on input "text" at bounding box center [974, 84] width 129 height 25
click at [807, 86] on div "**********" at bounding box center [707, 88] width 1115 height 32
click at [80, 133] on link "Agents Repository" at bounding box center [67, 131] width 101 height 21
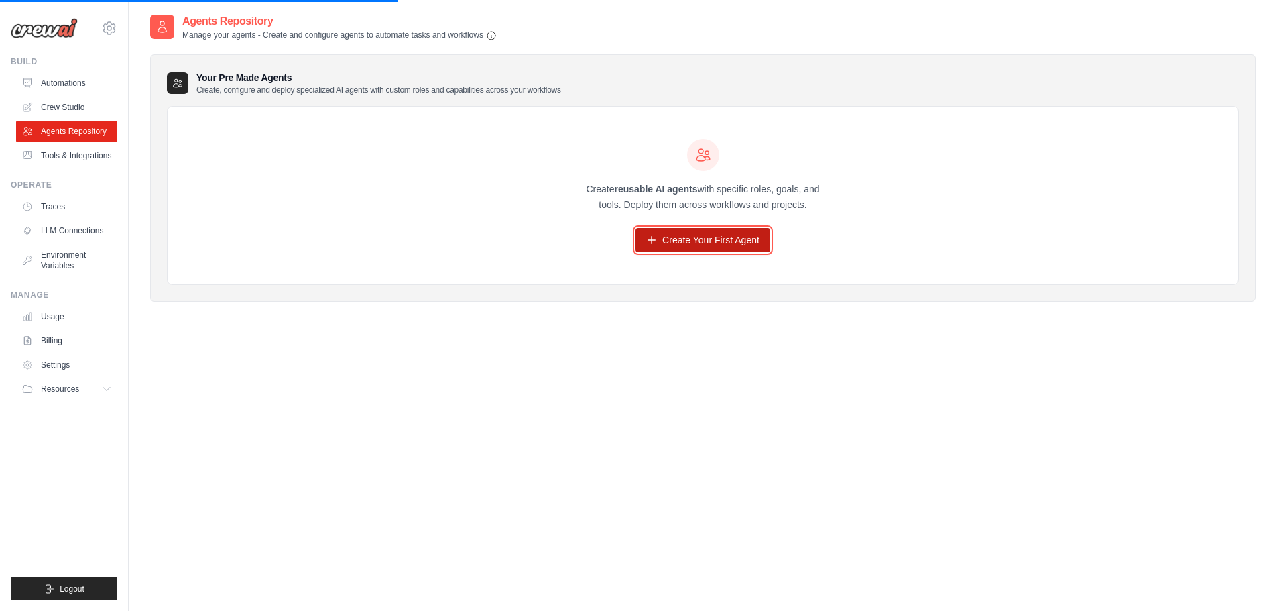
click at [699, 240] on link "Create Your First Agent" at bounding box center [702, 240] width 135 height 24
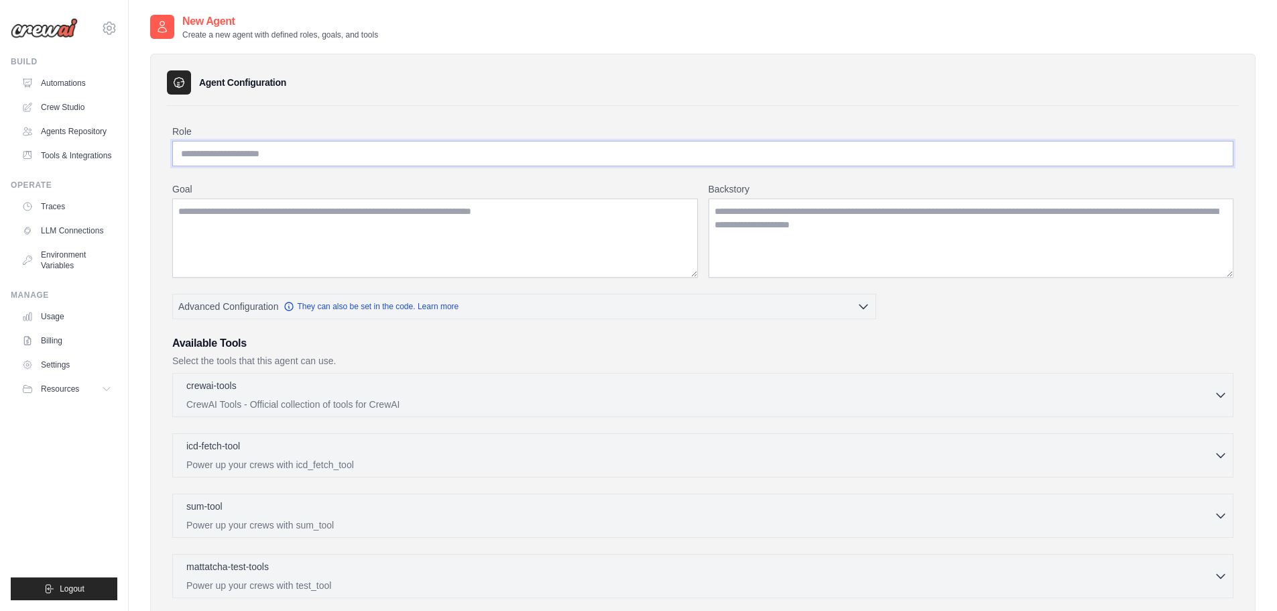
click at [315, 157] on input "Role" at bounding box center [702, 153] width 1061 height 25
click at [50, 31] on img at bounding box center [44, 28] width 67 height 20
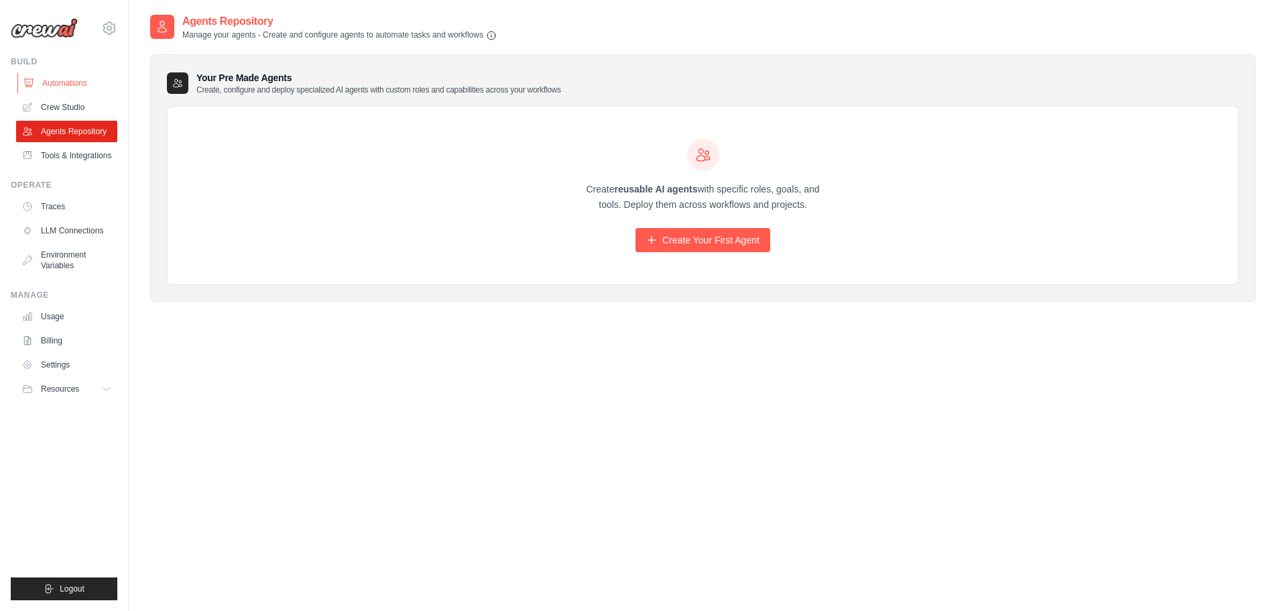
click at [61, 82] on link "Automations" at bounding box center [67, 82] width 101 height 21
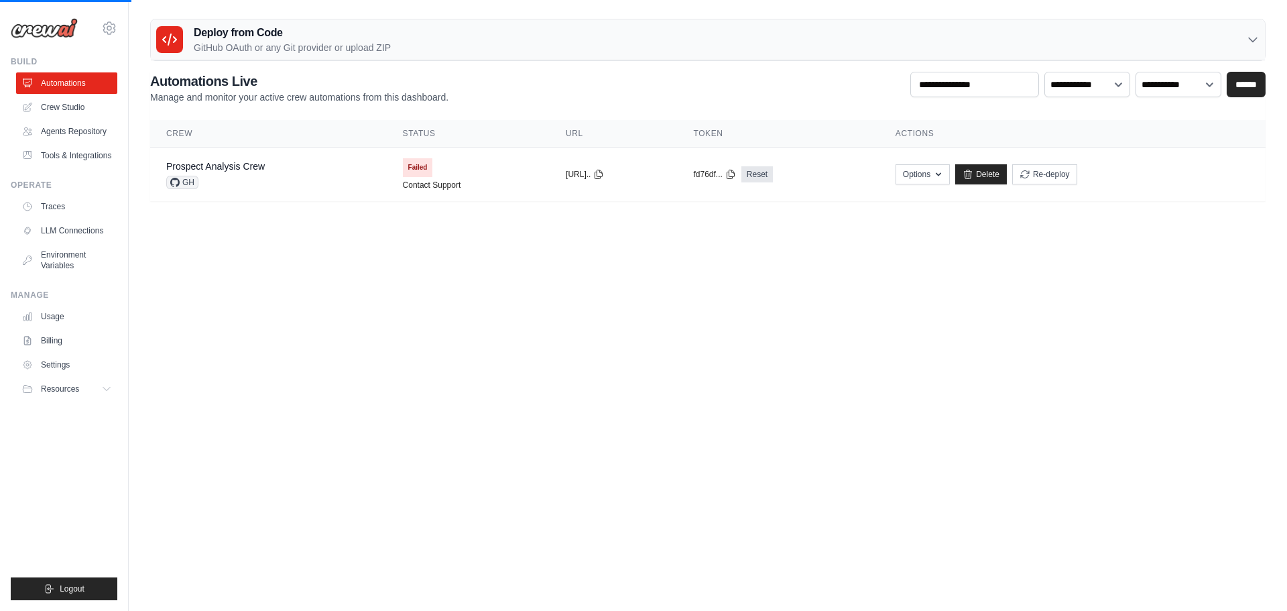
click at [206, 40] on h3 "Deploy from Code" at bounding box center [292, 33] width 197 height 16
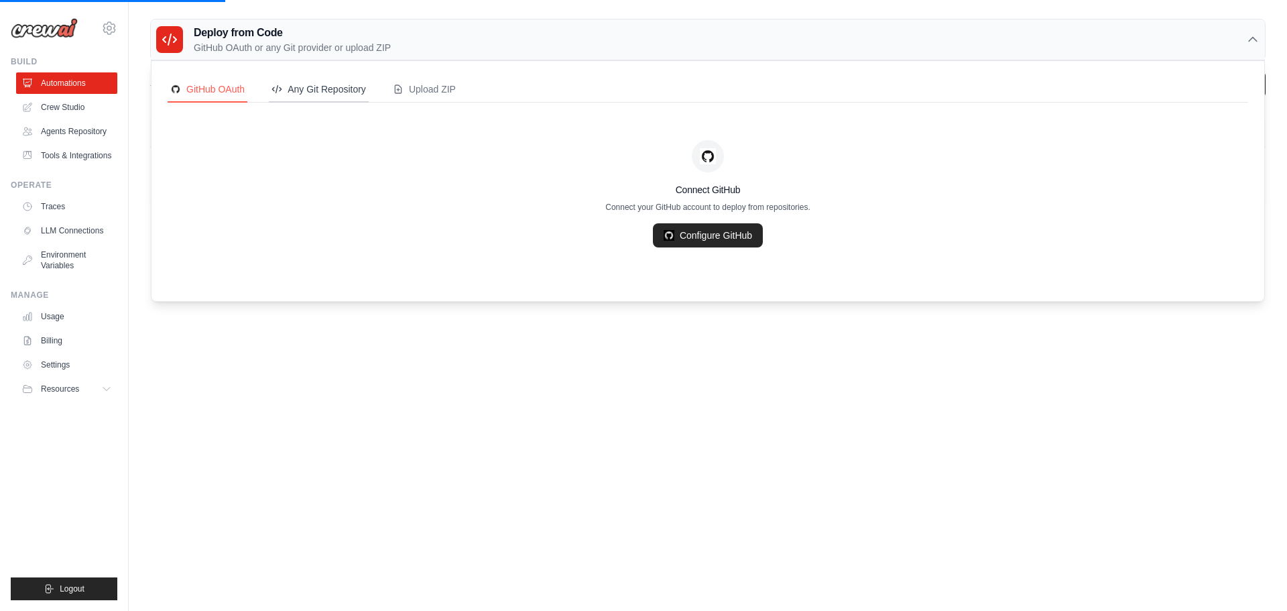
click at [301, 94] on div "Any Git Repository" at bounding box center [318, 88] width 94 height 13
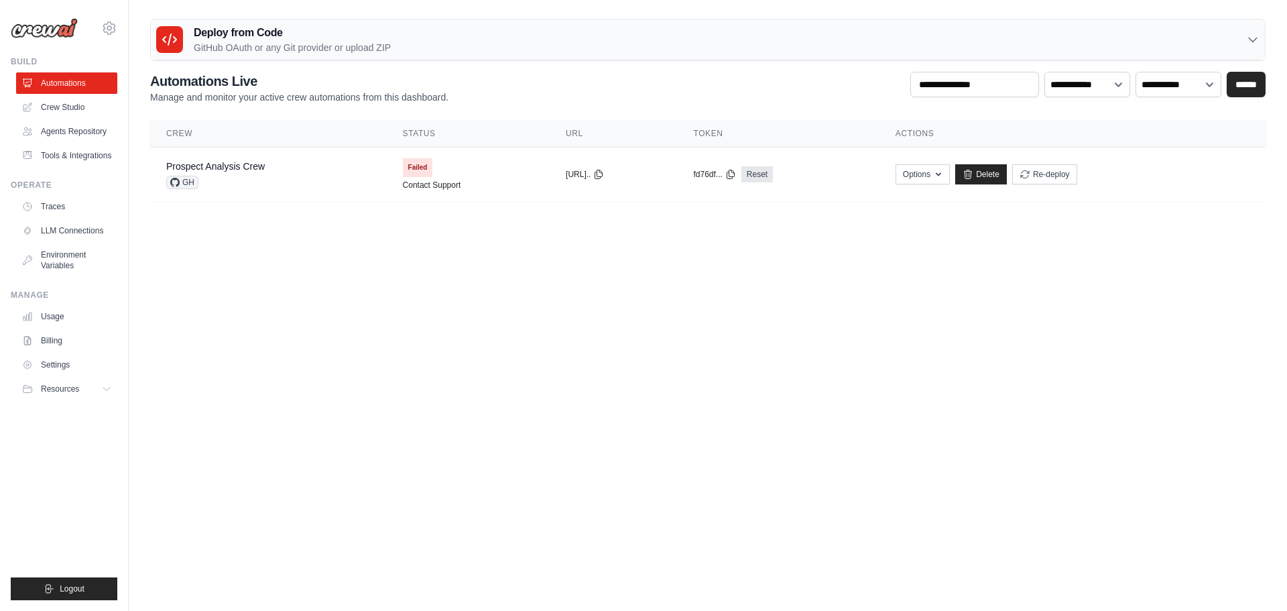
click at [1218, 38] on div "Deploy from Code GitHub OAuth or any Git provider or upload ZIP" at bounding box center [708, 39] width 1114 height 41
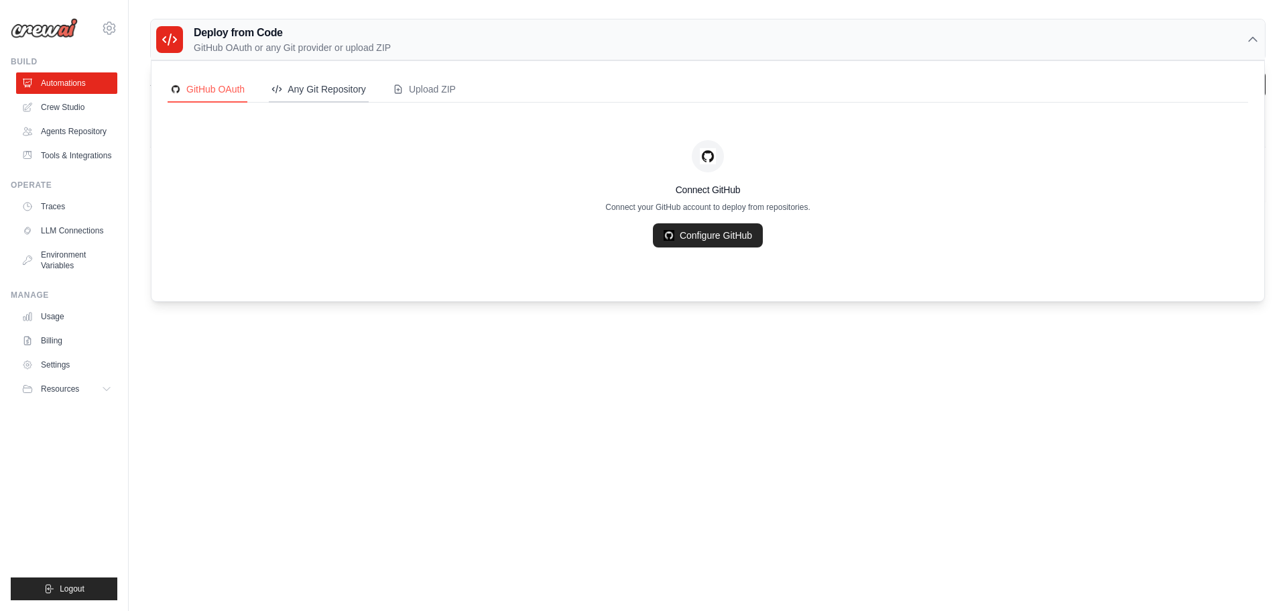
click at [323, 82] on div "Any Git Repository" at bounding box center [318, 88] width 94 height 13
click at [712, 233] on link "Add Git Repository" at bounding box center [707, 235] width 117 height 24
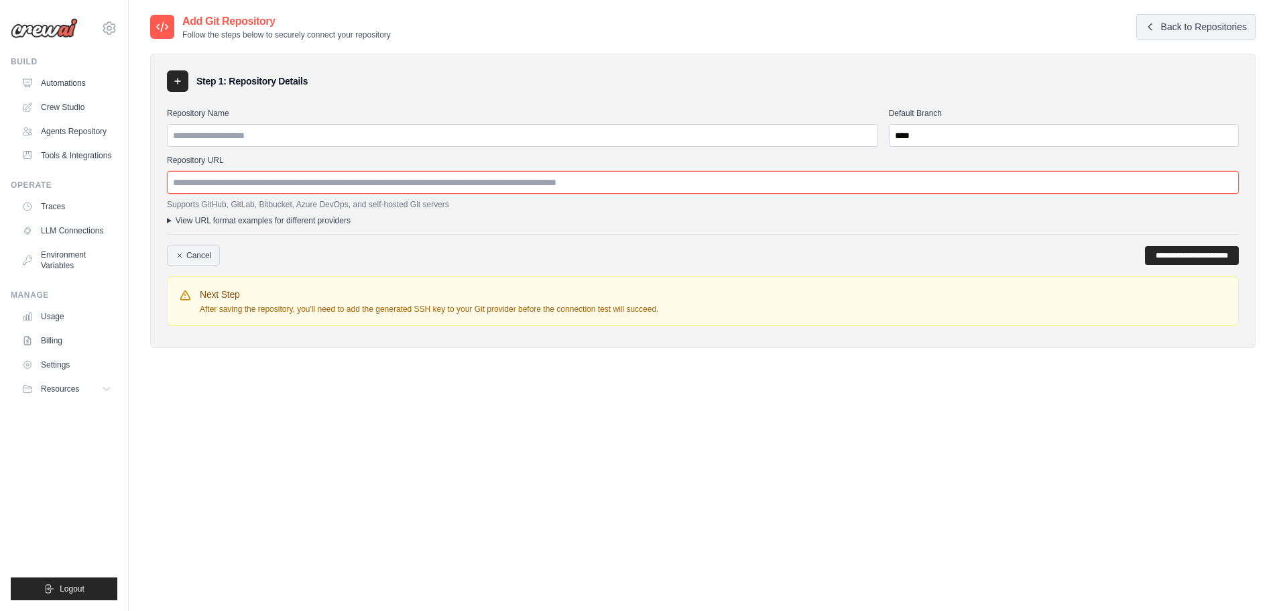
click at [326, 187] on input "Repository URL" at bounding box center [703, 182] width 1072 height 23
paste input "**********"
type input "**********"
click at [332, 140] on input "Repository Name" at bounding box center [522, 135] width 711 height 23
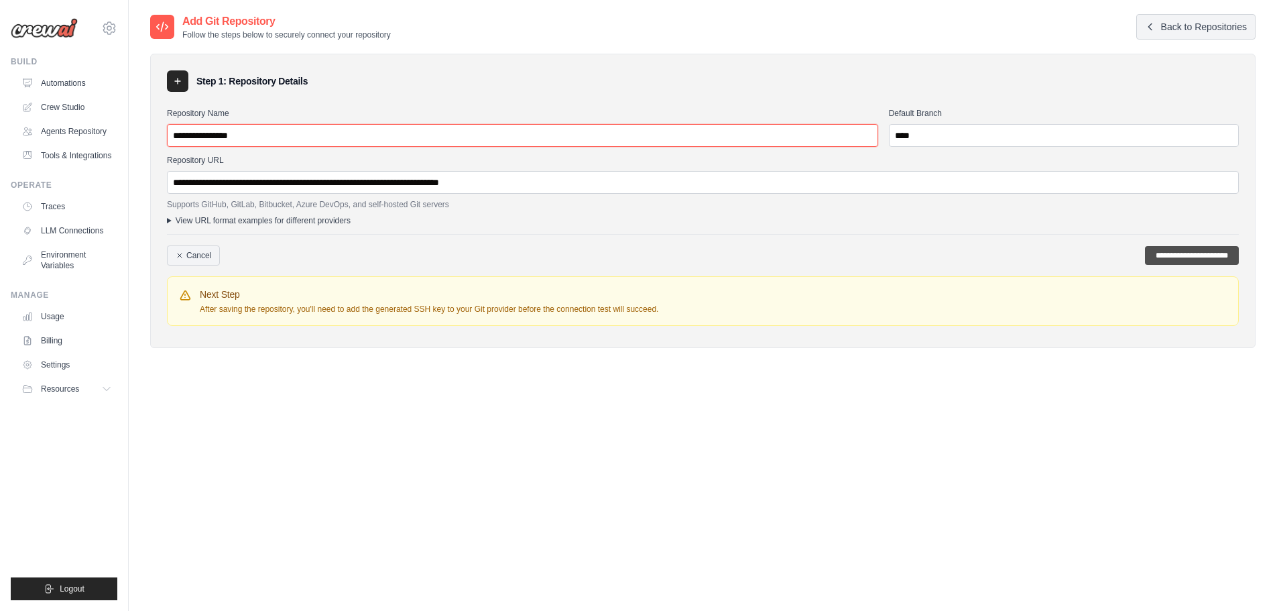
type input "**********"
click at [1167, 253] on input "**********" at bounding box center [1192, 255] width 94 height 19
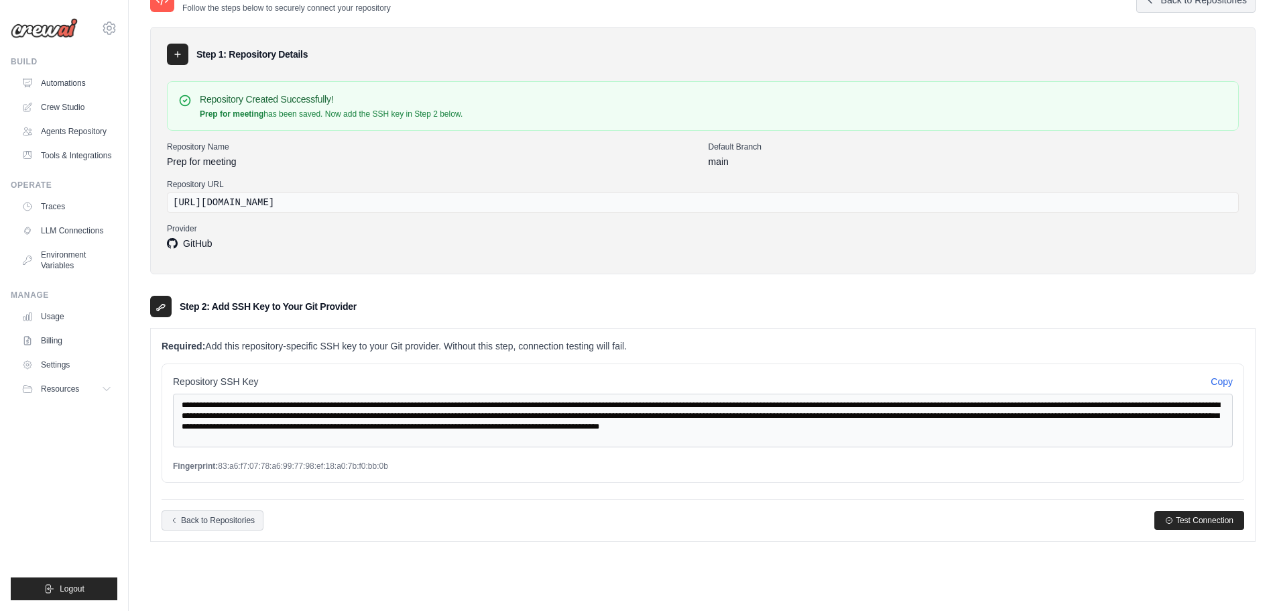
scroll to position [12, 0]
click at [1188, 519] on span "Test Connection" at bounding box center [1204, 519] width 58 height 11
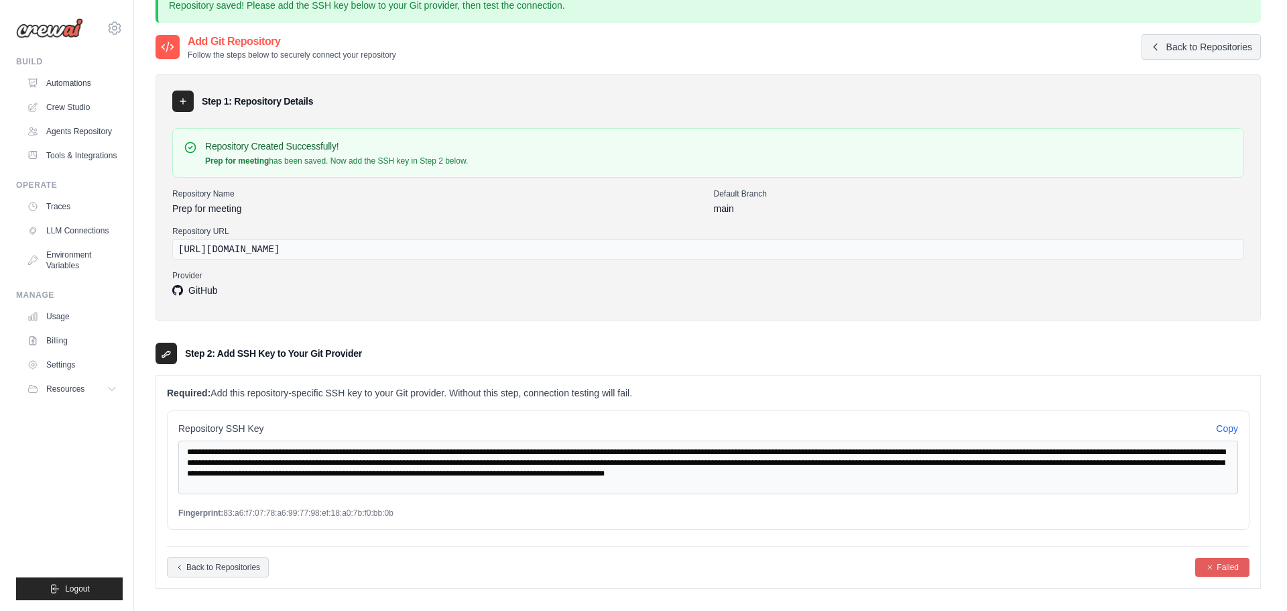
scroll to position [0, 0]
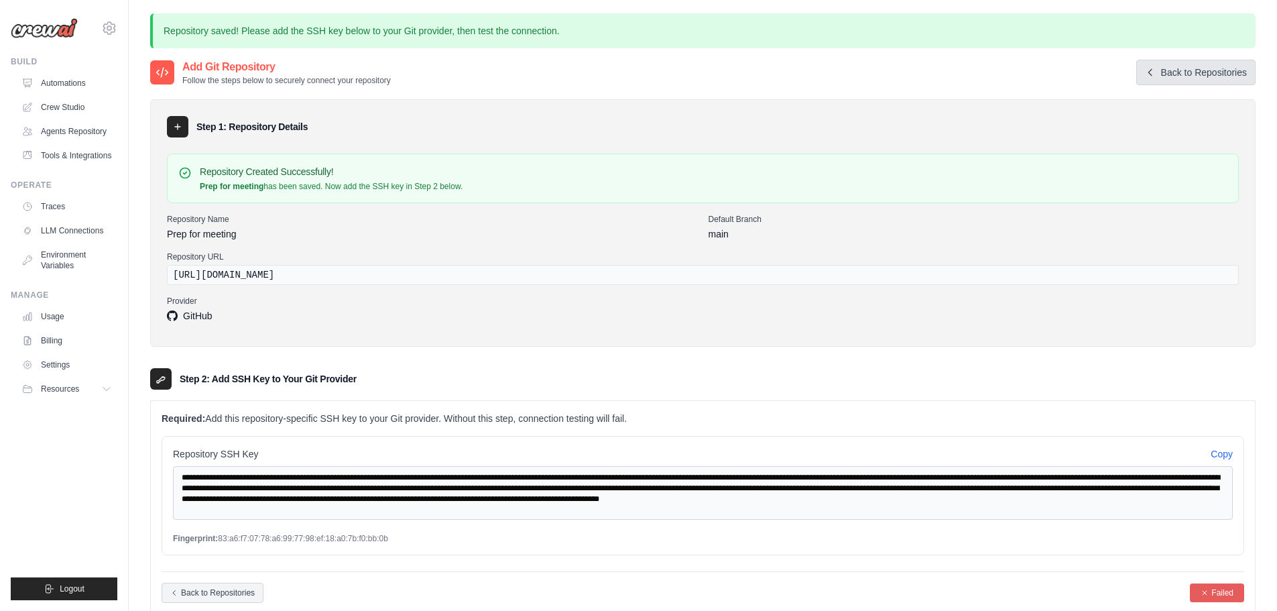
click at [1182, 68] on link "Back to Repositories" at bounding box center [1195, 72] width 119 height 25
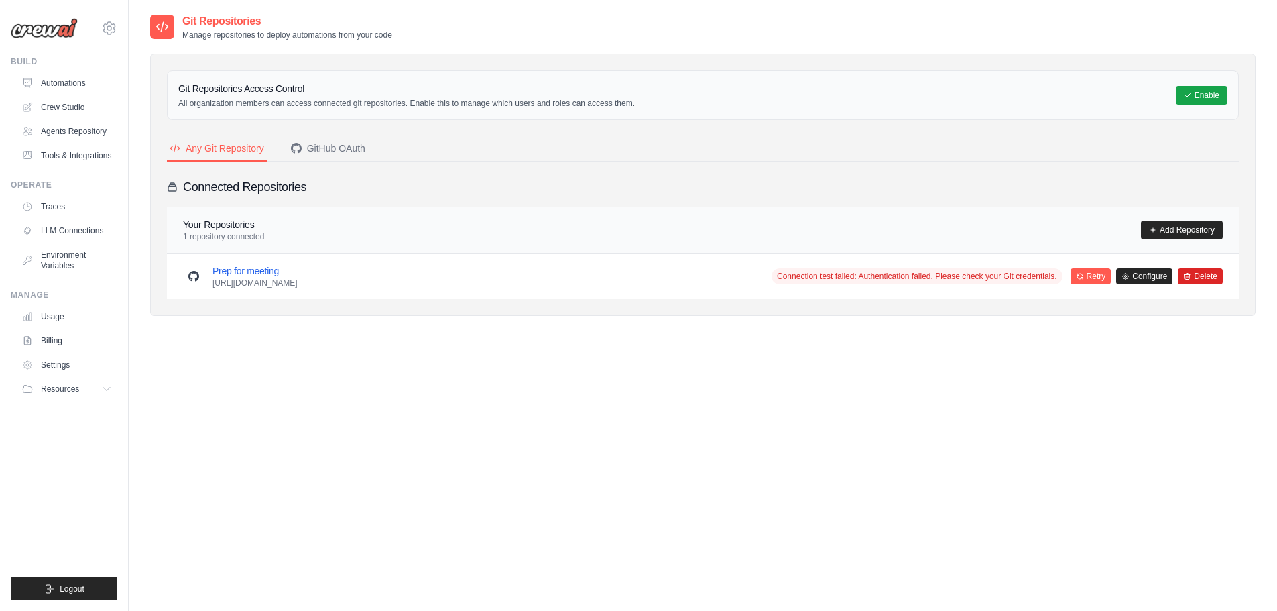
click at [1198, 276] on button "Delete" at bounding box center [1199, 276] width 45 height 16
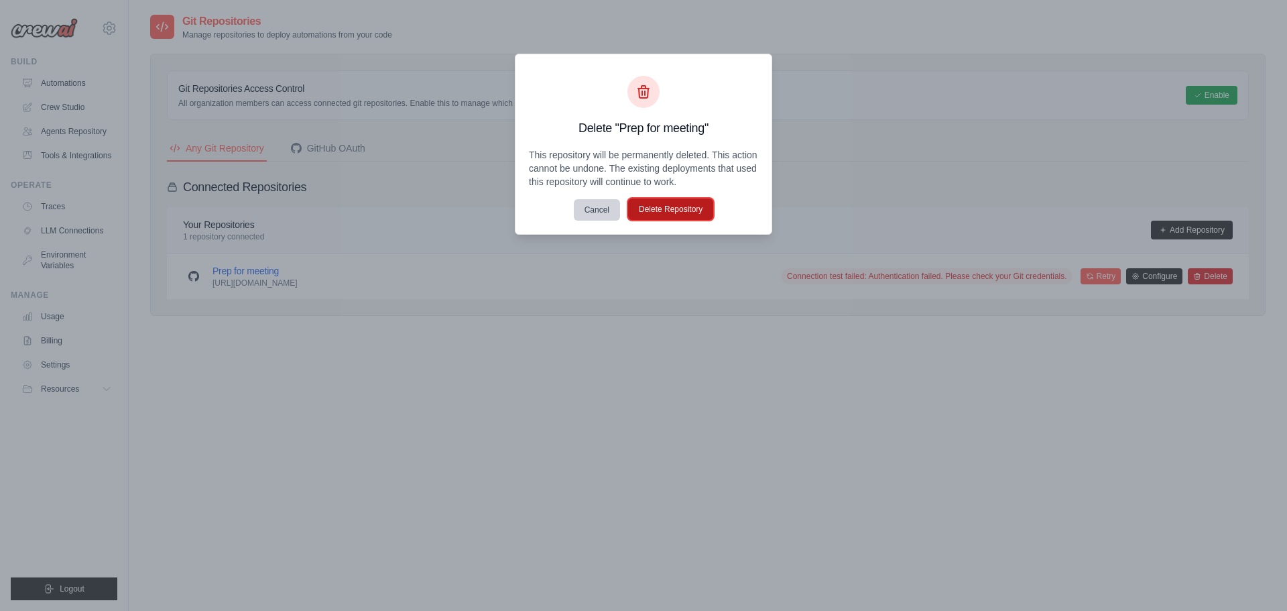
click at [670, 212] on button "Delete Repository" at bounding box center [670, 208] width 85 height 21
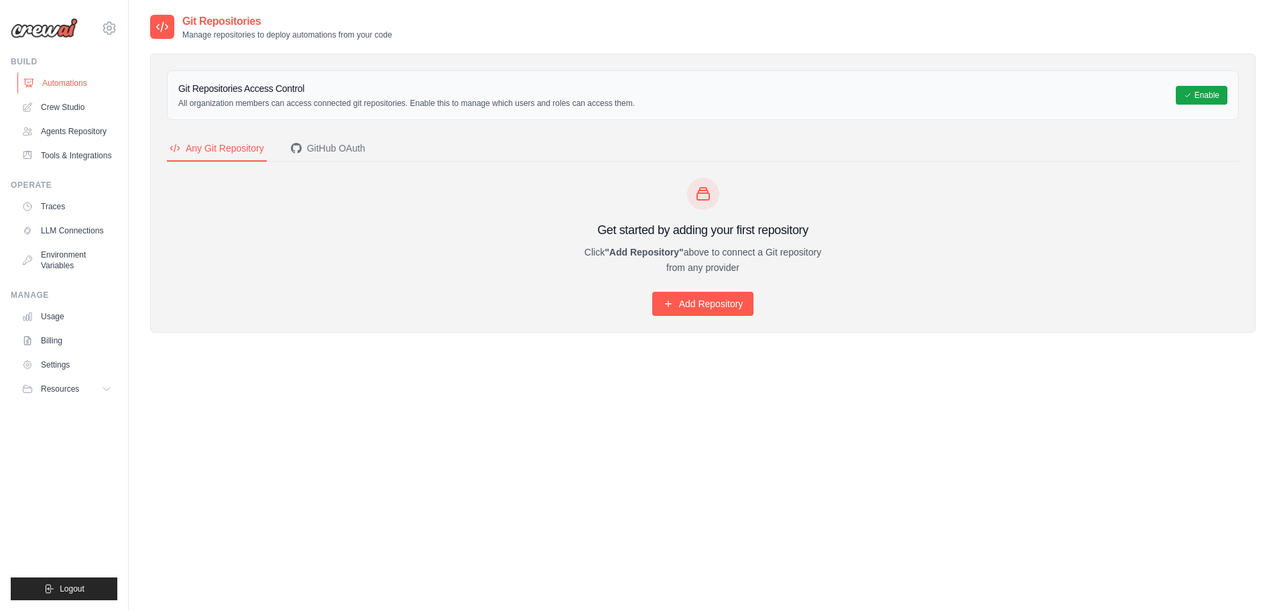
click at [69, 76] on link "Automations" at bounding box center [67, 82] width 101 height 21
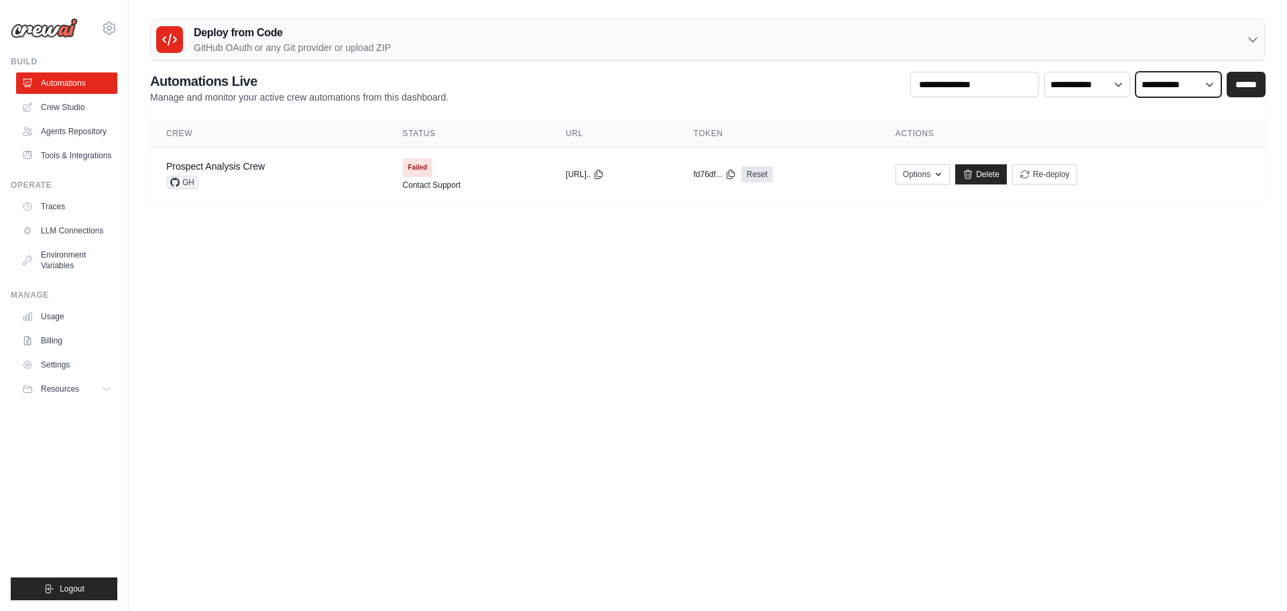
click at [1206, 90] on select "**********" at bounding box center [1178, 84] width 86 height 25
click at [281, 47] on p "GitHub OAuth or any Git provider or upload ZIP" at bounding box center [292, 47] width 197 height 13
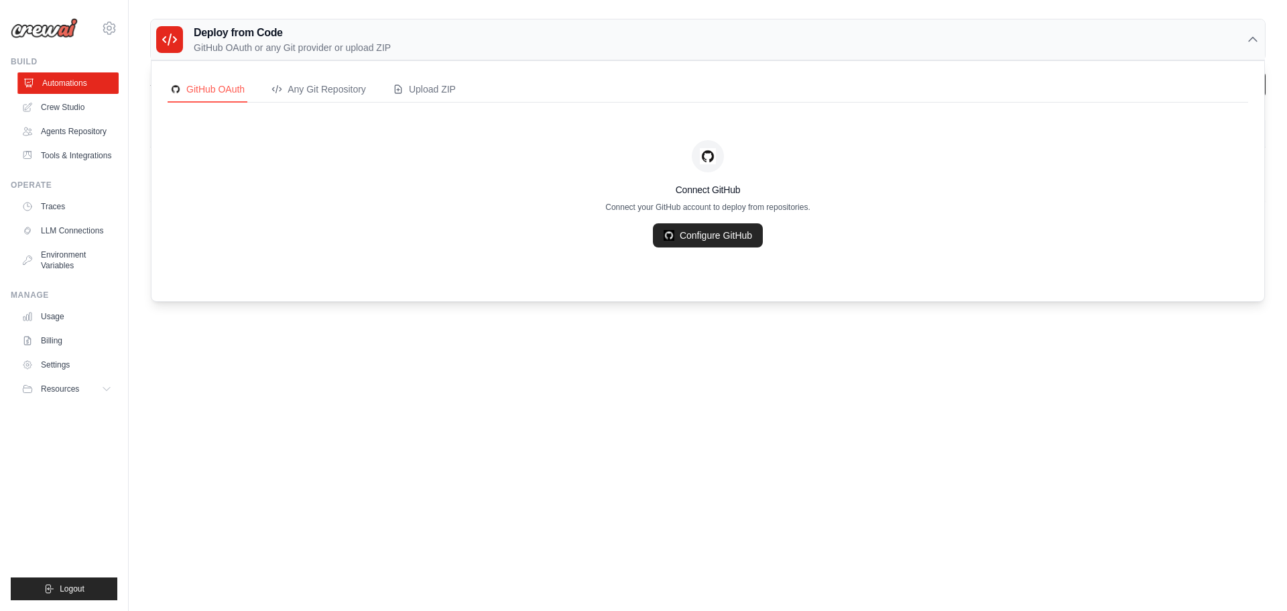
click at [38, 88] on link "Automations" at bounding box center [67, 82] width 101 height 21
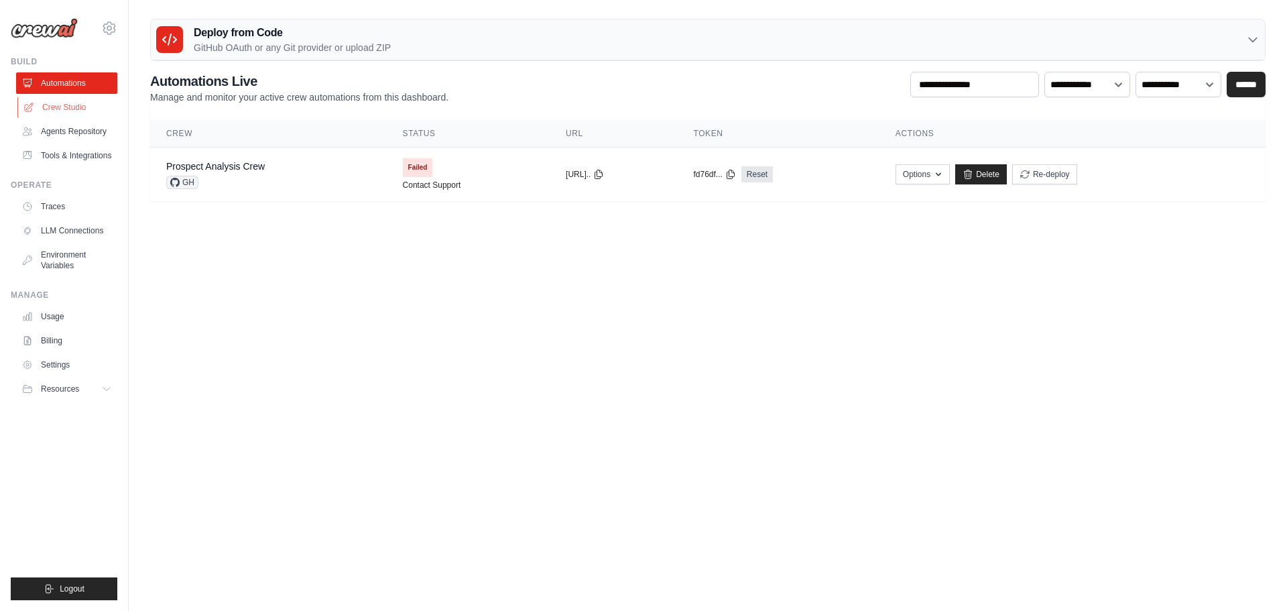
click at [57, 107] on link "Crew Studio" at bounding box center [67, 107] width 101 height 21
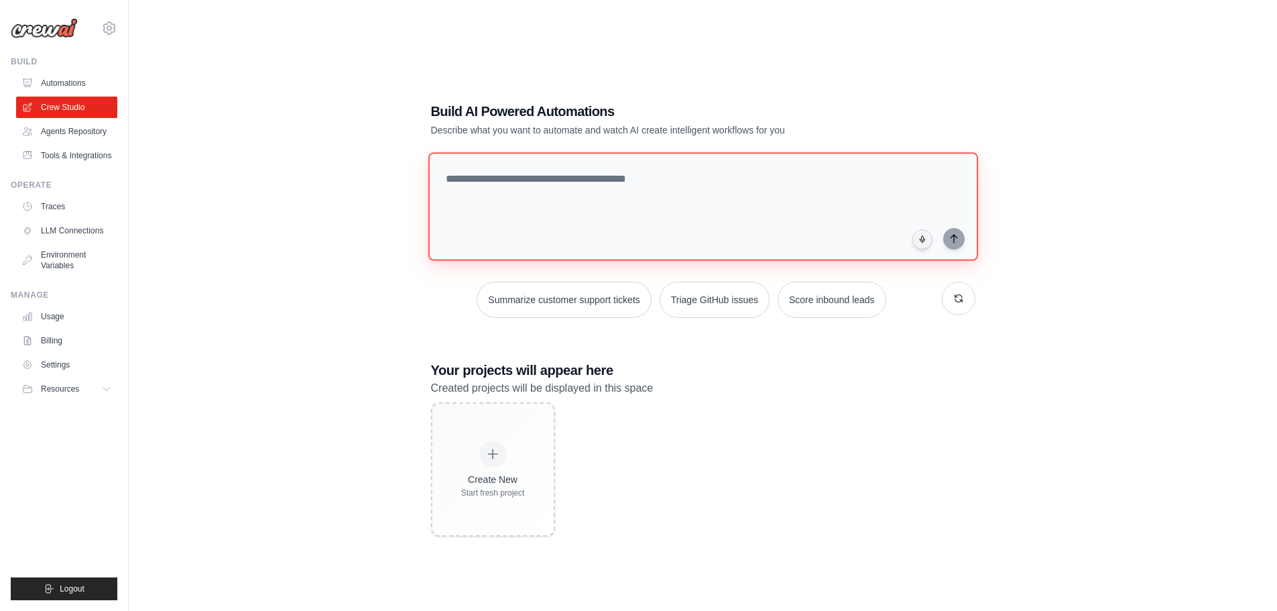
click at [553, 180] on textarea at bounding box center [703, 206] width 550 height 109
paste textarea "**********"
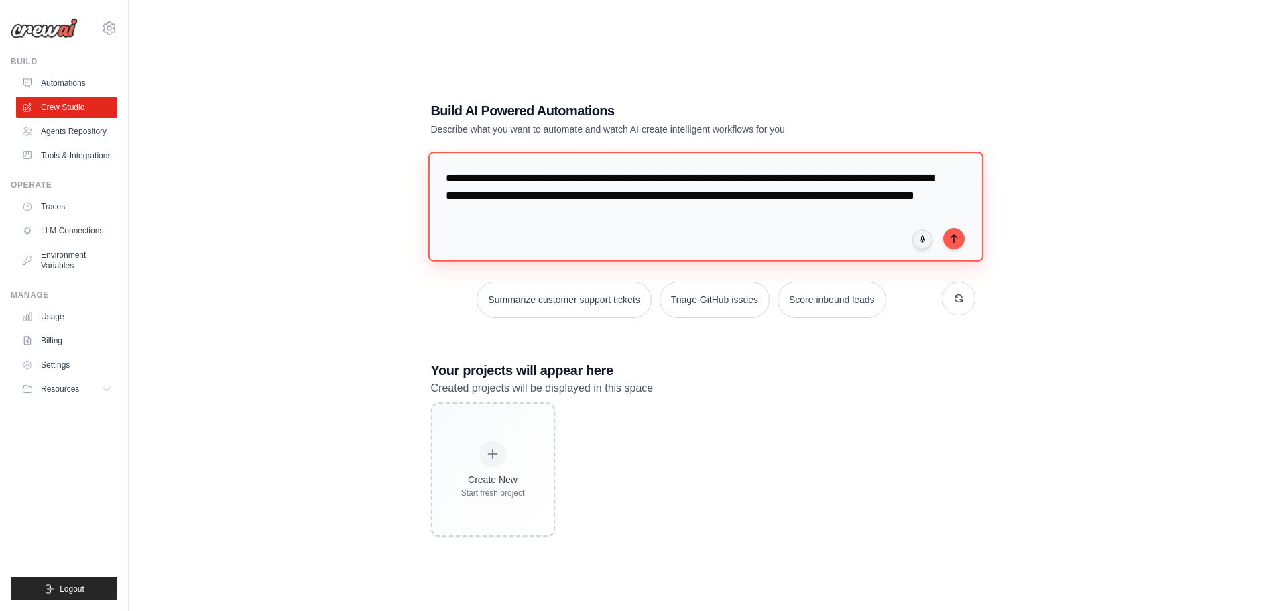
click at [495, 196] on textarea "**********" at bounding box center [705, 205] width 555 height 109
drag, startPoint x: 806, startPoint y: 214, endPoint x: 688, endPoint y: 217, distance: 118.0
click at [688, 217] on textarea "**********" at bounding box center [705, 205] width 555 height 109
click at [633, 216] on textarea "**********" at bounding box center [705, 205] width 555 height 109
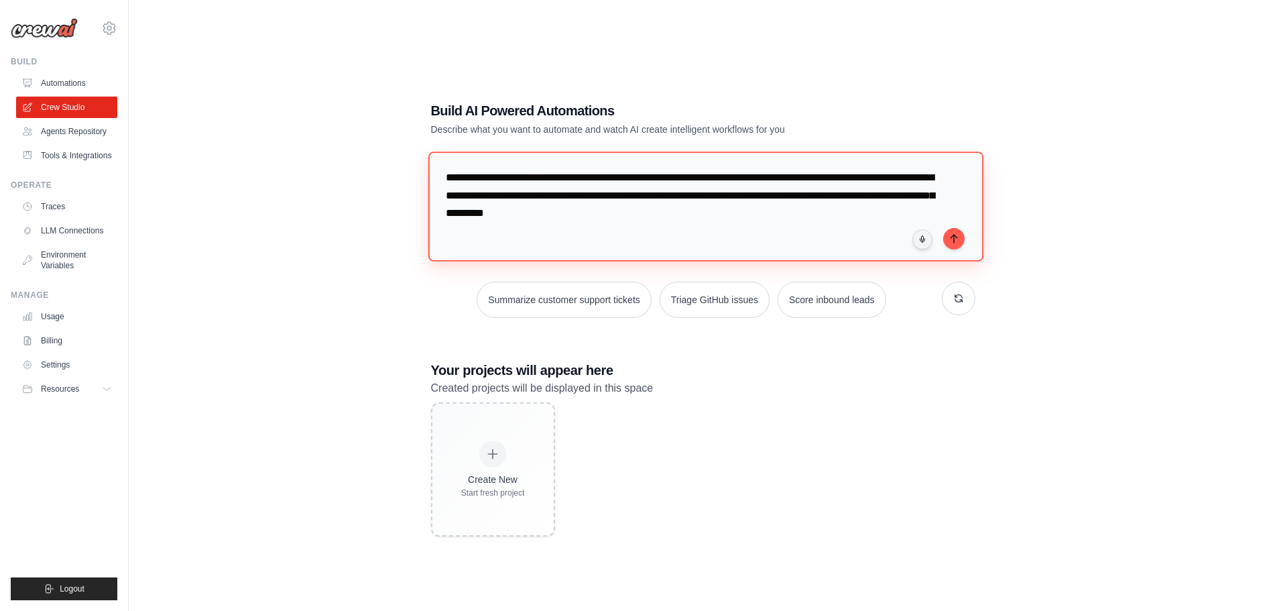
click at [686, 216] on textarea "**********" at bounding box center [705, 205] width 555 height 109
drag, startPoint x: 627, startPoint y: 214, endPoint x: 696, endPoint y: 214, distance: 69.7
click at [696, 214] on textarea "**********" at bounding box center [705, 205] width 555 height 109
click at [874, 196] on textarea "**********" at bounding box center [705, 205] width 555 height 109
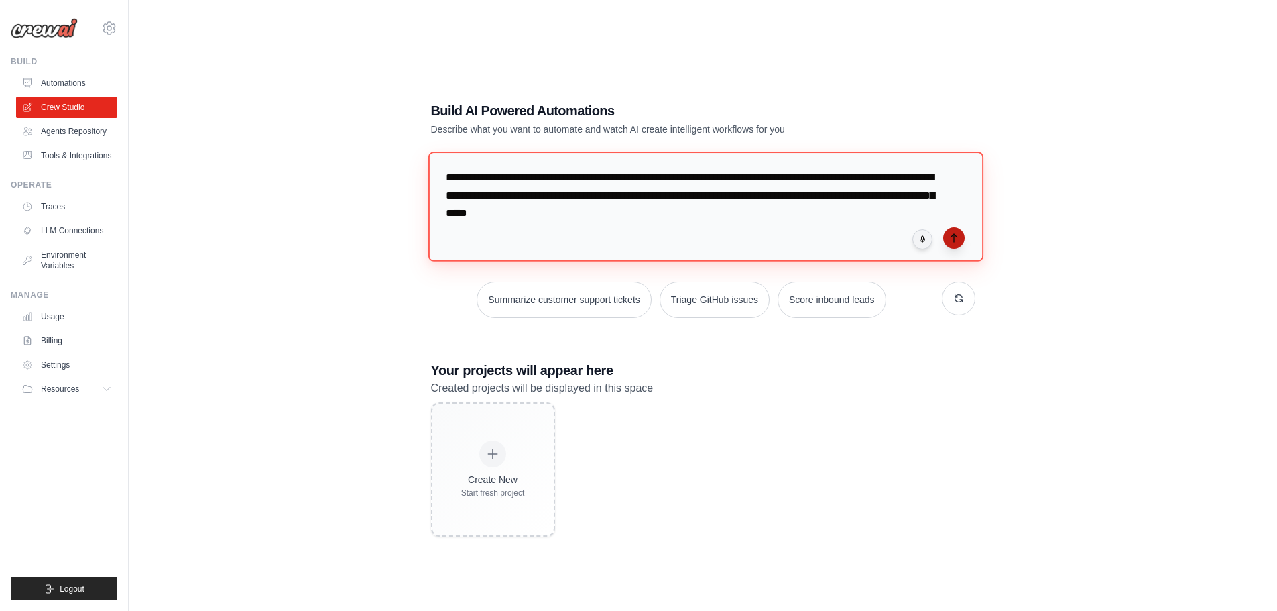
type textarea "**********"
click at [949, 239] on icon "submit" at bounding box center [953, 238] width 11 height 11
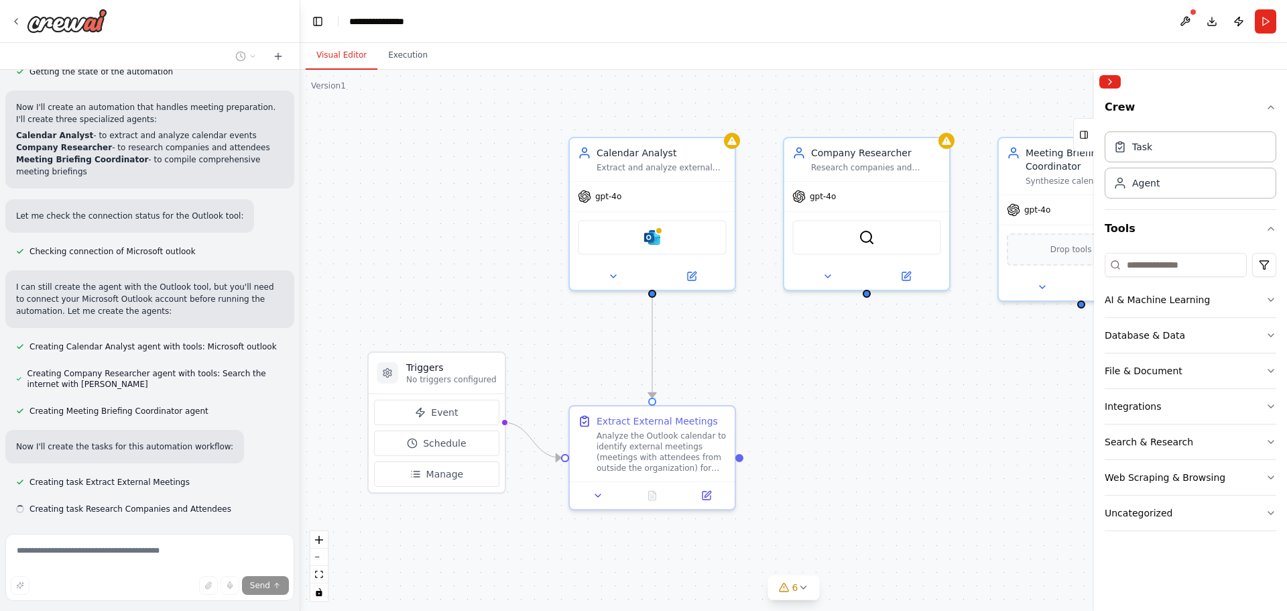
scroll to position [553, 0]
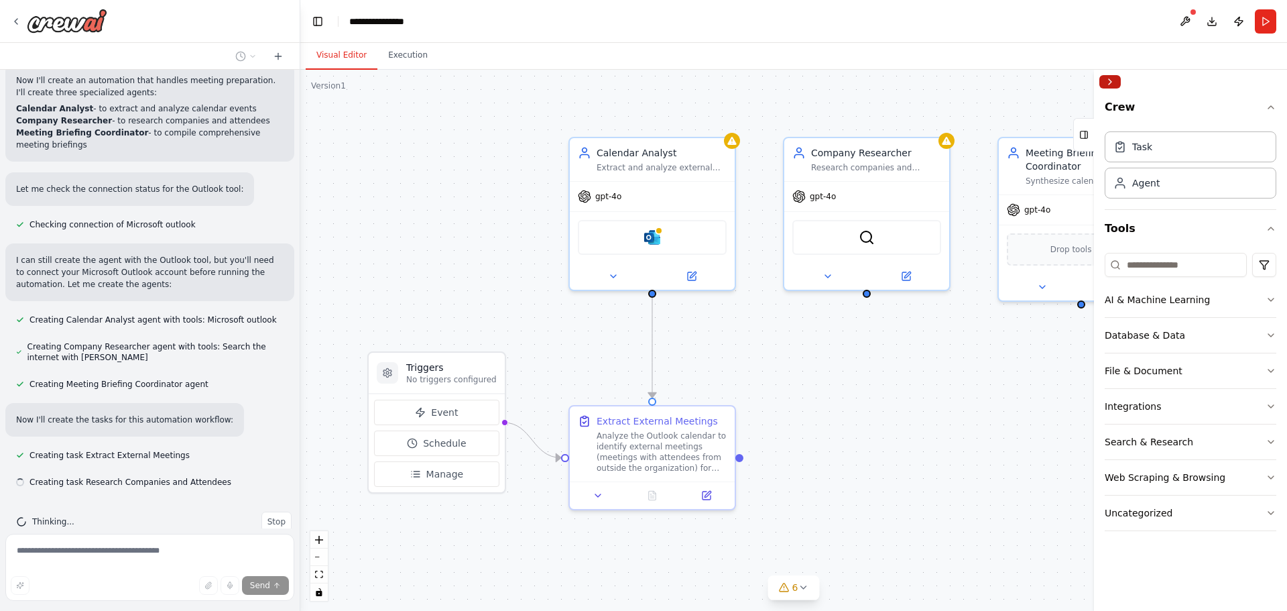
click at [1107, 81] on button "Collapse right sidebar" at bounding box center [1109, 81] width 21 height 13
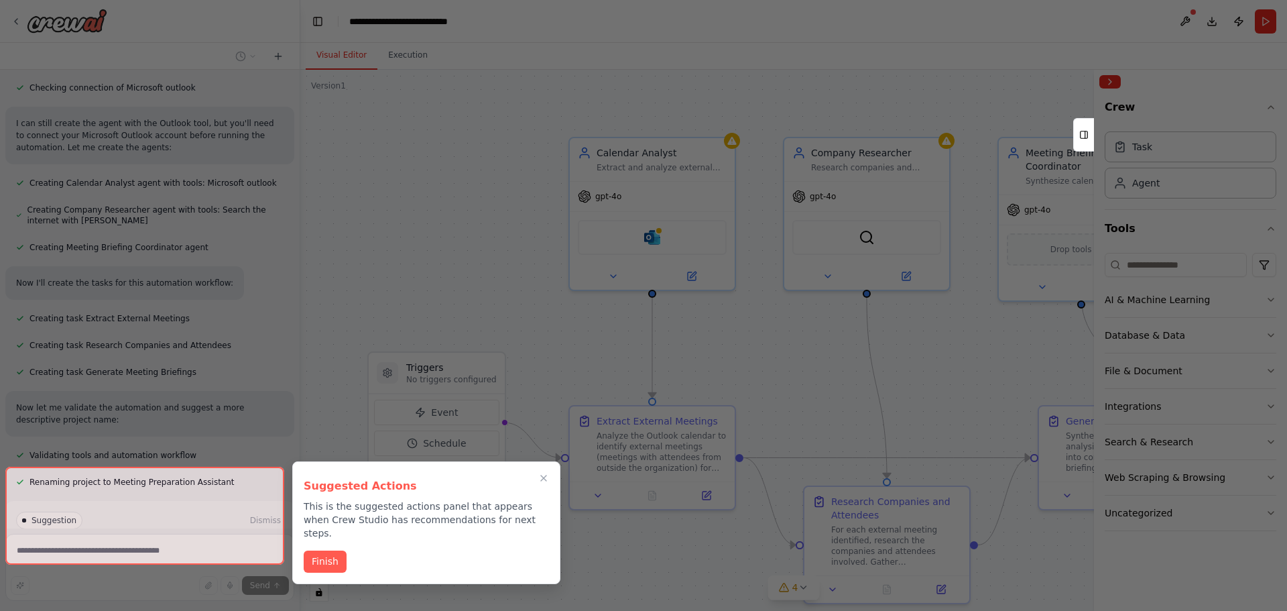
scroll to position [798, 0]
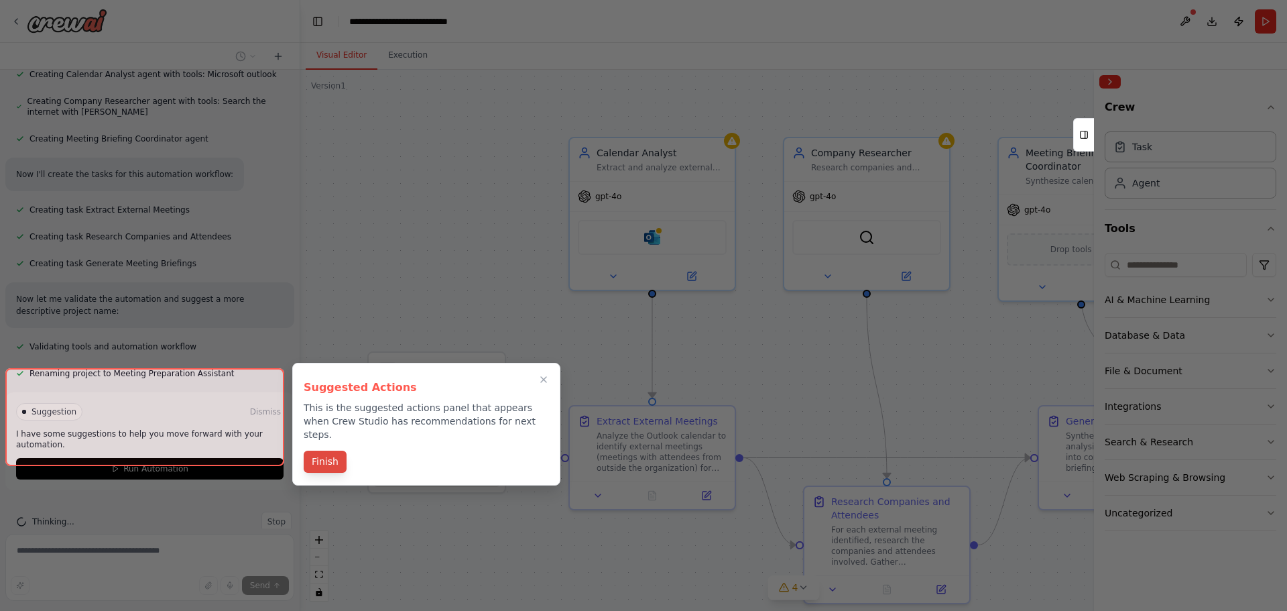
click at [323, 450] on button "Finish" at bounding box center [325, 461] width 43 height 22
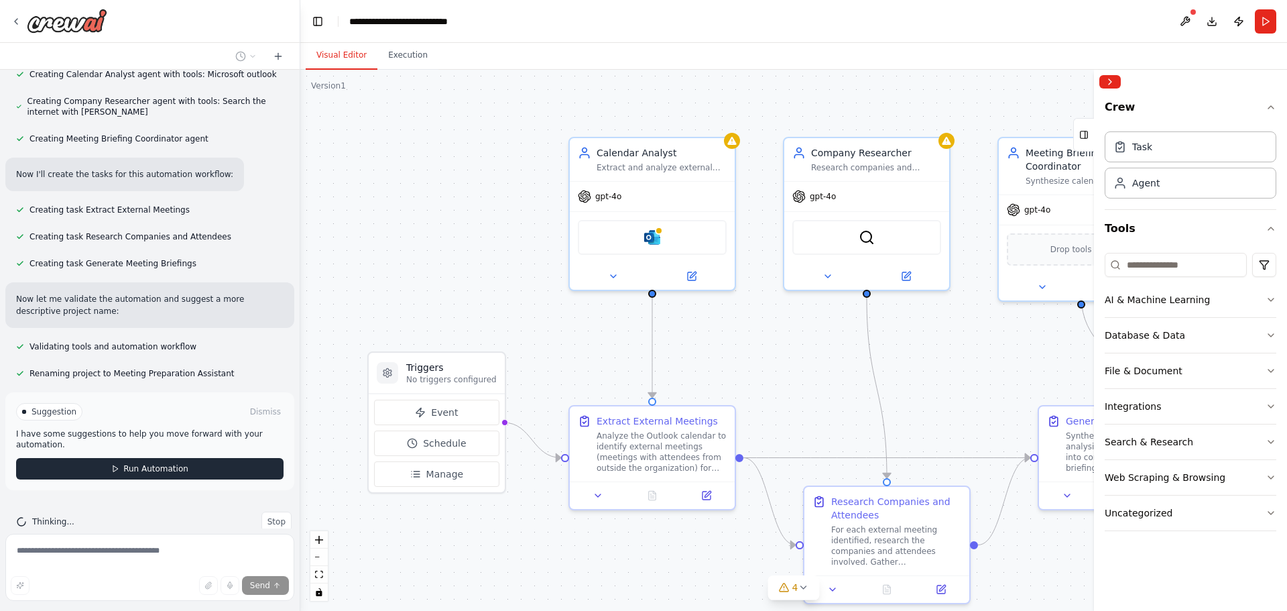
click at [194, 458] on button "Run Automation" at bounding box center [149, 468] width 267 height 21
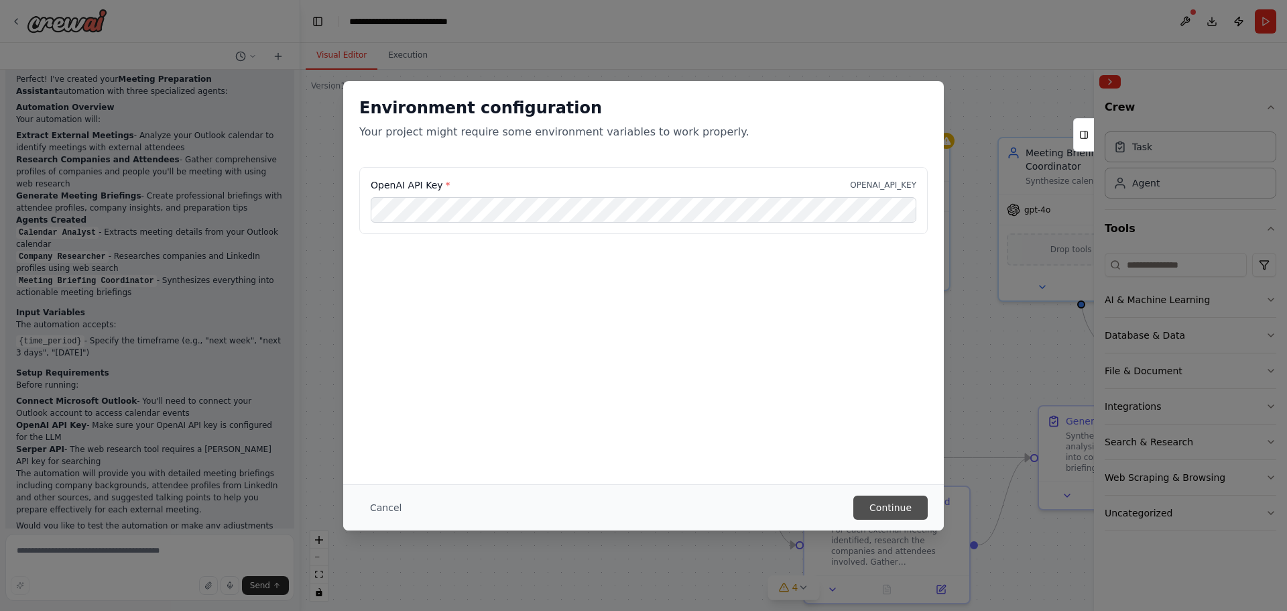
scroll to position [0, 0]
click at [907, 501] on button "Continue" at bounding box center [890, 507] width 74 height 24
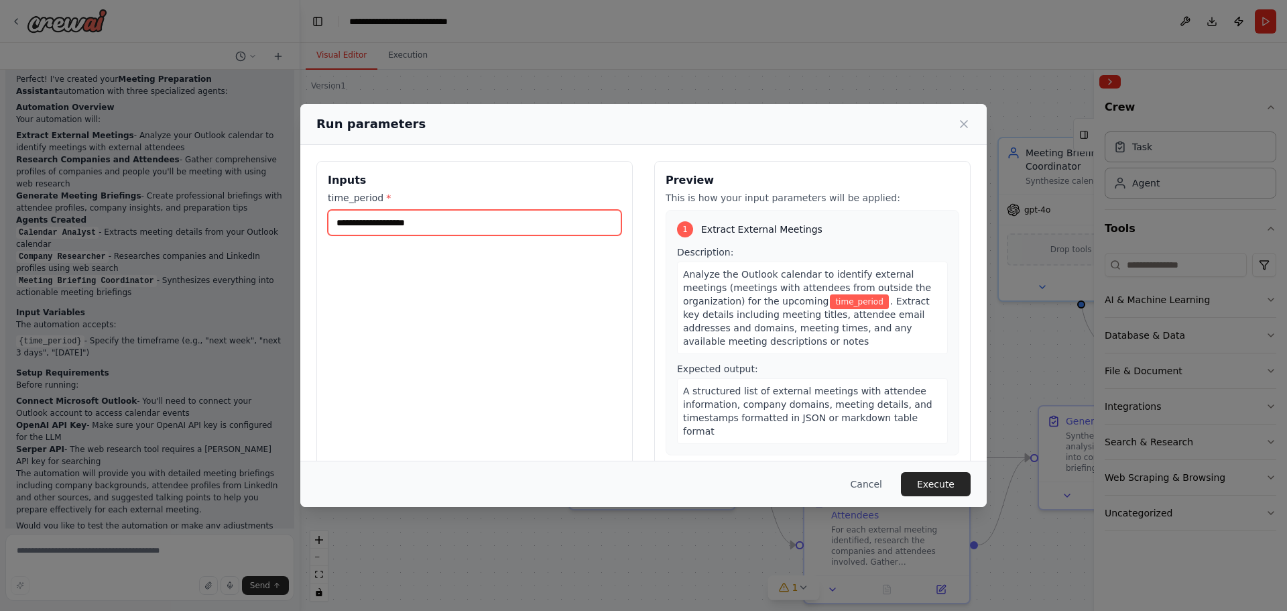
click at [420, 225] on input "time_period *" at bounding box center [475, 222] width 294 height 25
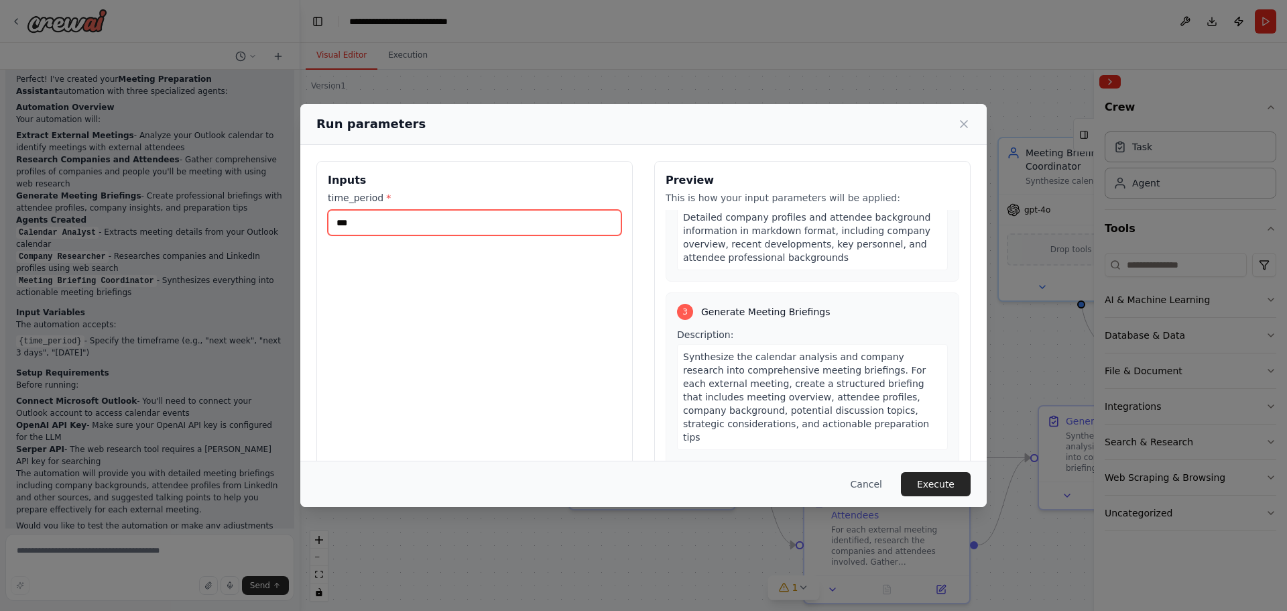
scroll to position [487, 0]
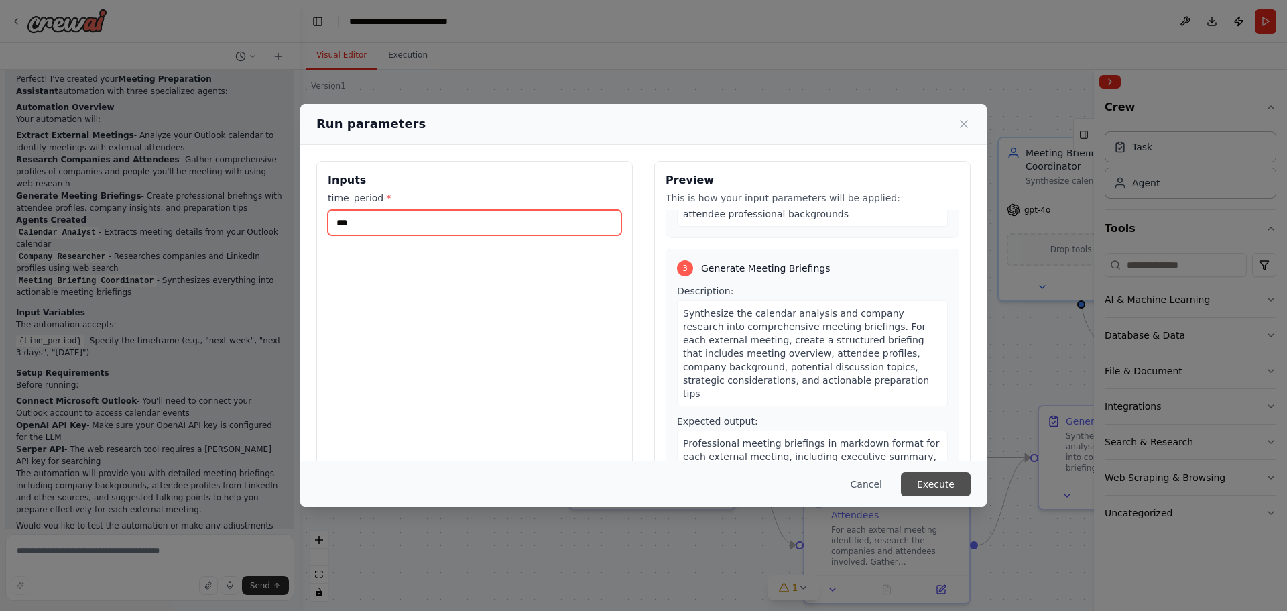
type input "***"
click at [947, 485] on button "Execute" at bounding box center [936, 484] width 70 height 24
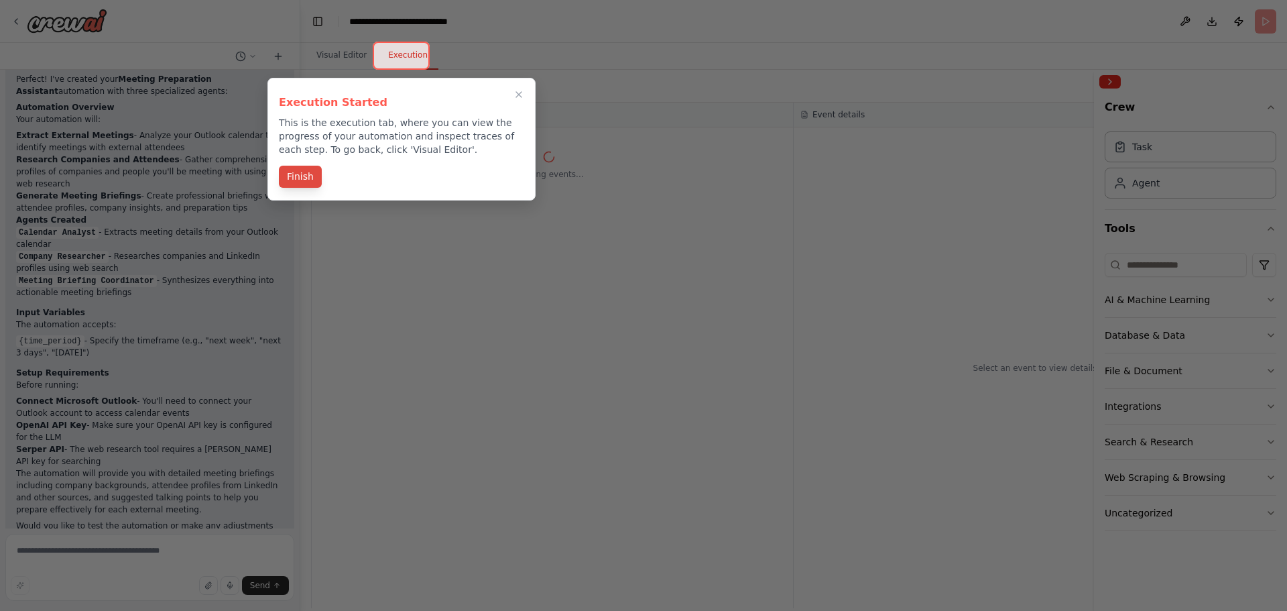
click at [302, 180] on button "Finish" at bounding box center [300, 177] width 43 height 22
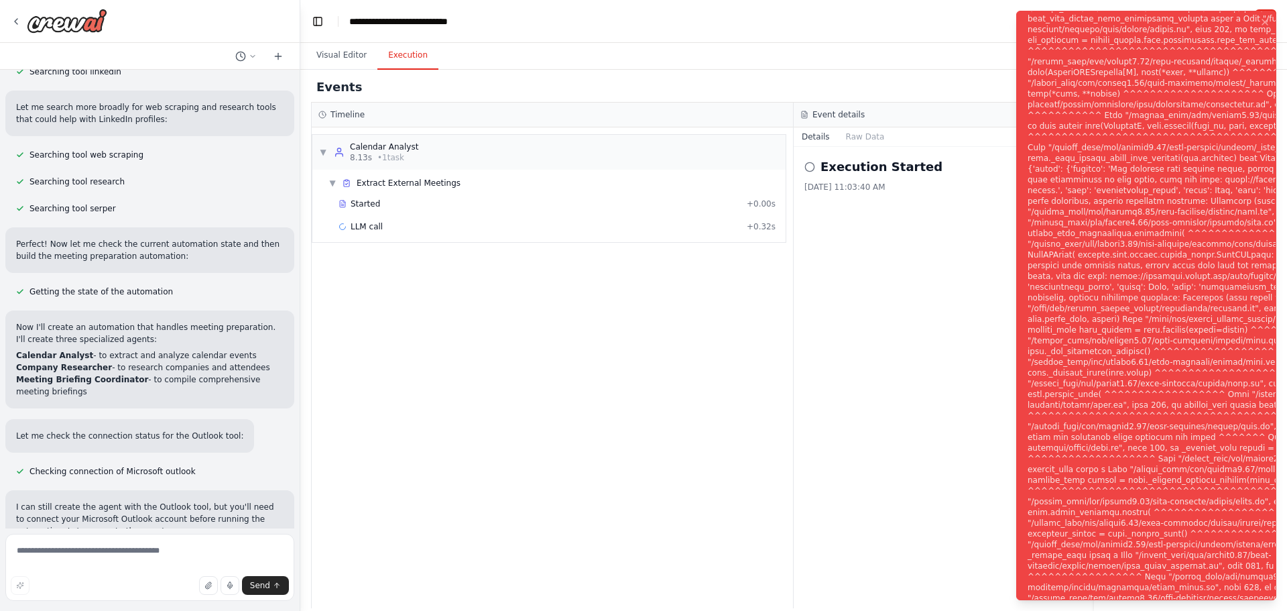
scroll to position [0, 0]
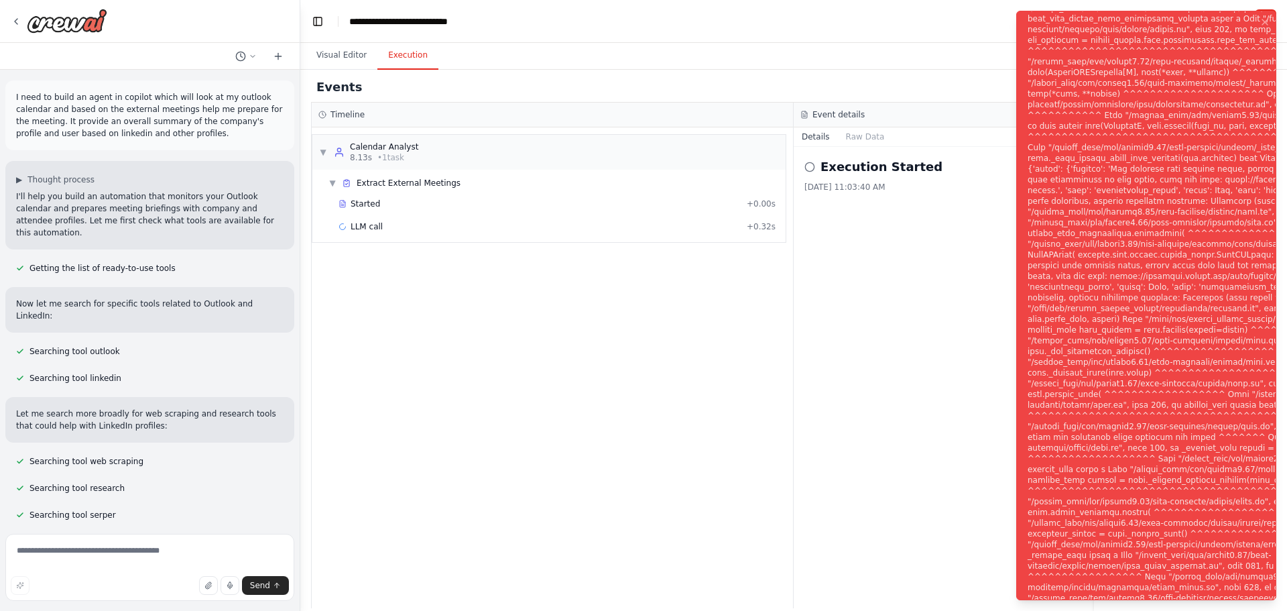
click at [942, 391] on div "Execution Started [DATE] 11:03:40 AM" at bounding box center [1034, 377] width 483 height 461
click at [1110, 328] on div "Notifications (F8)" at bounding box center [1246, 313] width 438 height 965
click at [330, 56] on button "Visual Editor" at bounding box center [342, 56] width 72 height 28
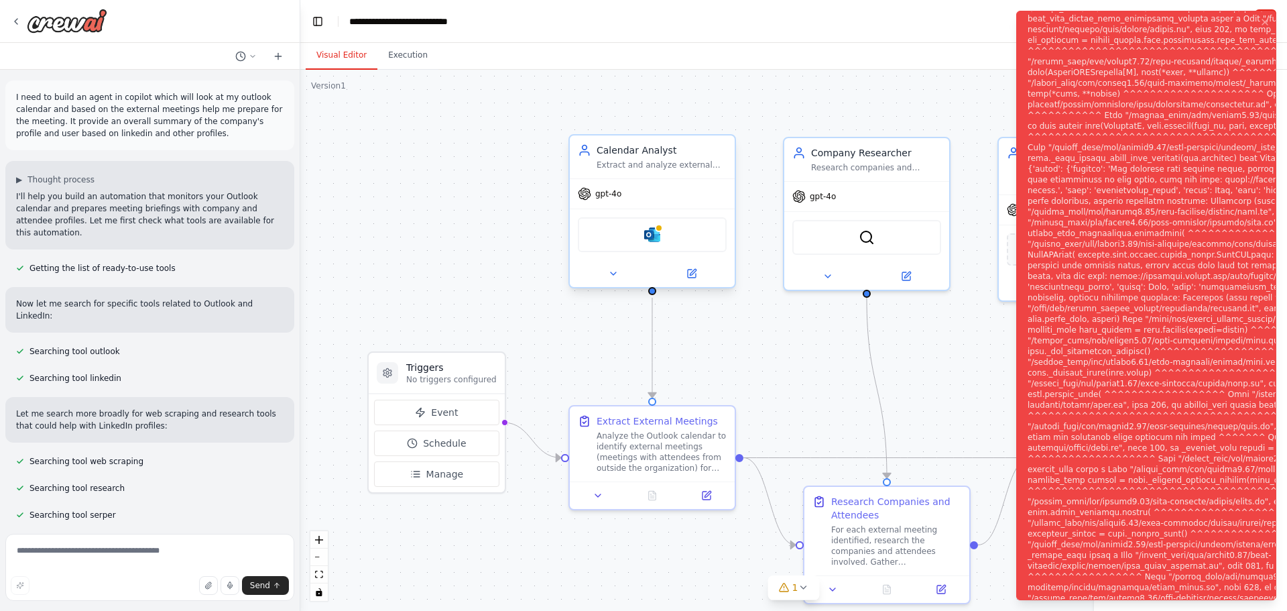
click at [677, 247] on div "Microsoft outlook" at bounding box center [652, 234] width 149 height 35
click at [651, 236] on img at bounding box center [652, 235] width 16 height 16
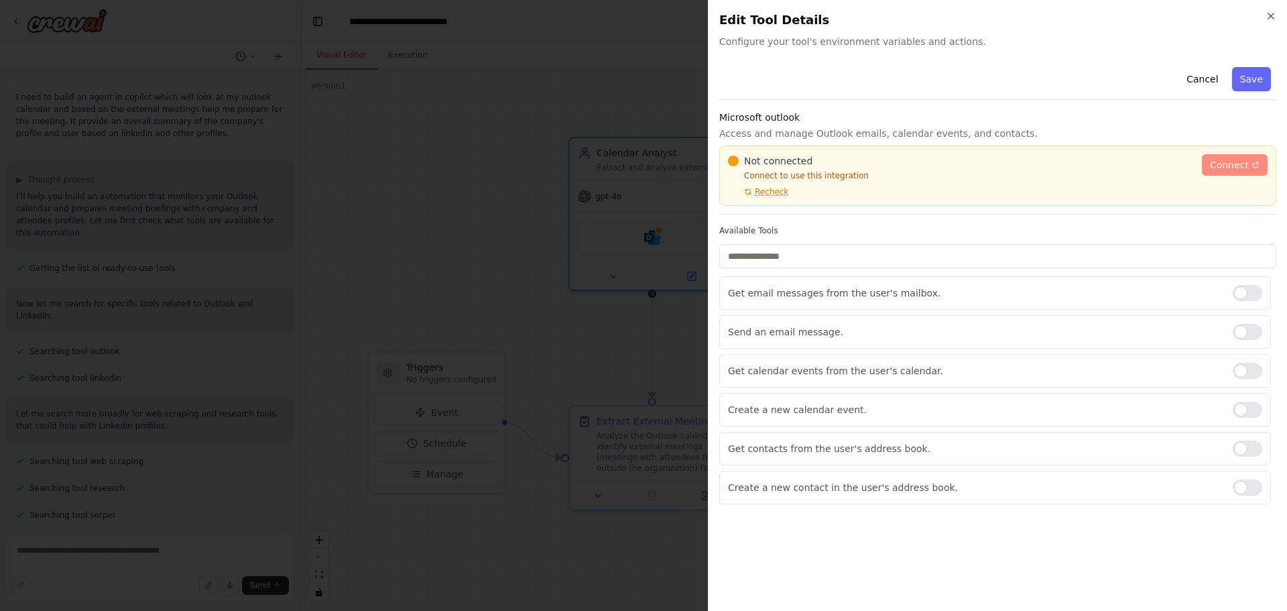
click at [1234, 165] on span "Connect" at bounding box center [1229, 164] width 39 height 13
click at [765, 192] on span "Recheck" at bounding box center [772, 191] width 34 height 11
click at [1239, 170] on span "Connect" at bounding box center [1229, 164] width 39 height 13
click at [1254, 168] on icon at bounding box center [1255, 164] width 5 height 5
click at [1271, 18] on icon "button" at bounding box center [1270, 16] width 11 height 11
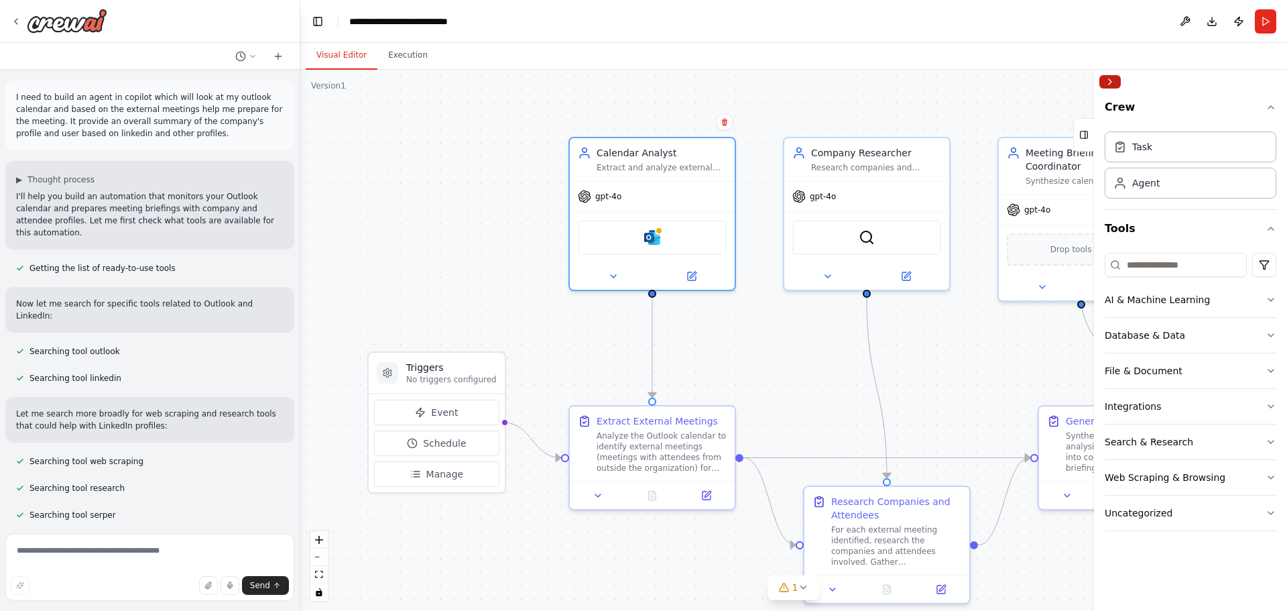
click at [1114, 80] on button "Collapse right sidebar" at bounding box center [1109, 81] width 21 height 13
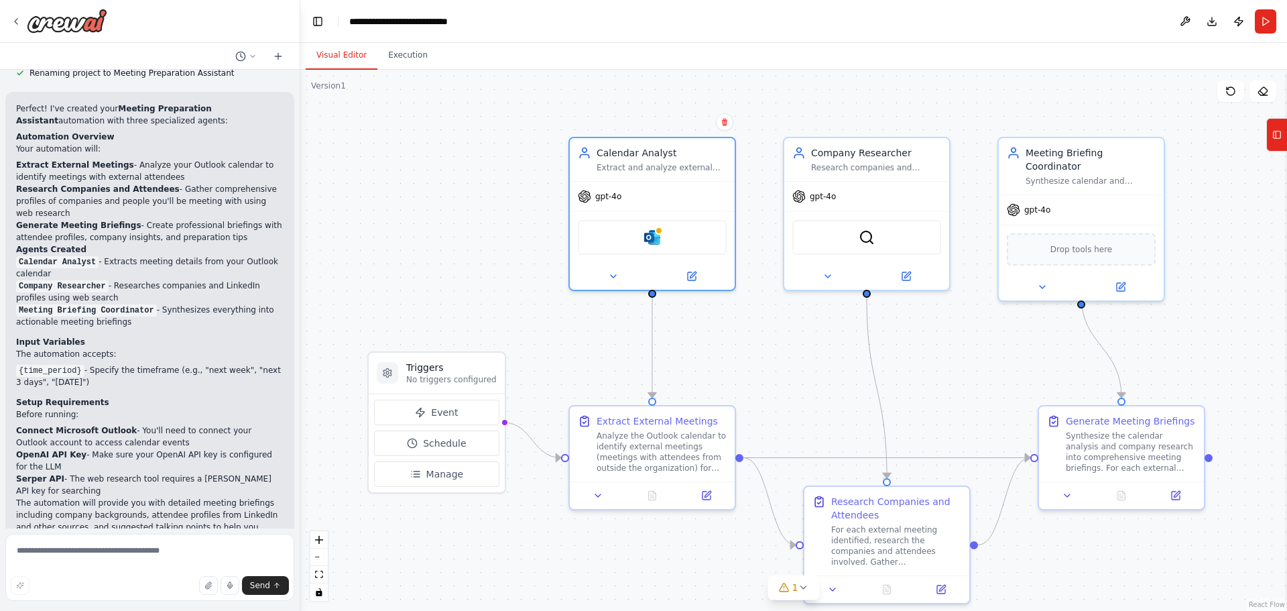
scroll to position [1236, 0]
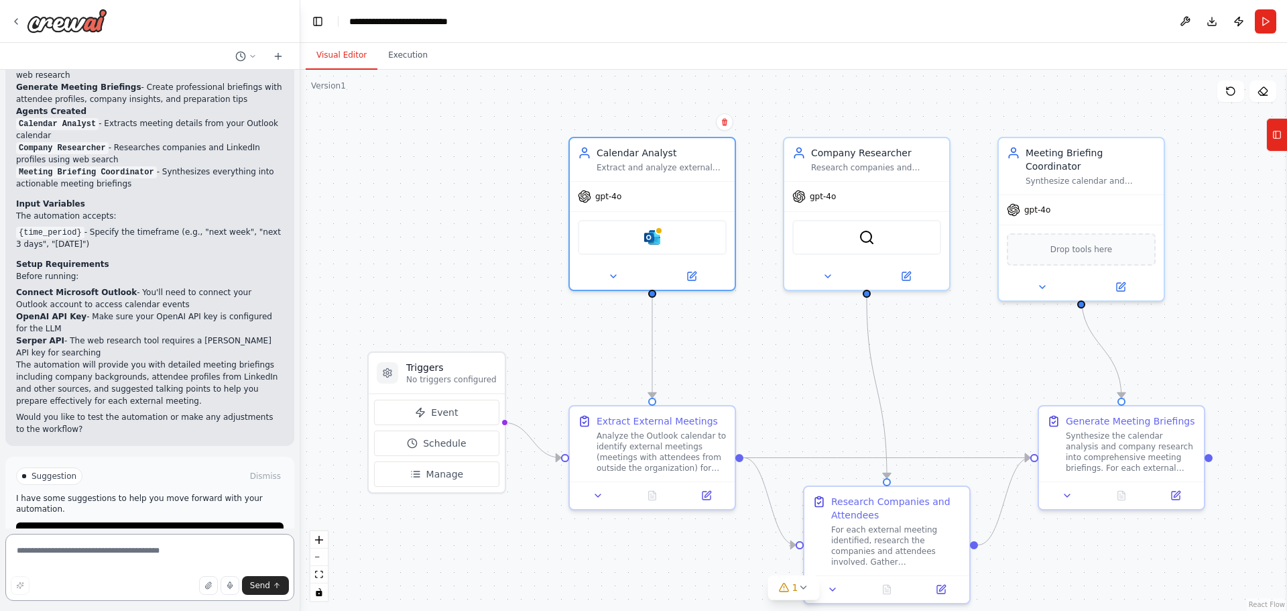
click at [137, 561] on textarea at bounding box center [149, 566] width 289 height 67
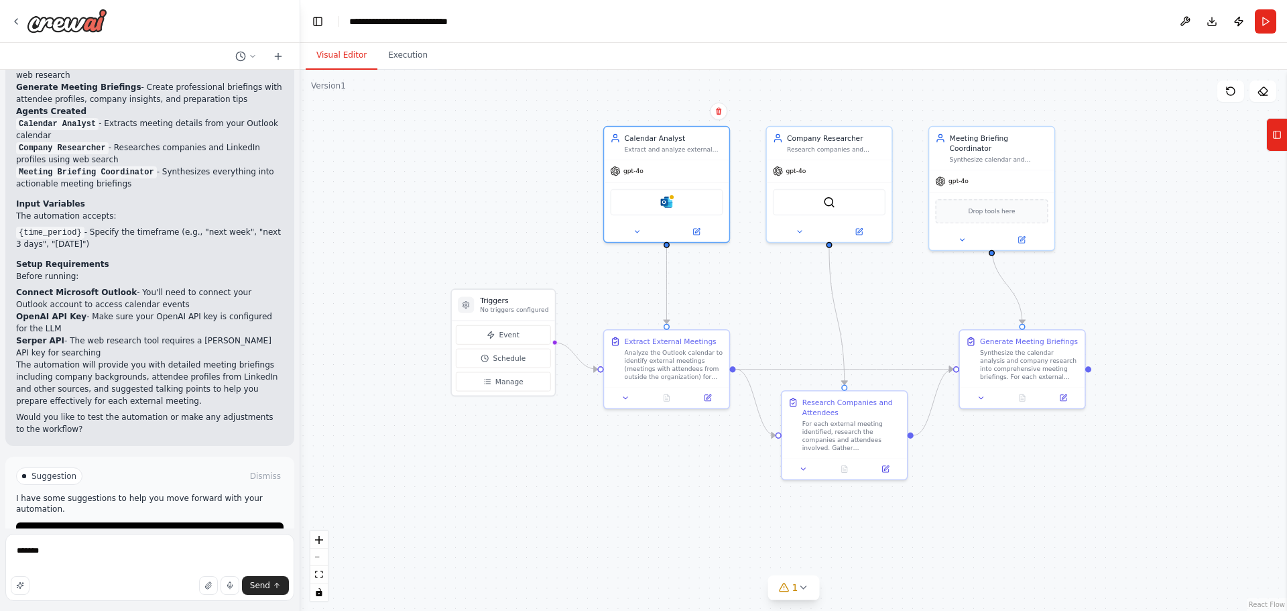
drag, startPoint x: 413, startPoint y: 253, endPoint x: 483, endPoint y: 212, distance: 80.8
click at [483, 212] on div ".deletable-edge-delete-btn { width: 20px; height: 20px; border: 0px solid #ffff…" at bounding box center [793, 340] width 986 height 541
click at [796, 593] on span "1" at bounding box center [795, 586] width 6 height 13
click at [936, 554] on button at bounding box center [947, 553] width 23 height 16
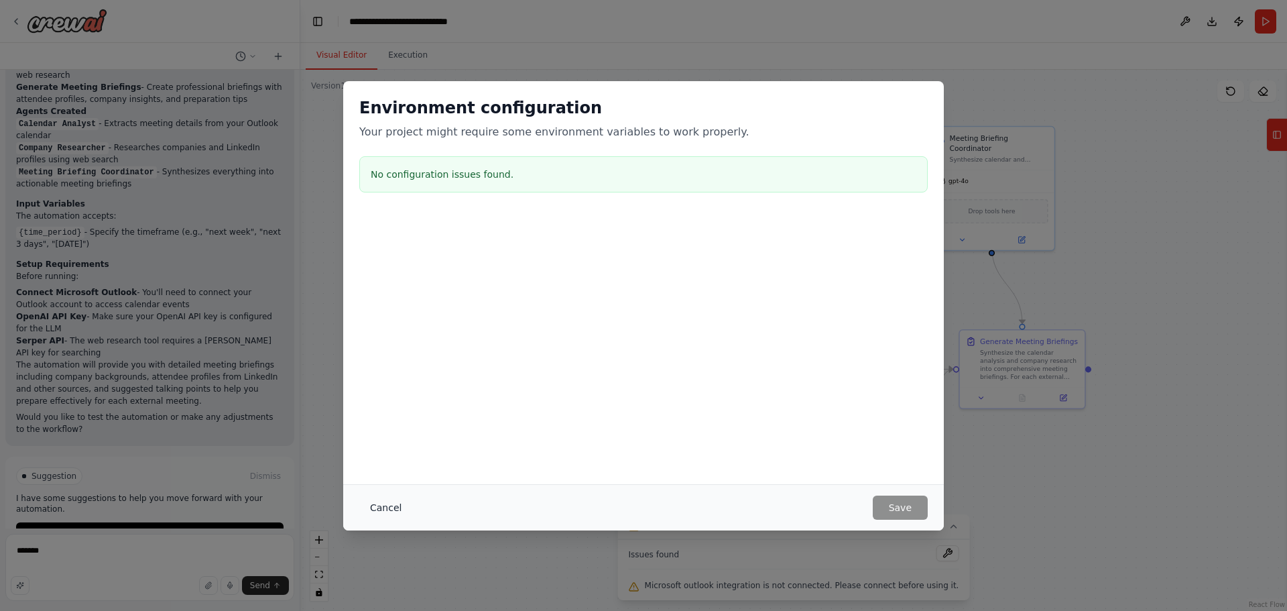
click at [371, 503] on button "Cancel" at bounding box center [385, 507] width 53 height 24
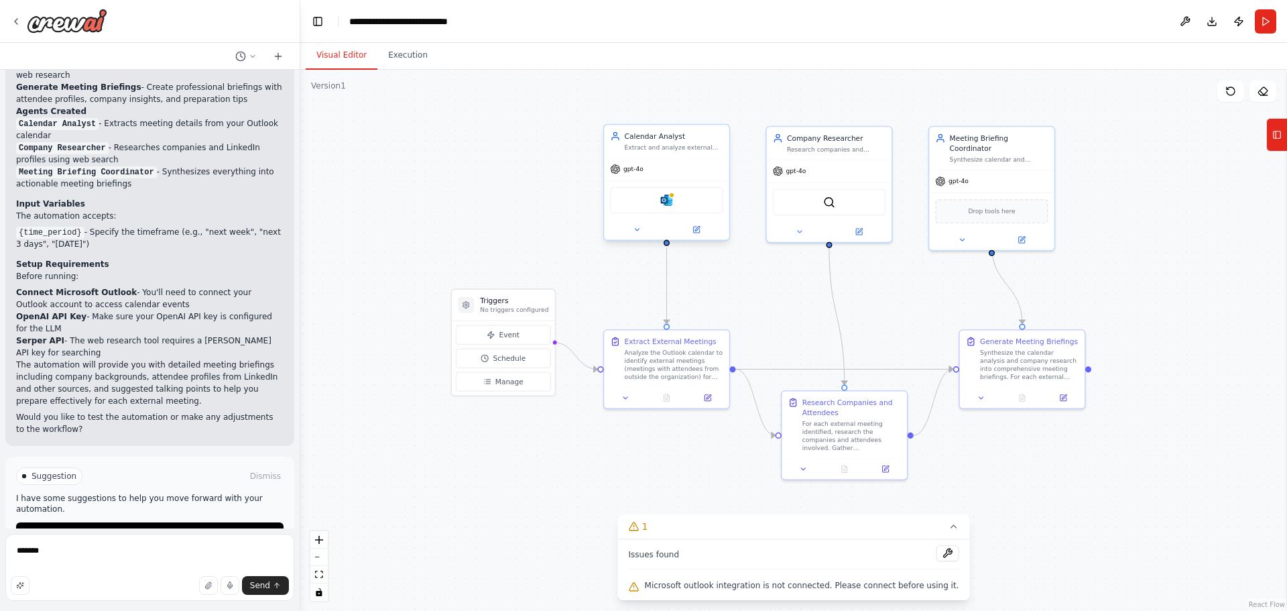
click at [654, 208] on div "Microsoft outlook" at bounding box center [666, 200] width 113 height 26
click at [684, 198] on div "Microsoft outlook" at bounding box center [666, 200] width 113 height 26
click at [663, 158] on div "gpt-4o" at bounding box center [666, 169] width 125 height 22
click at [129, 561] on textarea "******" at bounding box center [149, 566] width 289 height 67
type textarea "**********"
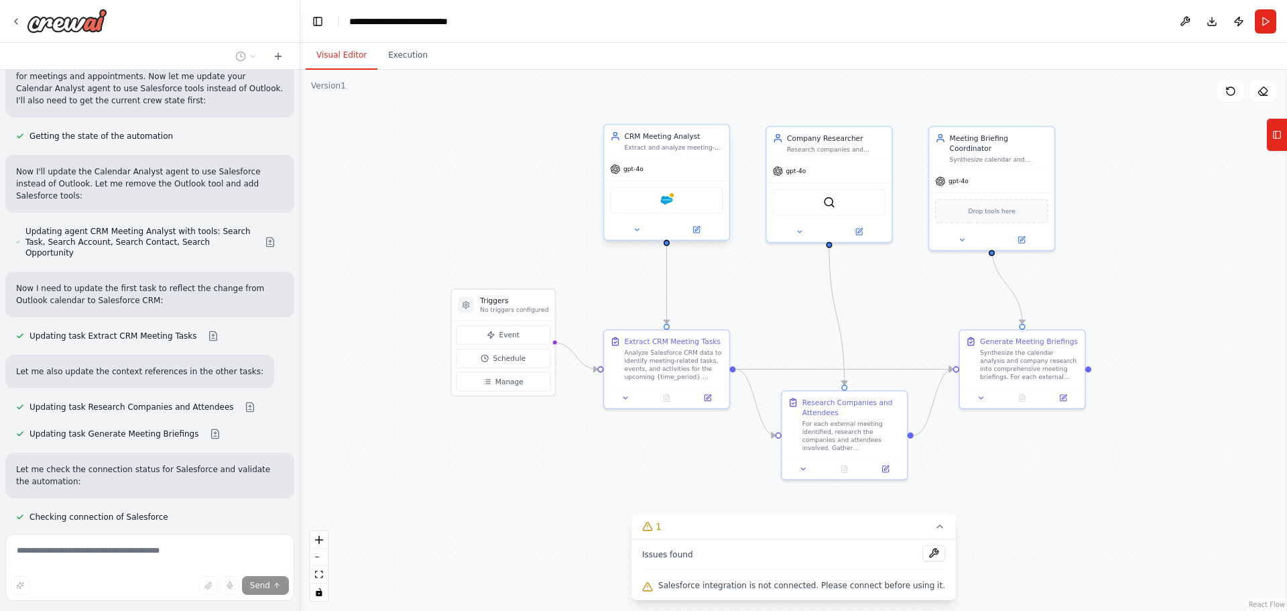
scroll to position [2125, 0]
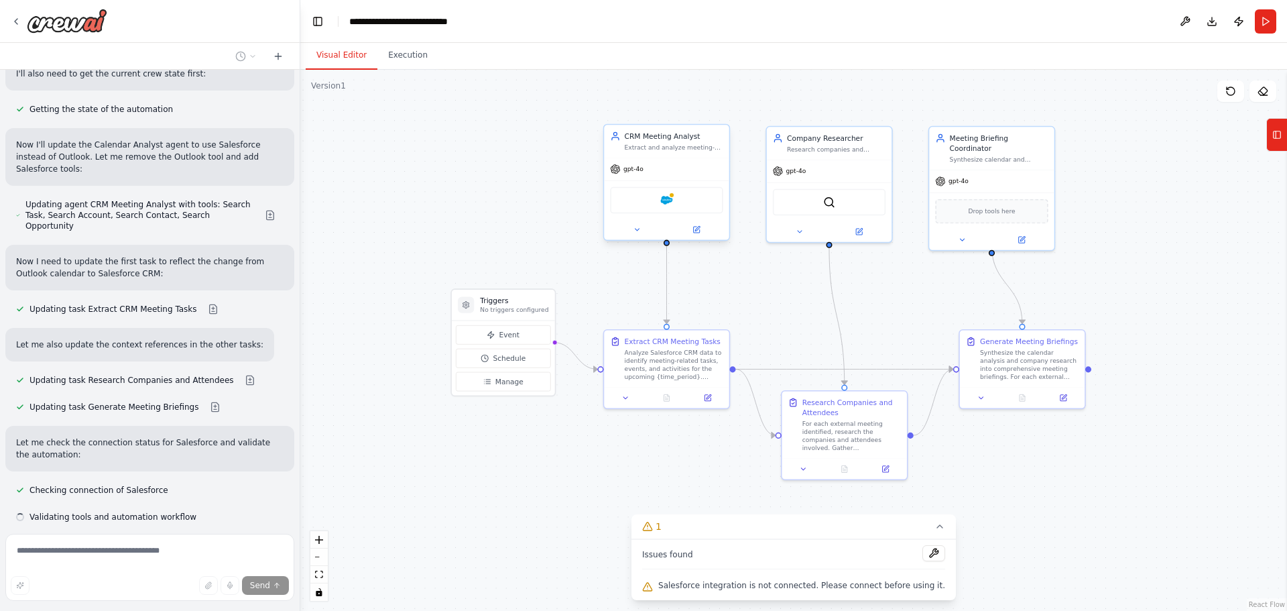
click at [678, 204] on div "Salesforce" at bounding box center [666, 200] width 113 height 26
click at [649, 200] on div "Salesforce" at bounding box center [666, 200] width 113 height 26
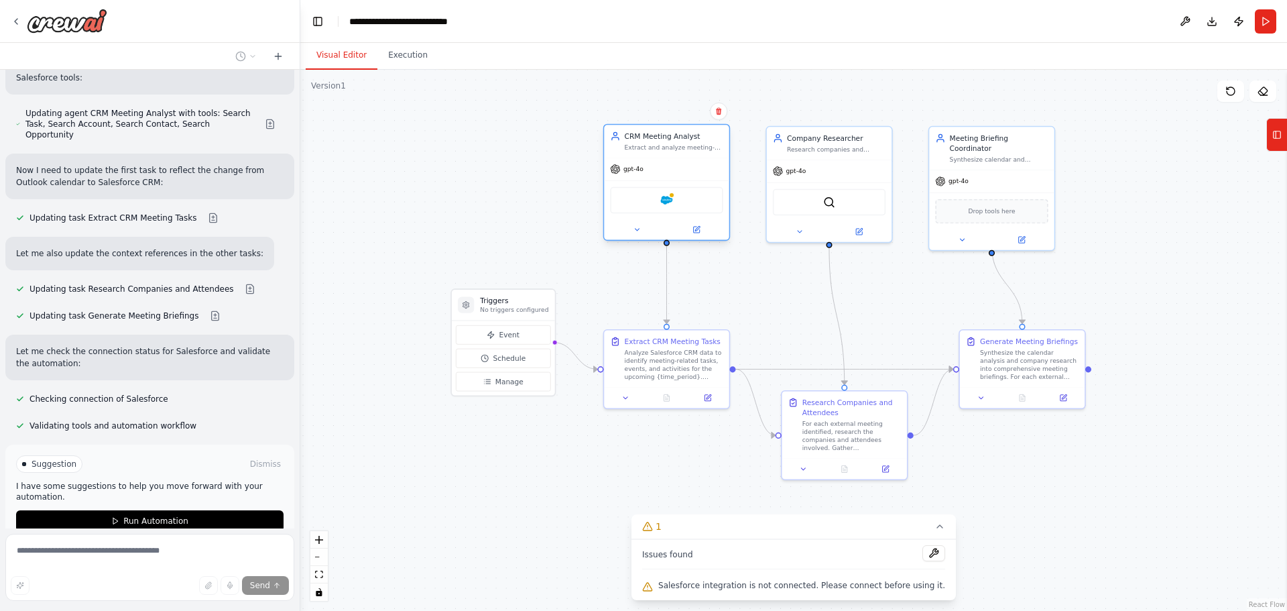
scroll to position [2234, 0]
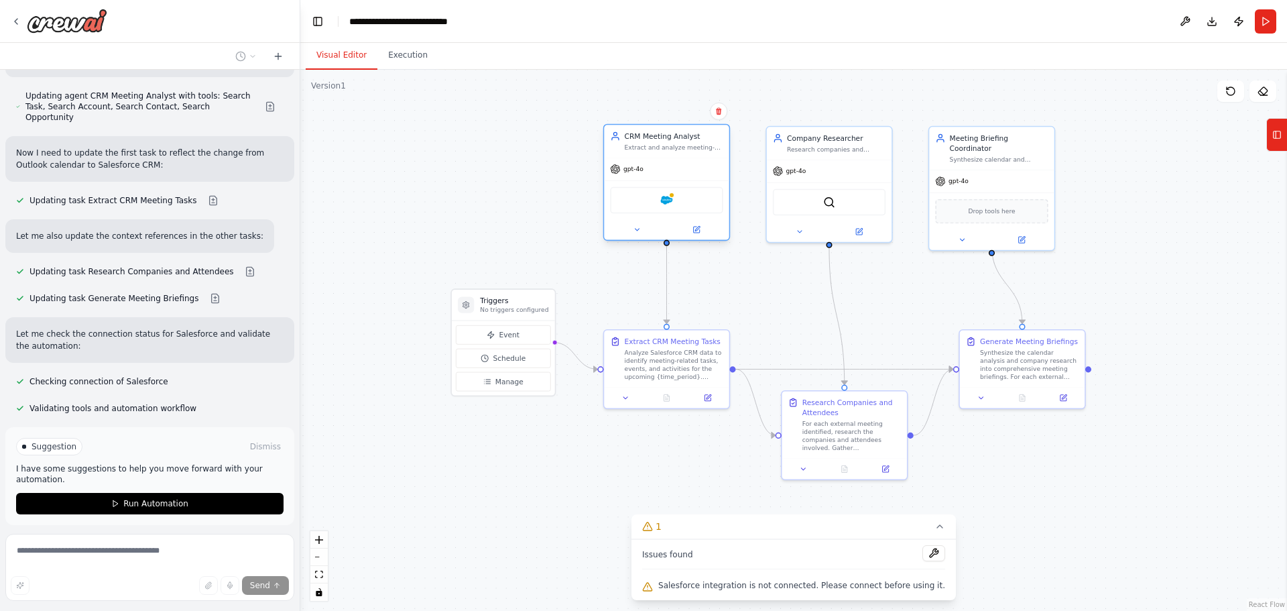
click at [663, 149] on div "Extract and analyze meeting-related tasks and events from Salesforce CRM, ident…" at bounding box center [674, 147] width 99 height 8
click at [638, 233] on icon at bounding box center [637, 229] width 8 height 8
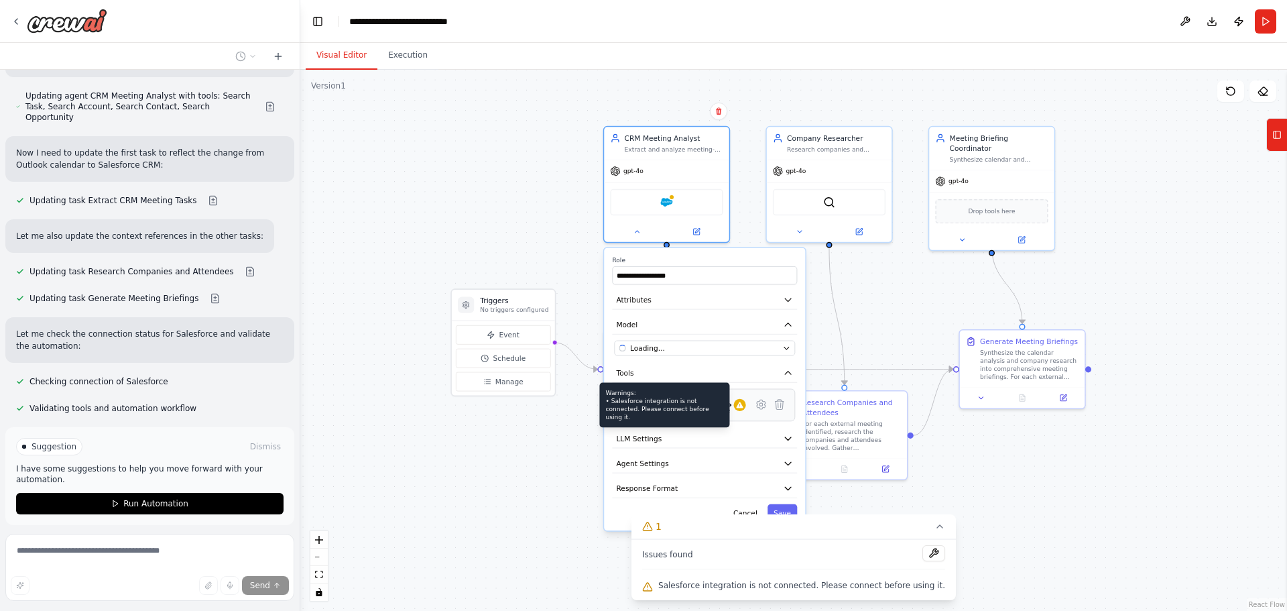
click at [739, 407] on icon at bounding box center [739, 404] width 7 height 6
click at [762, 408] on icon at bounding box center [761, 403] width 9 height 9
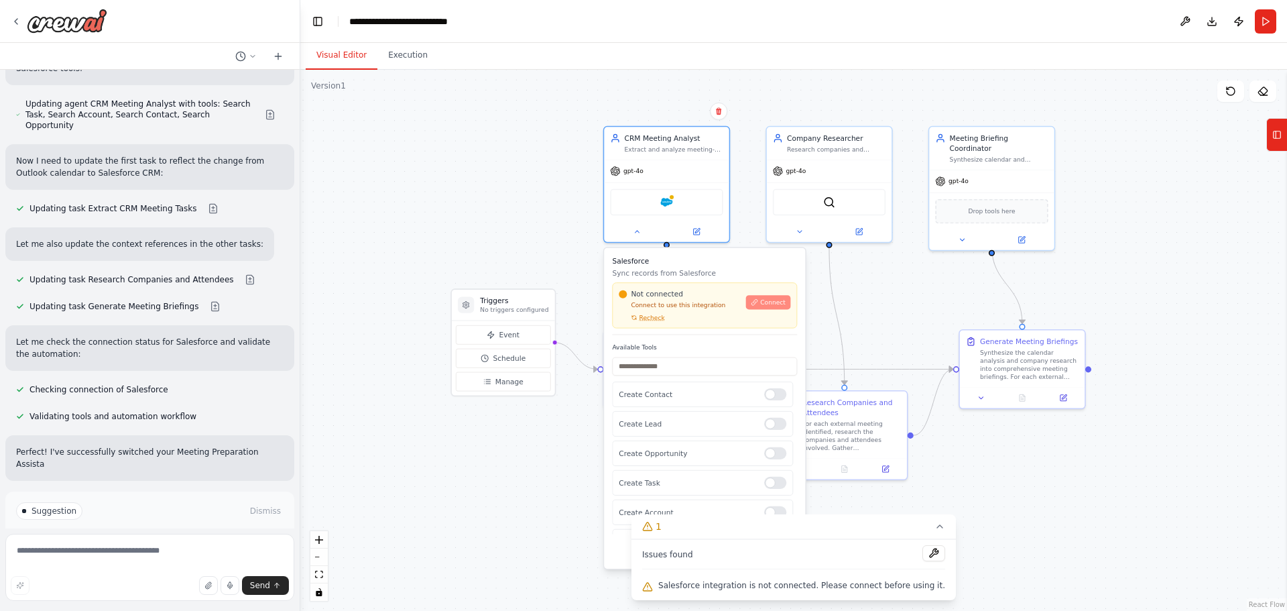
click at [773, 308] on button "Connect" at bounding box center [768, 302] width 44 height 14
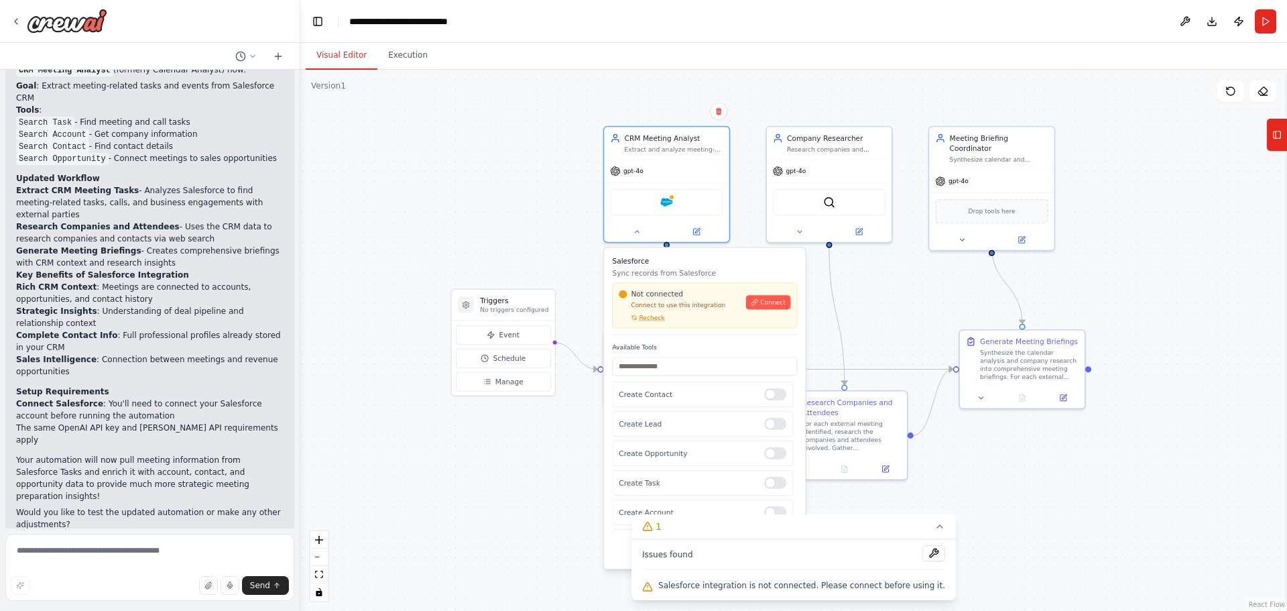
scroll to position [2672, 0]
